Goal: Information Seeking & Learning: Compare options

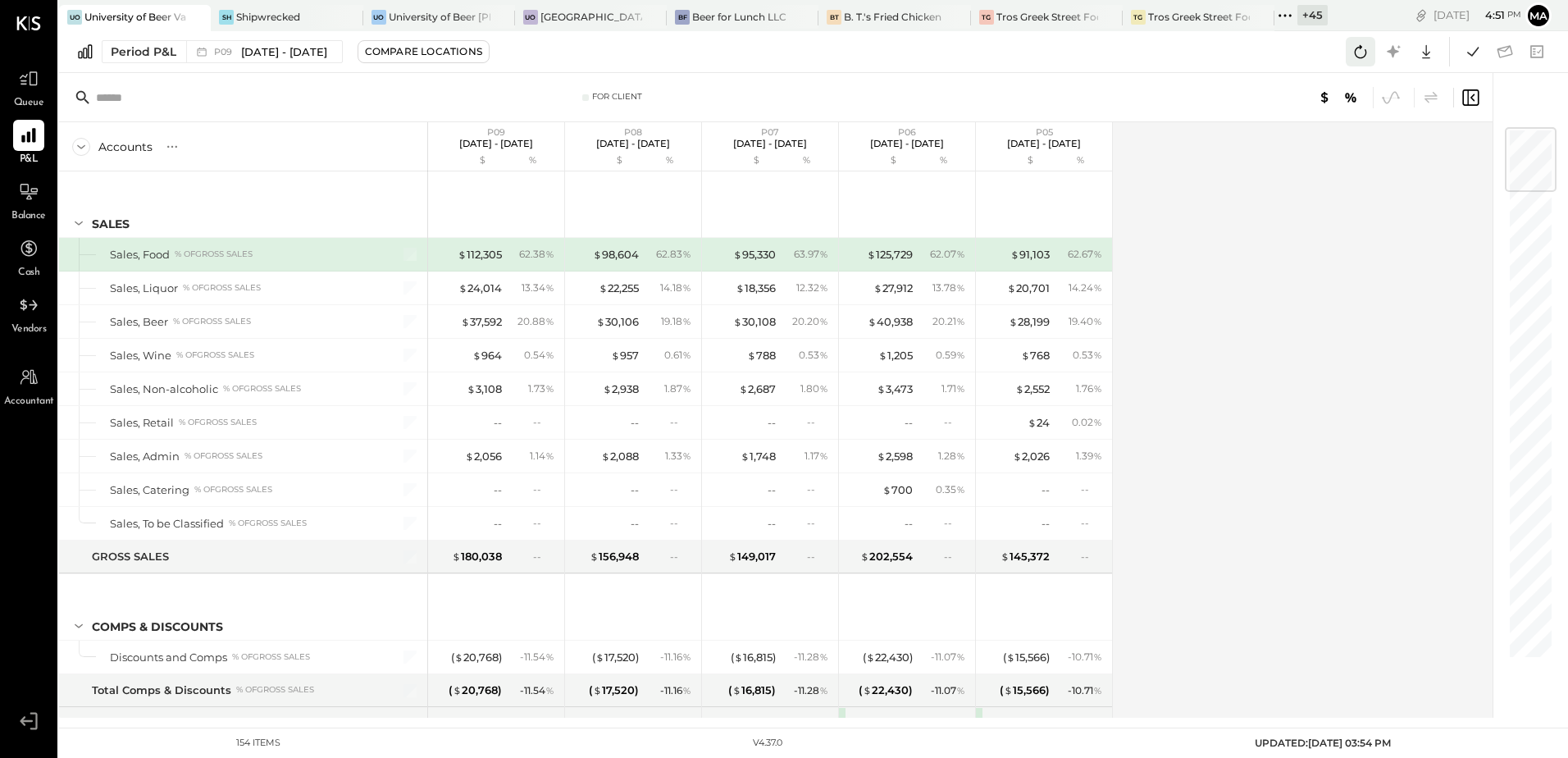
click at [1359, 50] on icon at bounding box center [1361, 52] width 21 height 21
click at [1139, 396] on div "Accounts S % GL P09 [DATE] - [DATE] $ % P08 [DATE] - [DATE] $ % P07 [DATE] - [D…" at bounding box center [777, 420] width 1436 height 596
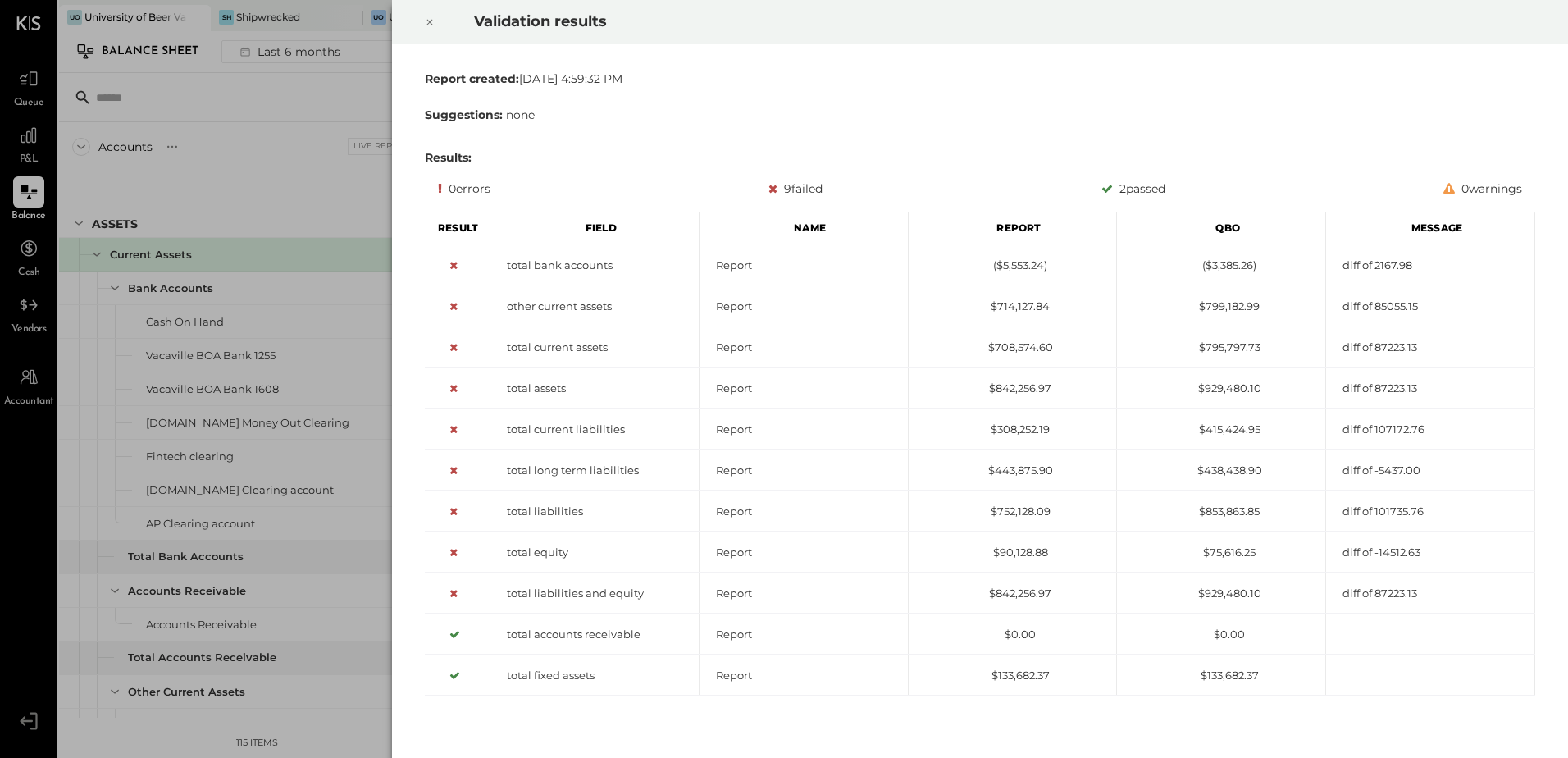
click at [434, 20] on icon at bounding box center [430, 22] width 10 height 20
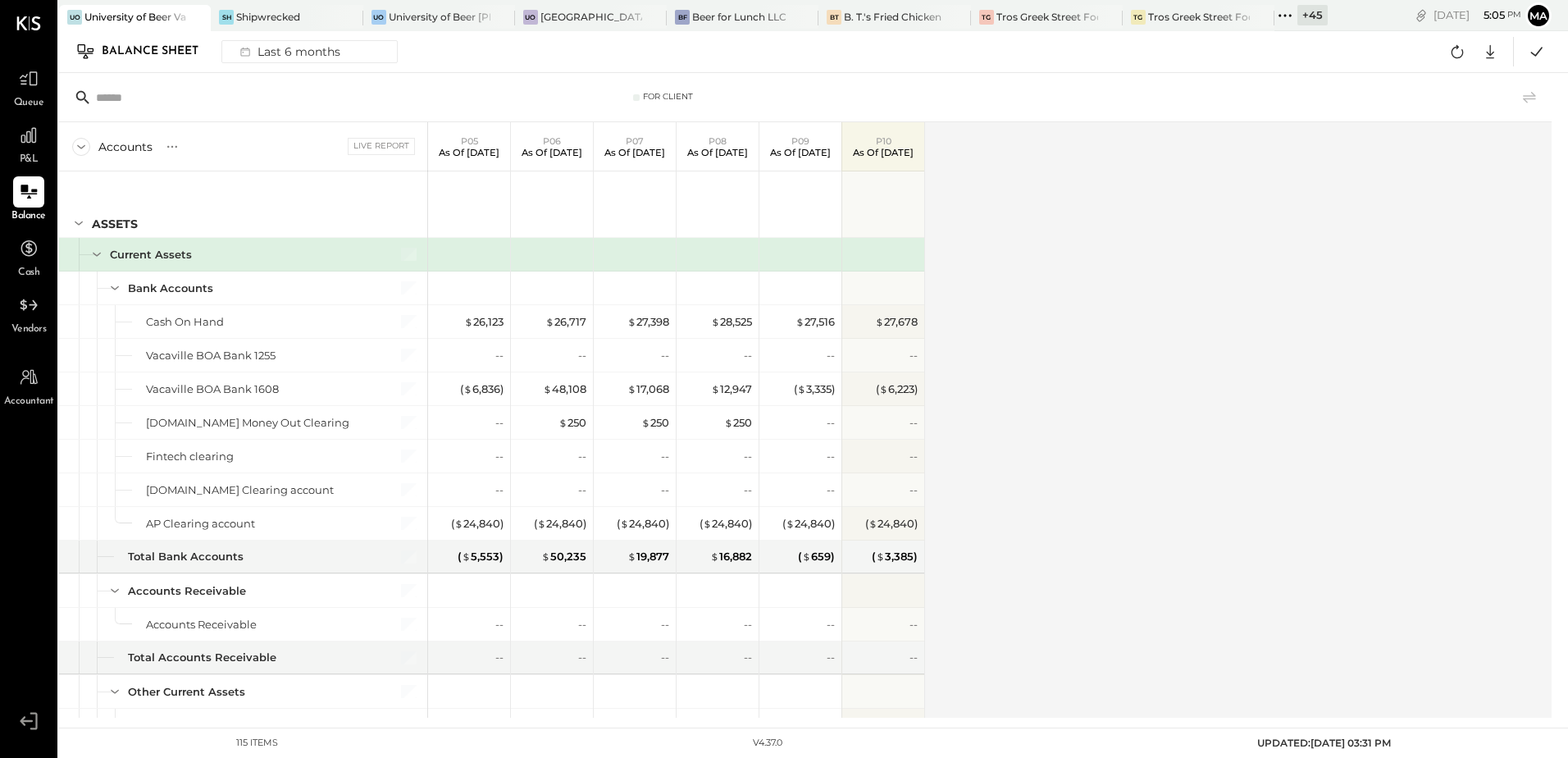
click at [150, 19] on div "University of Beer Vacaville" at bounding box center [135, 17] width 102 height 14
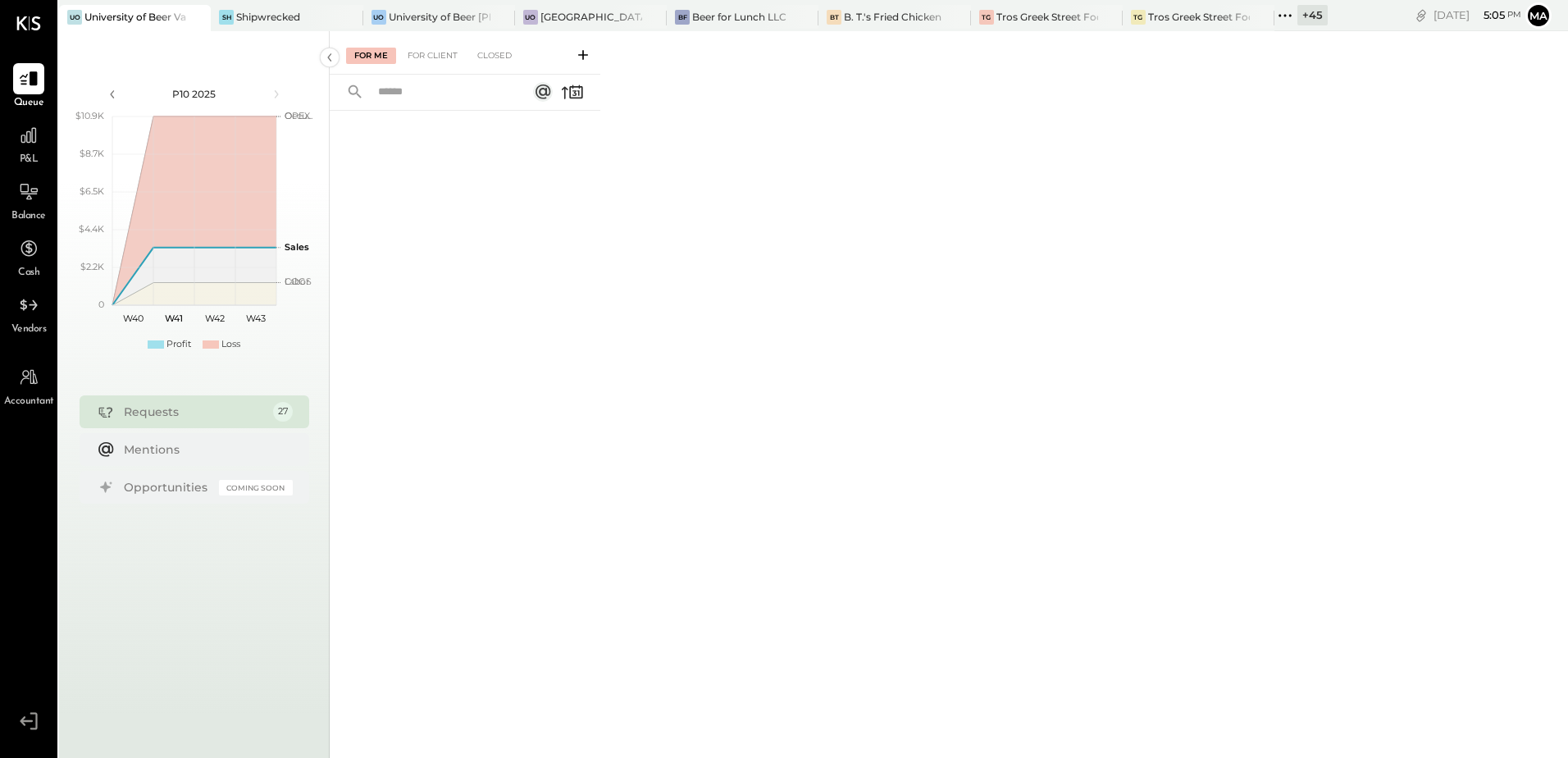
click at [39, 156] on div "P&L" at bounding box center [29, 144] width 31 height 48
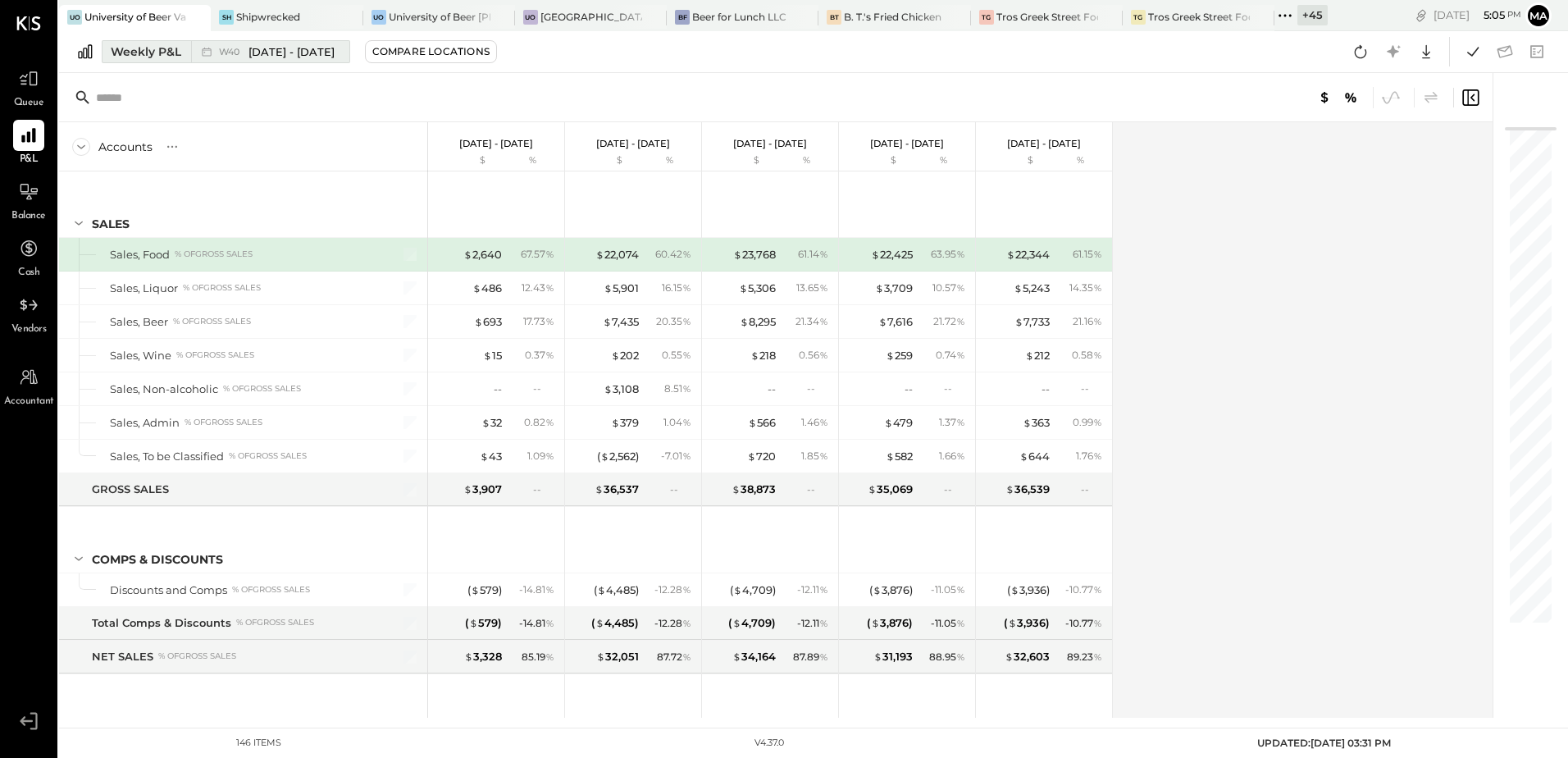
click at [154, 56] on div "Weekly P&L" at bounding box center [145, 52] width 70 height 17
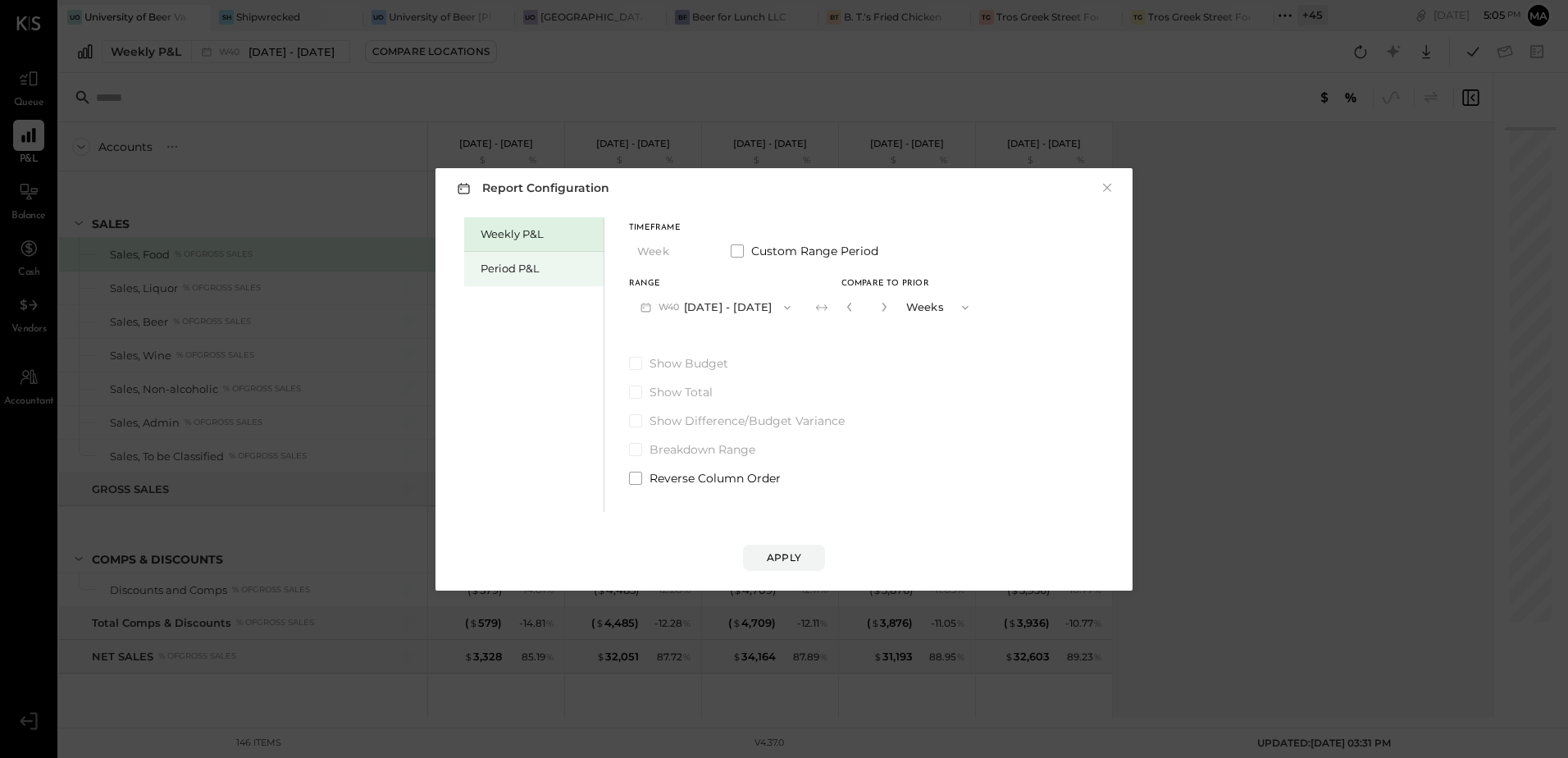
click at [506, 266] on div "Period P&L" at bounding box center [538, 269] width 115 height 16
click at [789, 311] on span "button" at bounding box center [778, 307] width 21 height 13
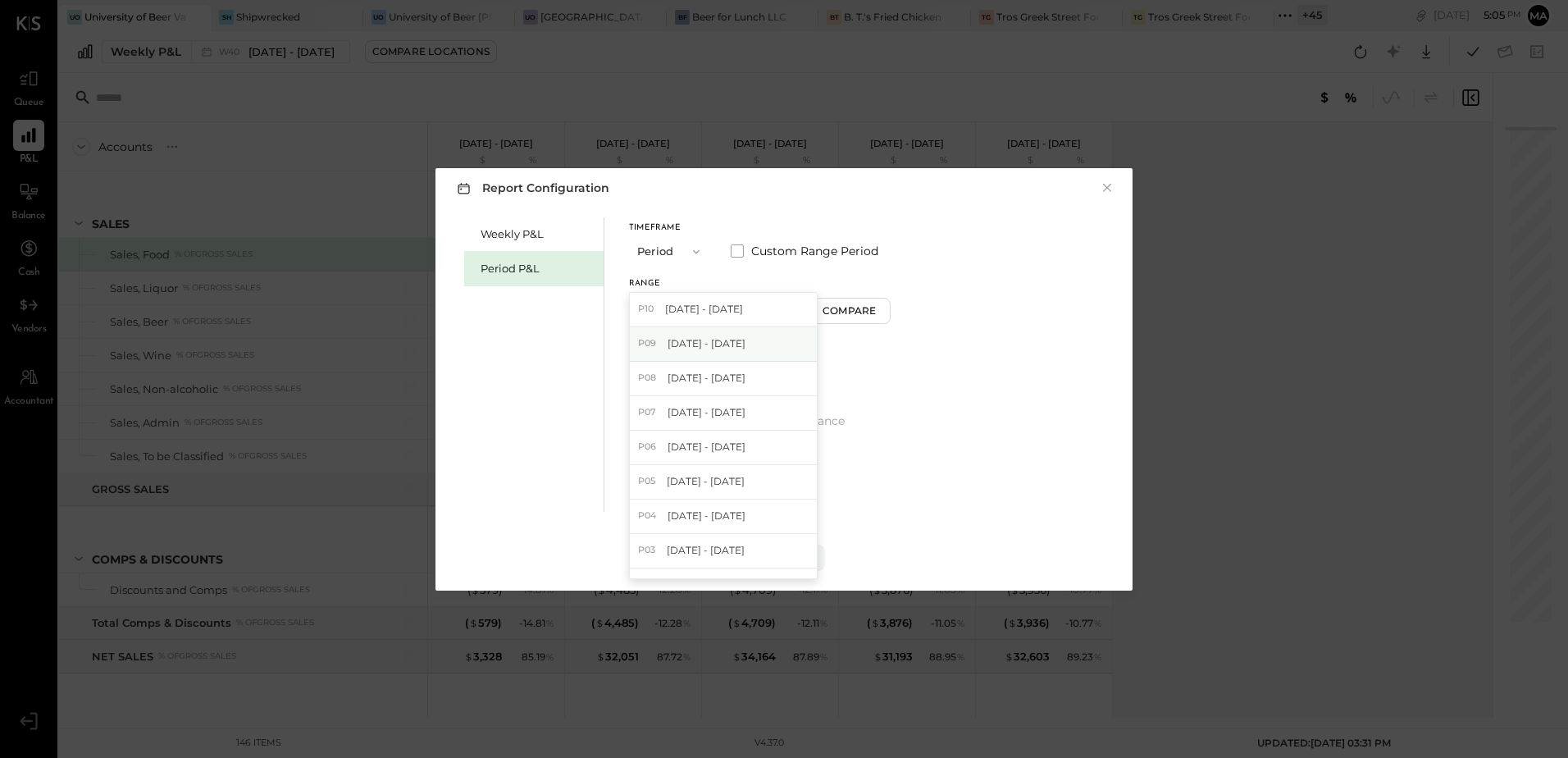
click at [737, 344] on span "[DATE] - [DATE]" at bounding box center [706, 343] width 78 height 14
click at [870, 315] on div "Compare" at bounding box center [851, 310] width 54 height 14
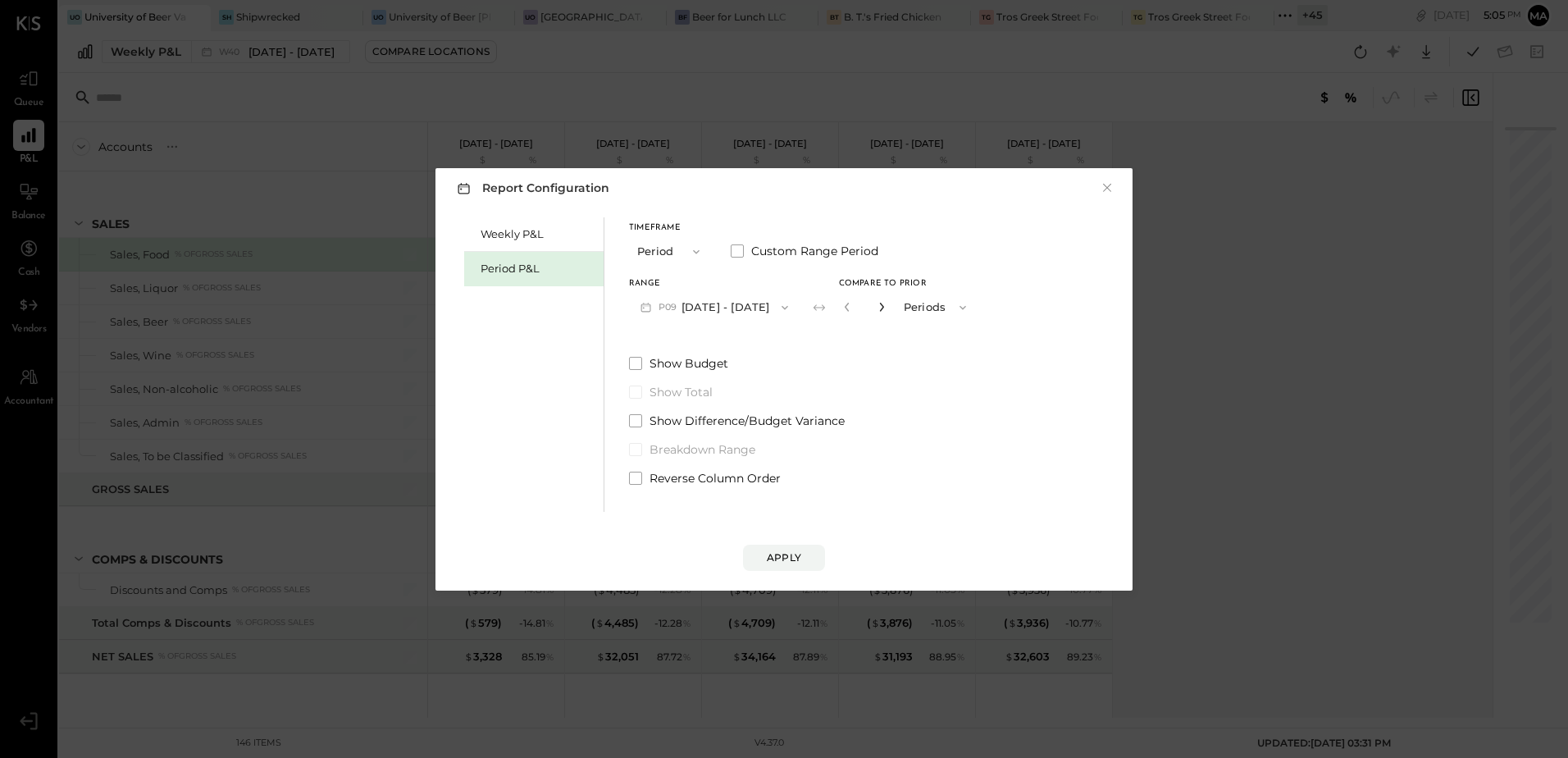
click at [886, 308] on icon "button" at bounding box center [881, 307] width 10 height 10
type input "*"
click at [791, 556] on div "Apply" at bounding box center [784, 557] width 35 height 14
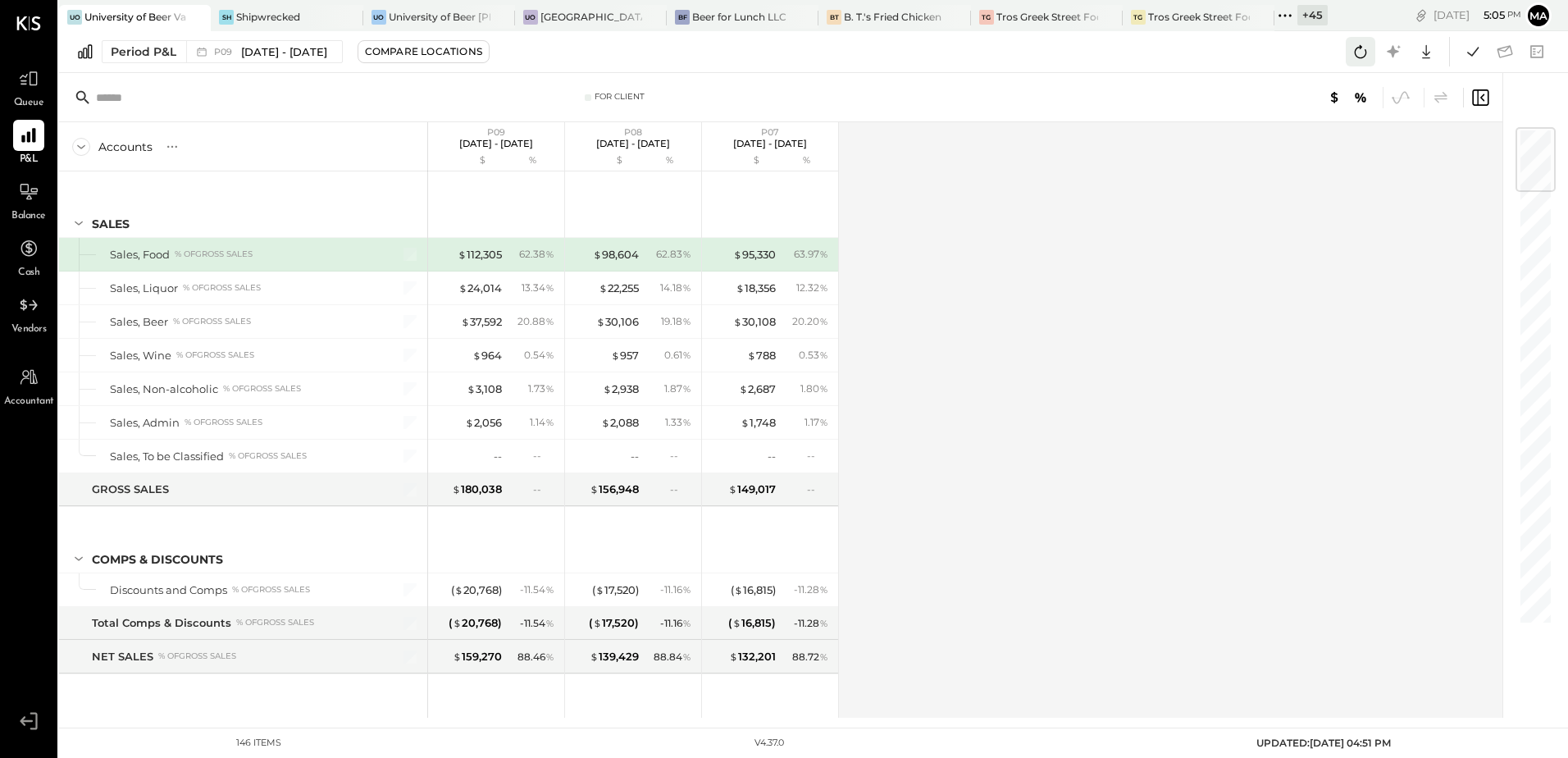
click at [1365, 52] on icon at bounding box center [1361, 52] width 21 height 21
click at [1317, 7] on div "+ 45" at bounding box center [1312, 15] width 31 height 21
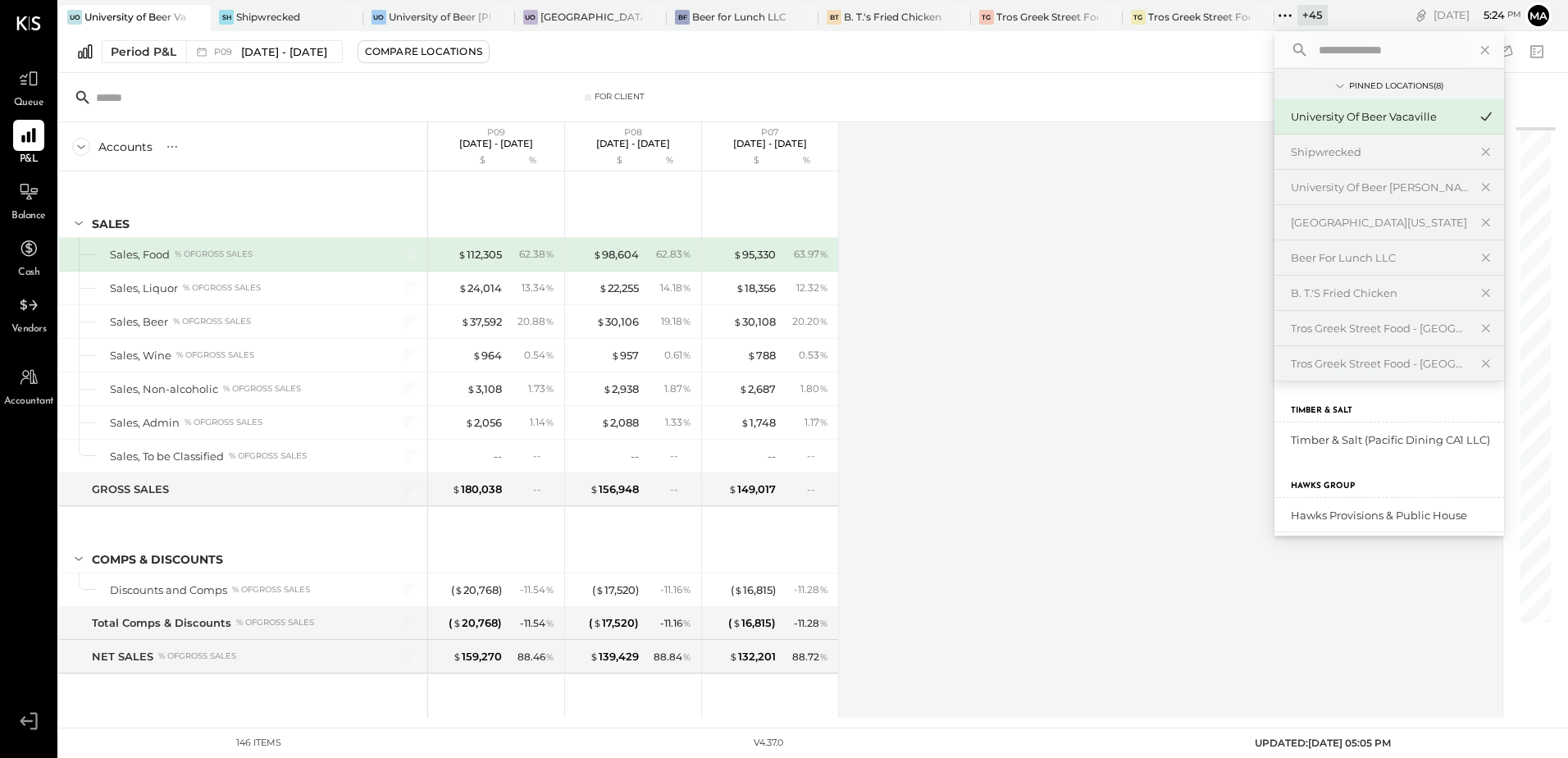
click at [1326, 55] on input "text" at bounding box center [1388, 50] width 153 height 30
type input "******"
click at [1403, 472] on div "University of Beer Roseville" at bounding box center [1379, 474] width 177 height 16
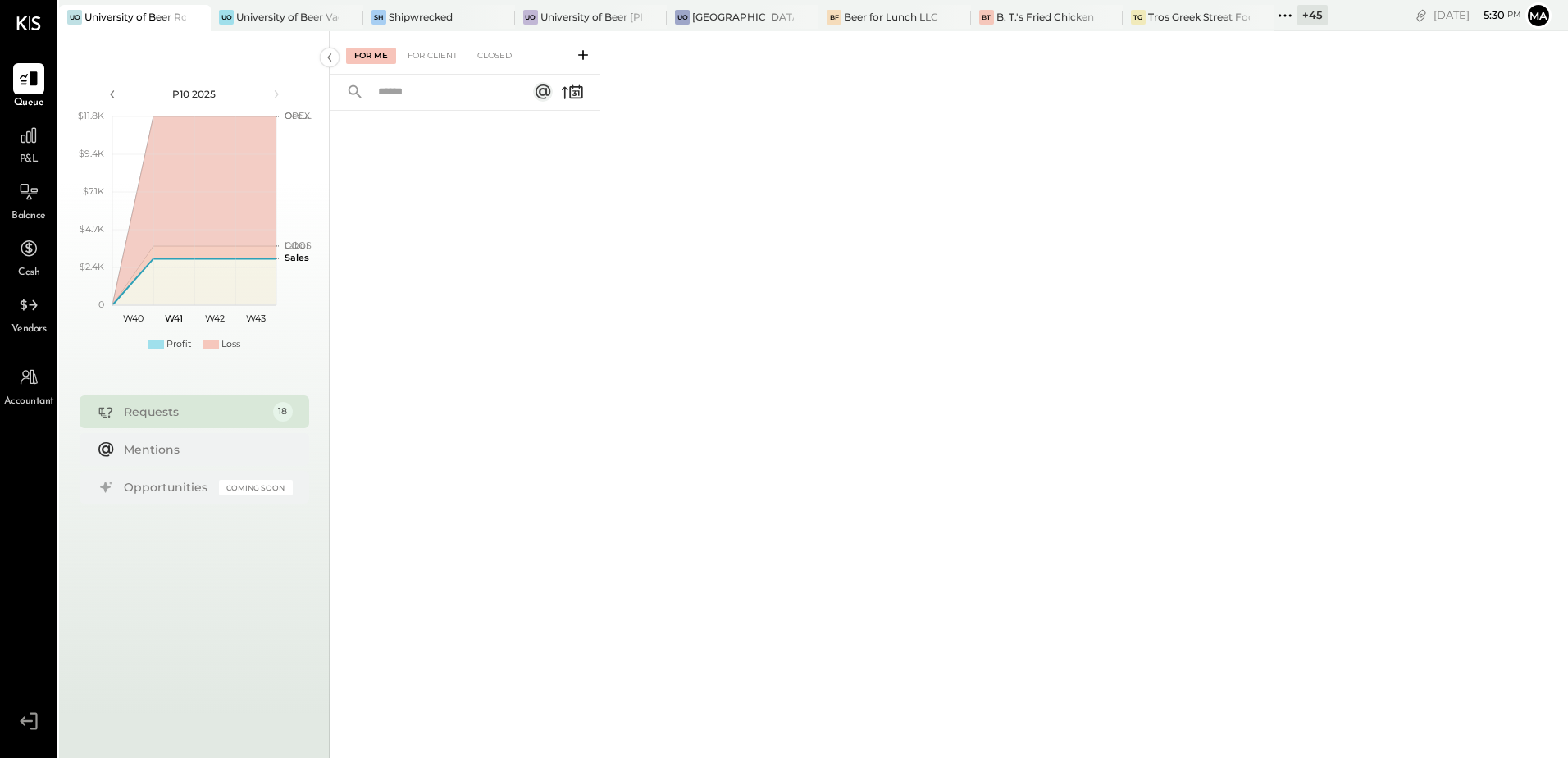
click at [27, 152] on div "P&L" at bounding box center [29, 144] width 31 height 48
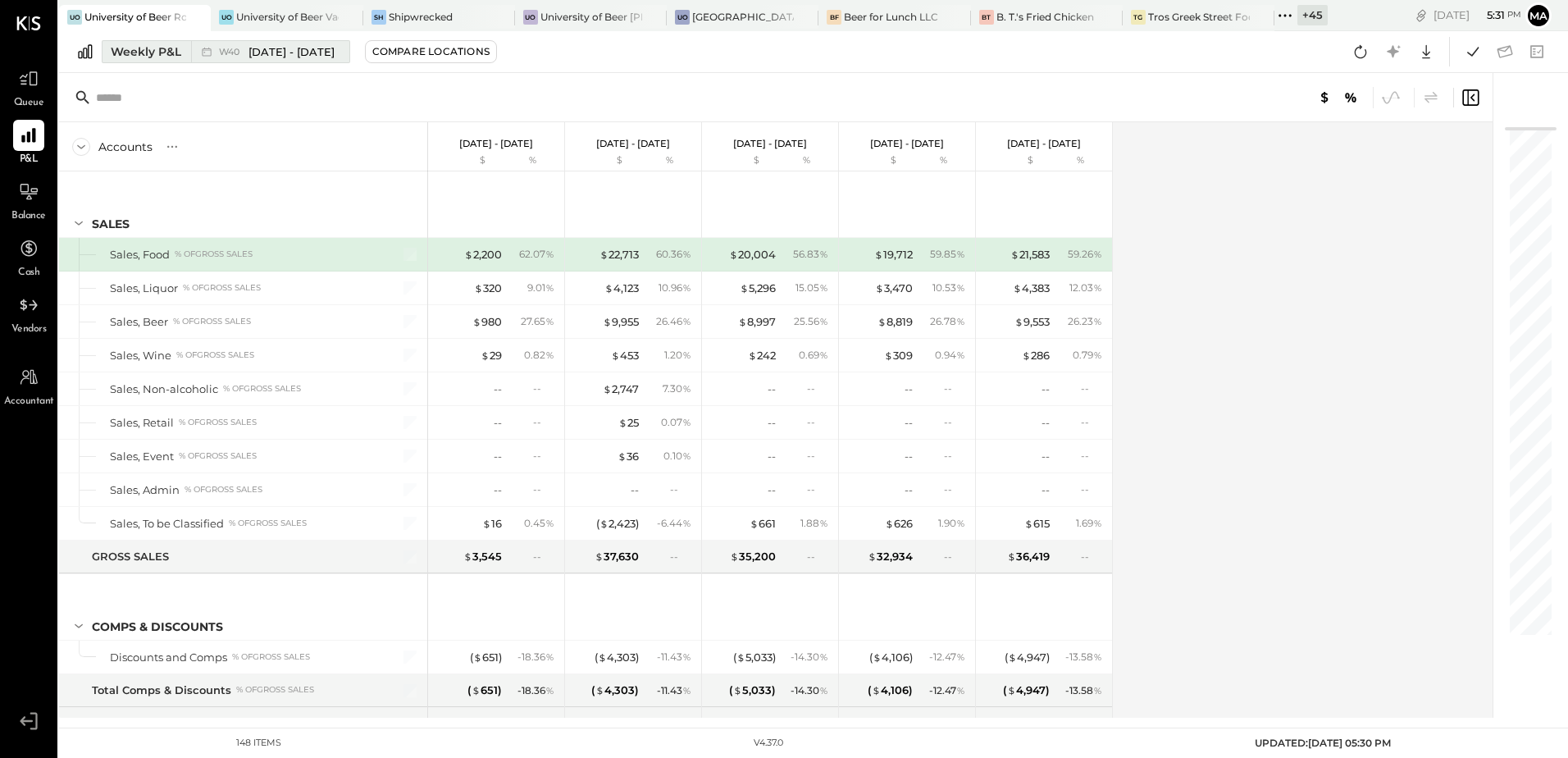
click at [150, 55] on div "Weekly P&L" at bounding box center [145, 52] width 70 height 17
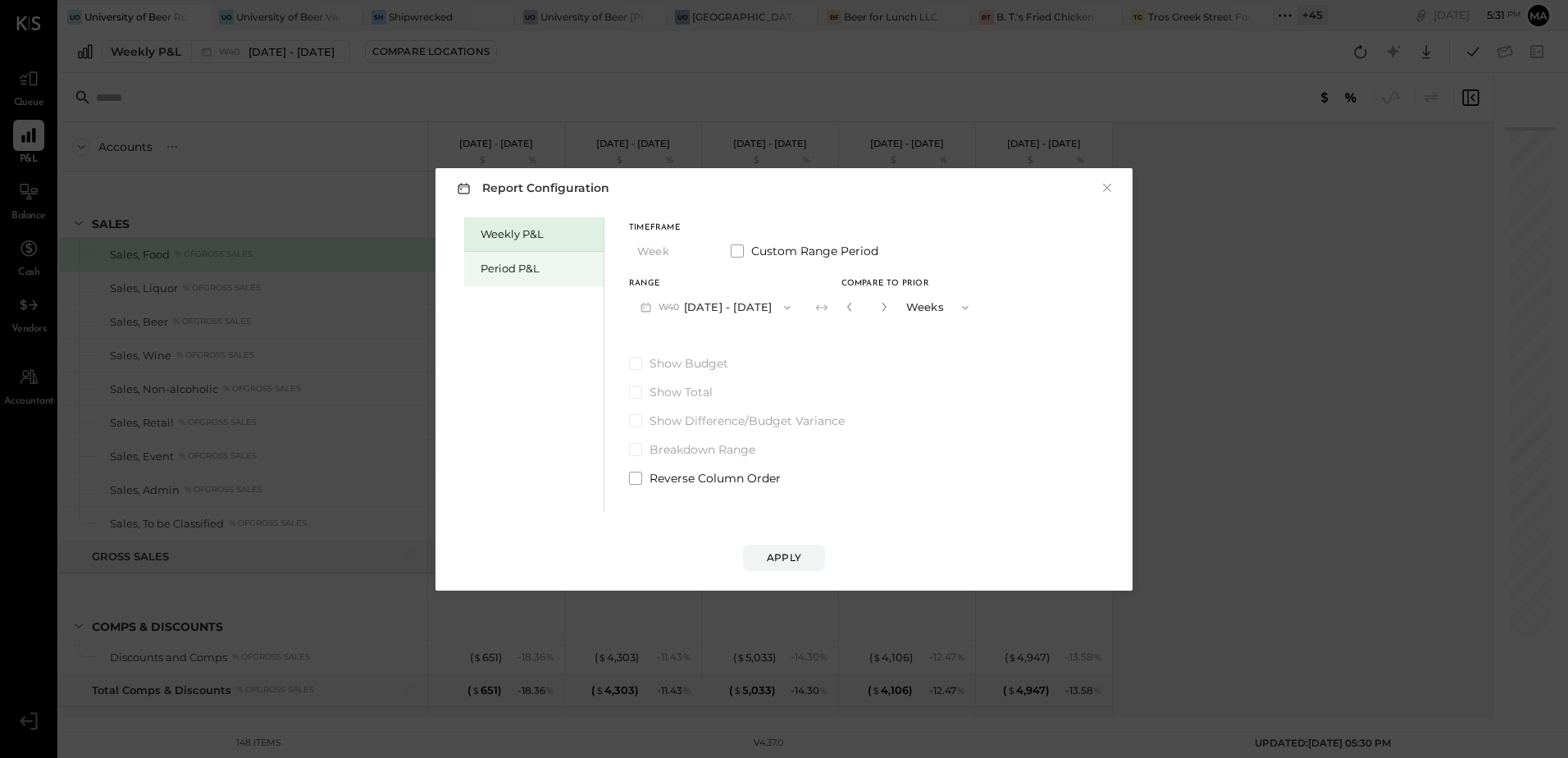
click at [524, 274] on div "Period P&L" at bounding box center [538, 269] width 115 height 16
click at [748, 307] on button "P10 Sep 29 - Oct 26, 2025" at bounding box center [712, 307] width 168 height 31
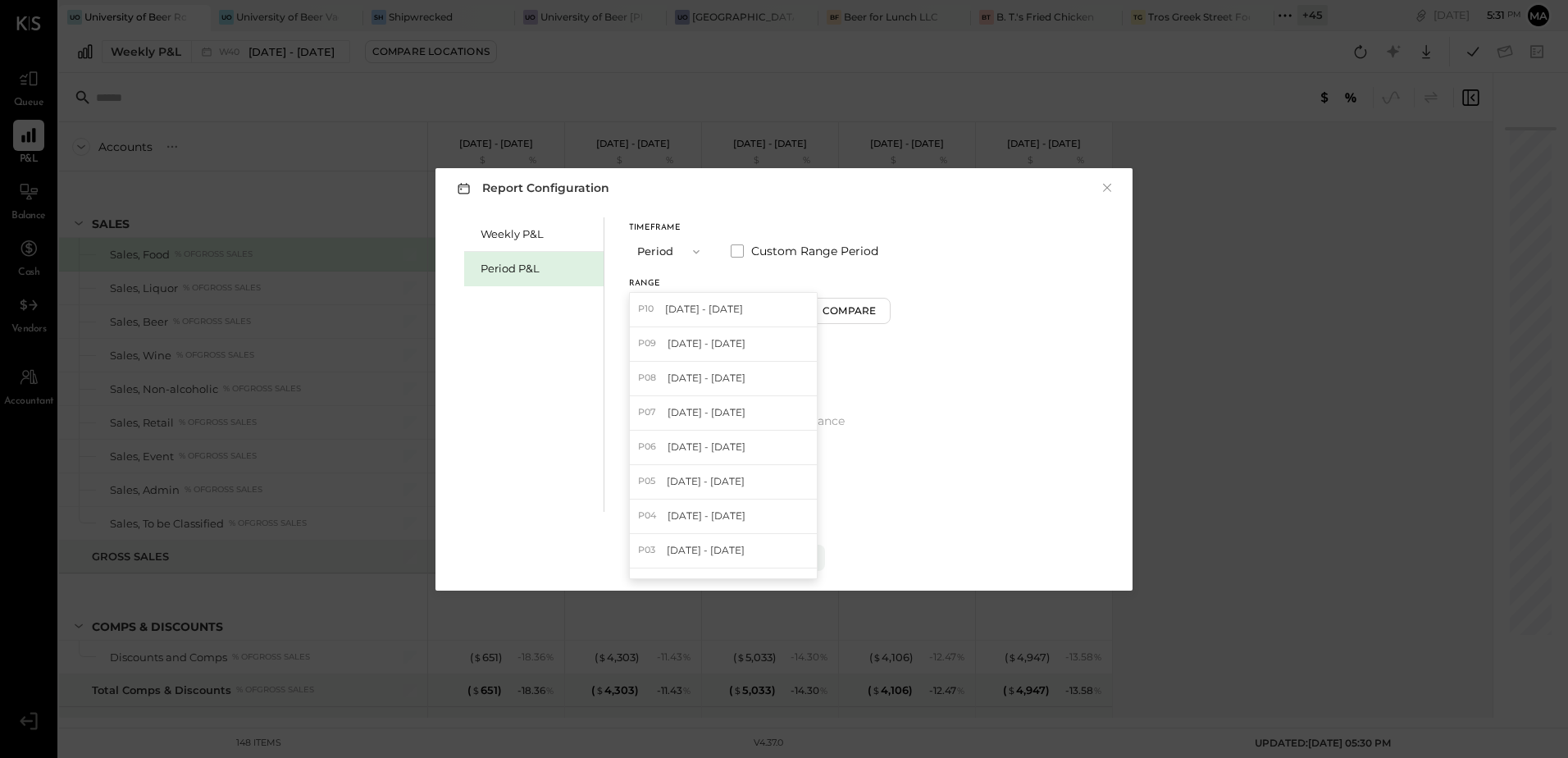
click at [755, 351] on div "P09 Aug 25 - Sep 28, 2025" at bounding box center [723, 345] width 187 height 35
click at [878, 315] on div "Compare" at bounding box center [851, 310] width 54 height 14
click at [888, 312] on button "button" at bounding box center [881, 307] width 13 height 18
click at [886, 312] on icon "button" at bounding box center [881, 307] width 10 height 10
type input "*"
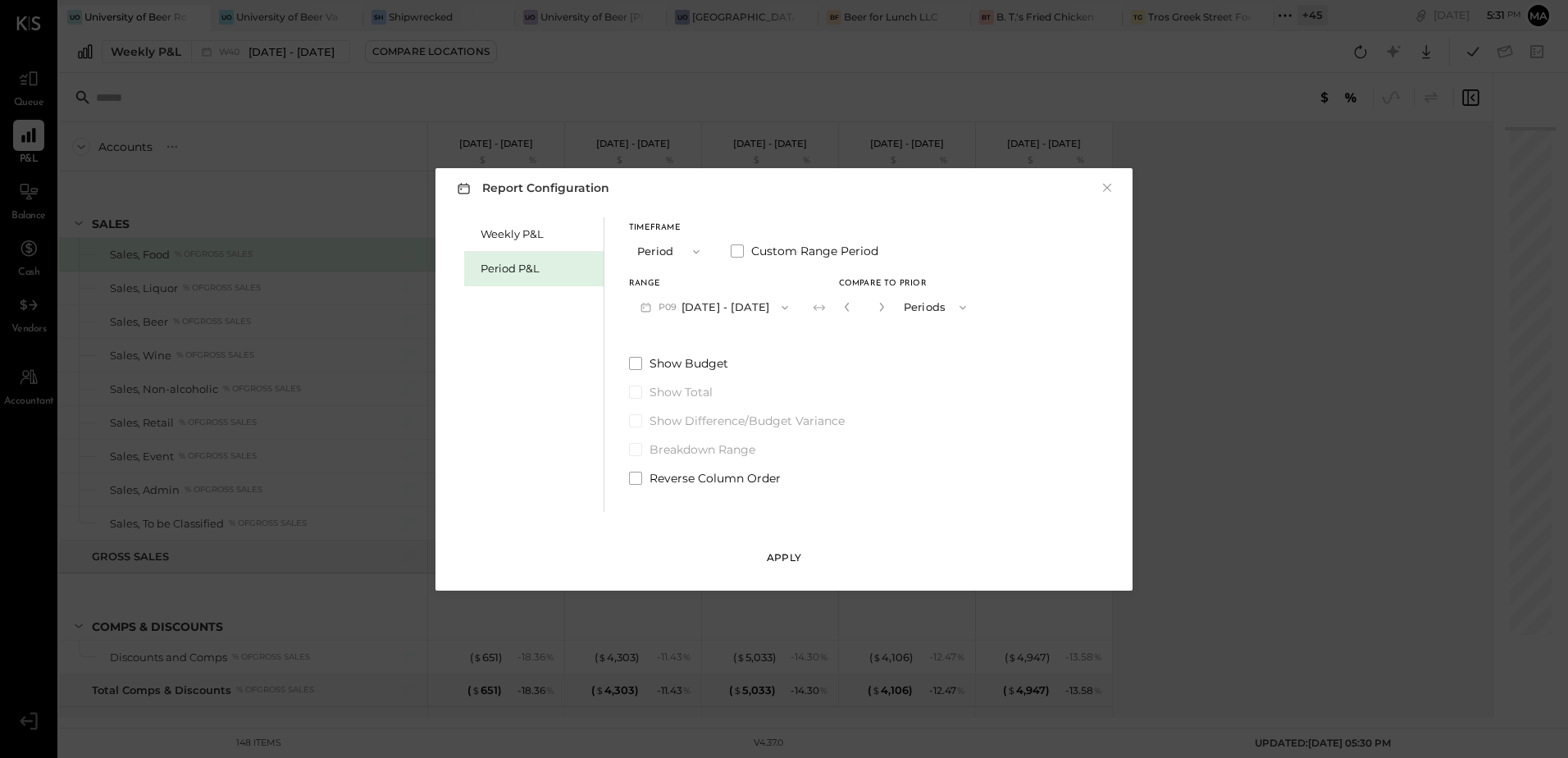
click at [783, 551] on div "Apply" at bounding box center [784, 557] width 35 height 14
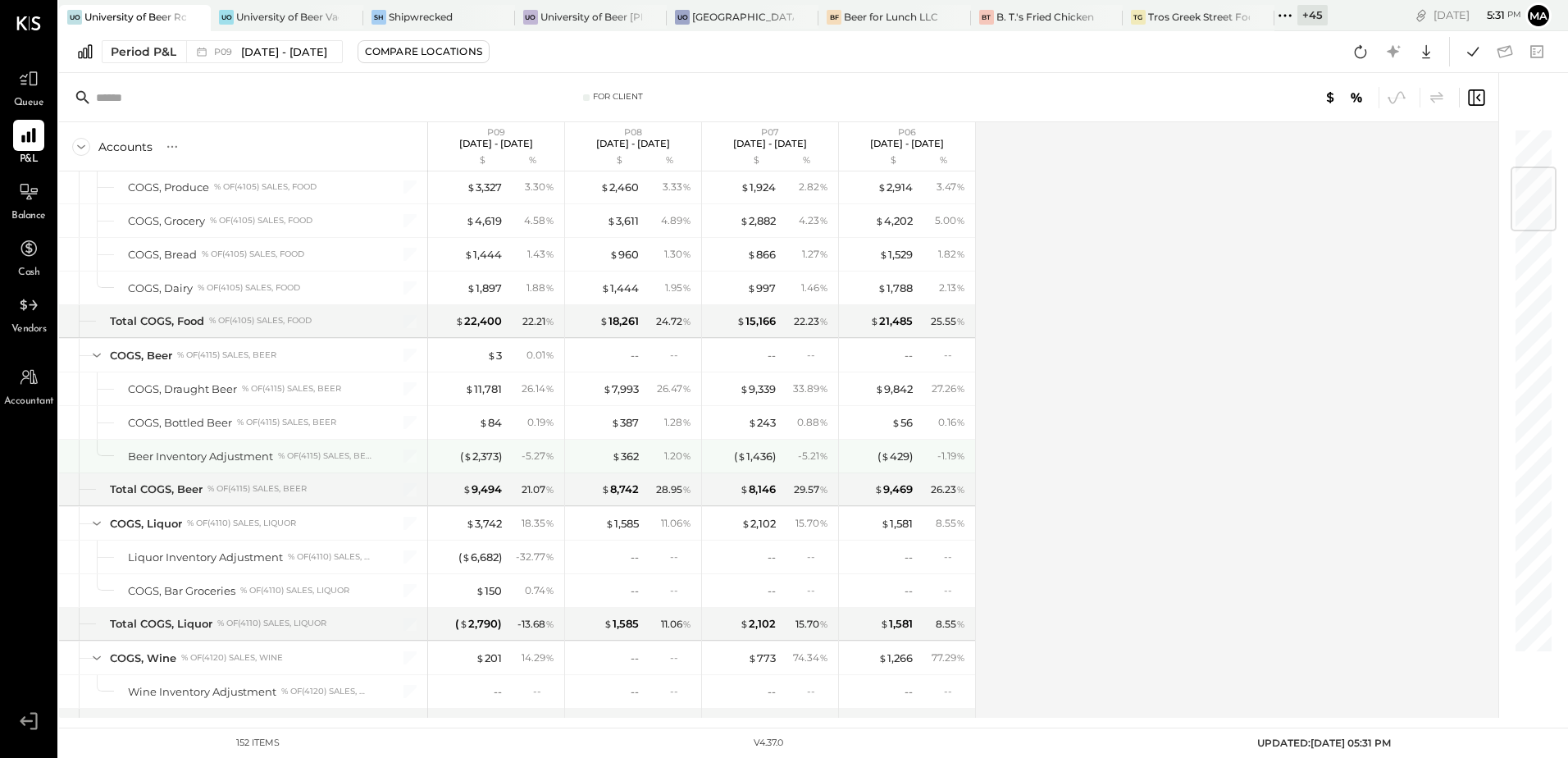
scroll to position [164, 0]
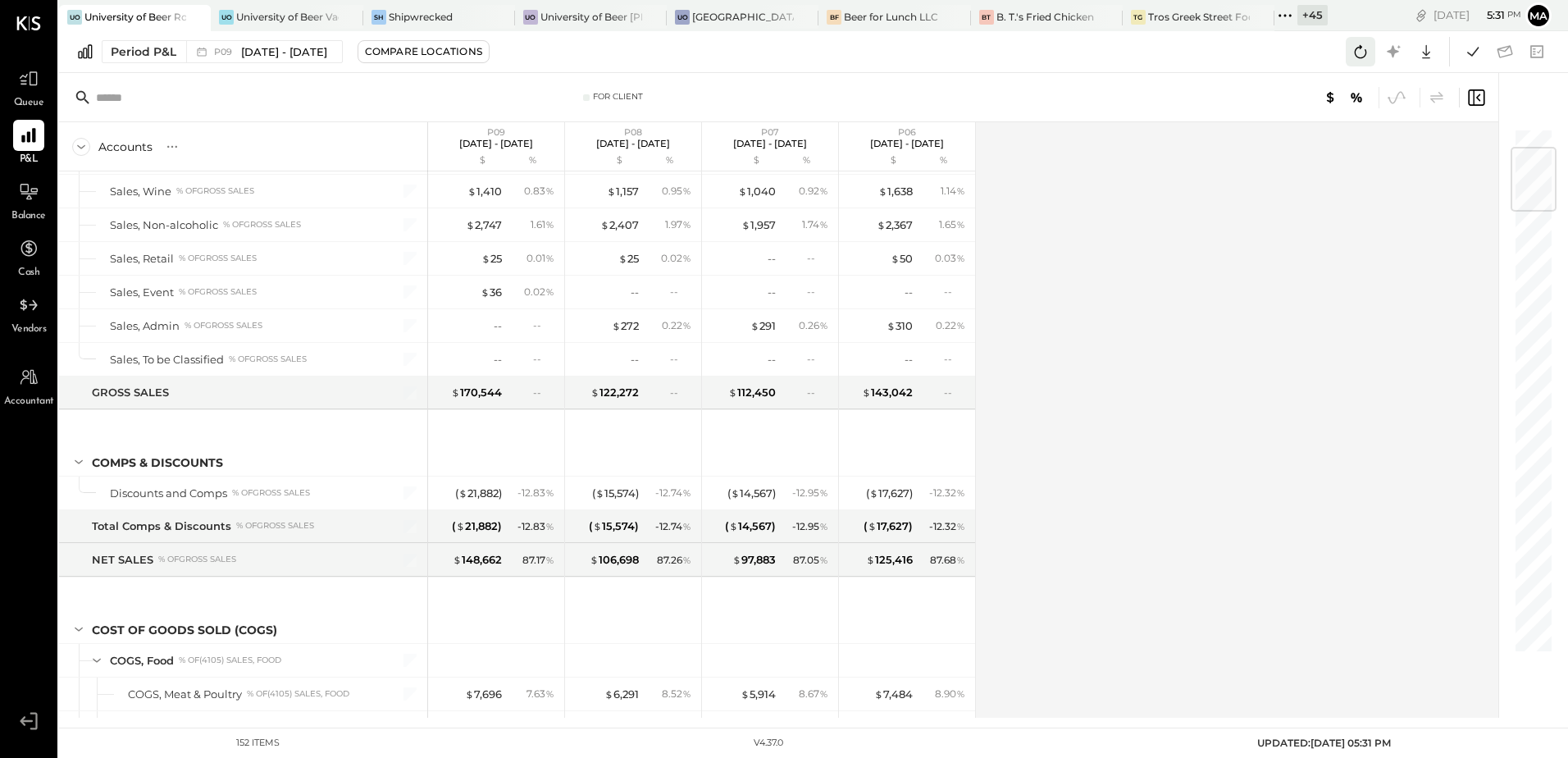
click at [1357, 50] on icon at bounding box center [1361, 52] width 21 height 21
click at [1146, 382] on div "Accounts S % GL P09 Aug 25 - Sep 28, 2025 $ % P08 Jul 28 - Aug 24, 2025 $ % P07…" at bounding box center [779, 420] width 1442 height 596
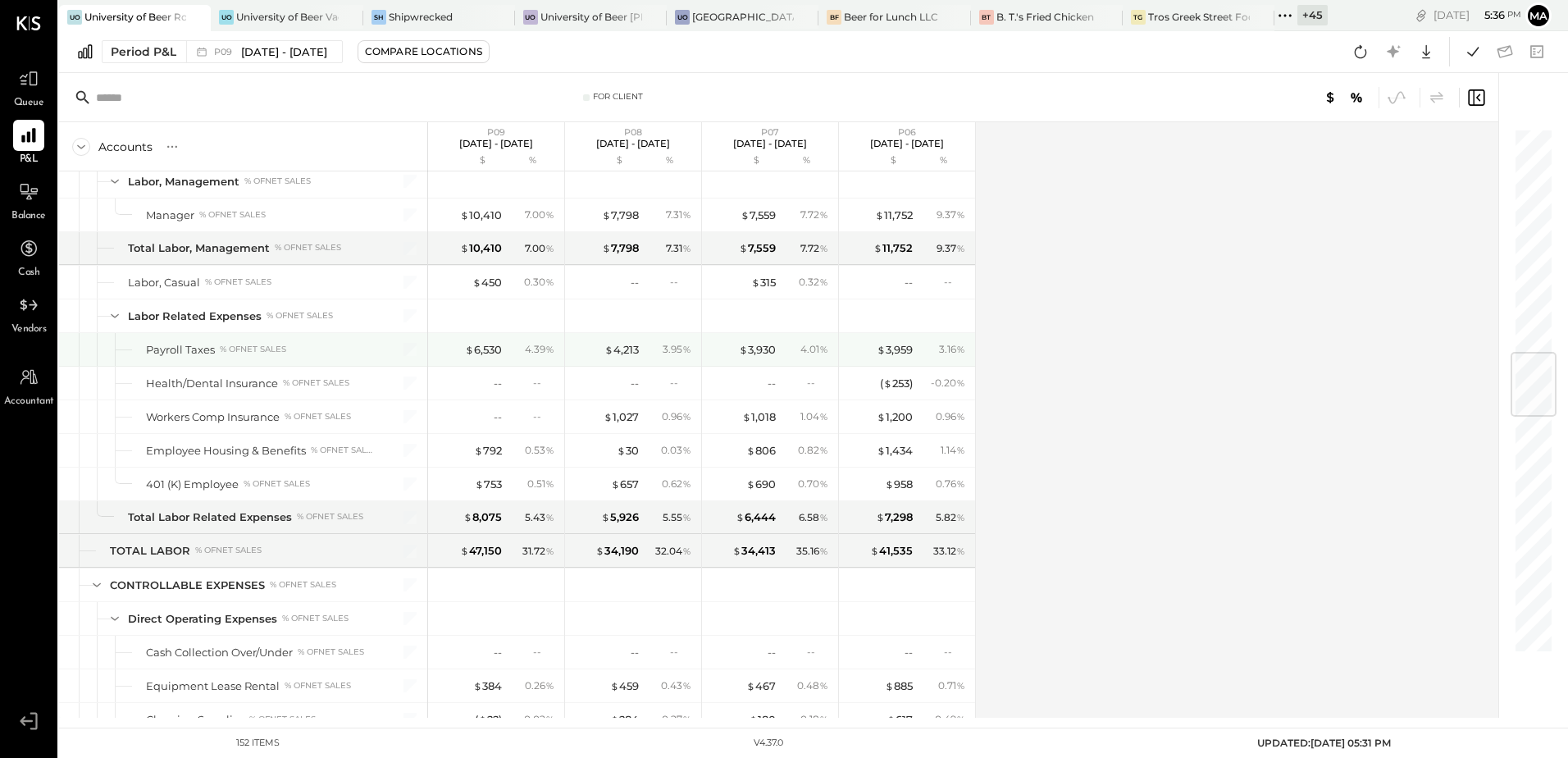
scroll to position [1641, 0]
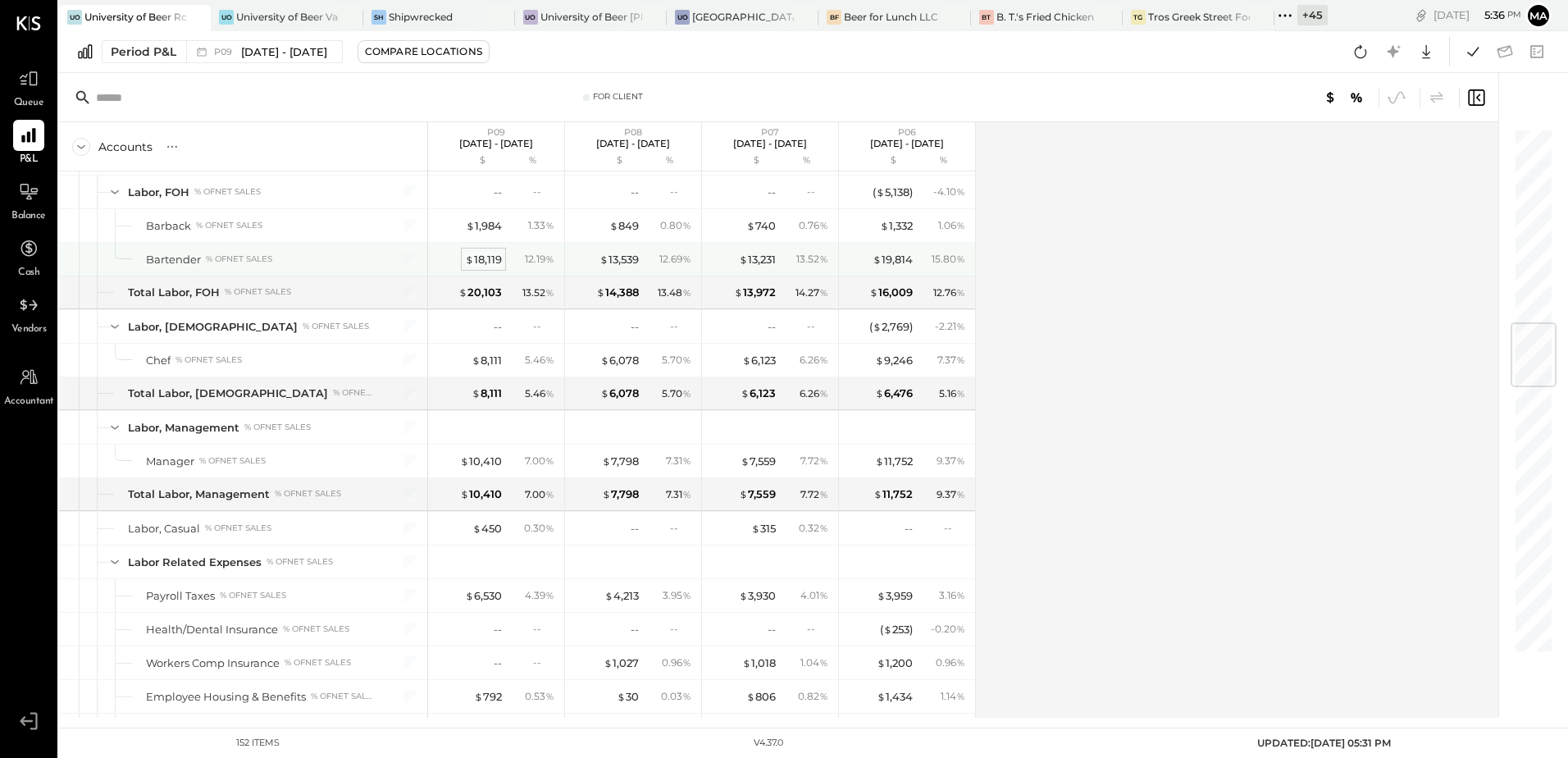
click at [486, 258] on div "$ 18,119" at bounding box center [483, 260] width 37 height 16
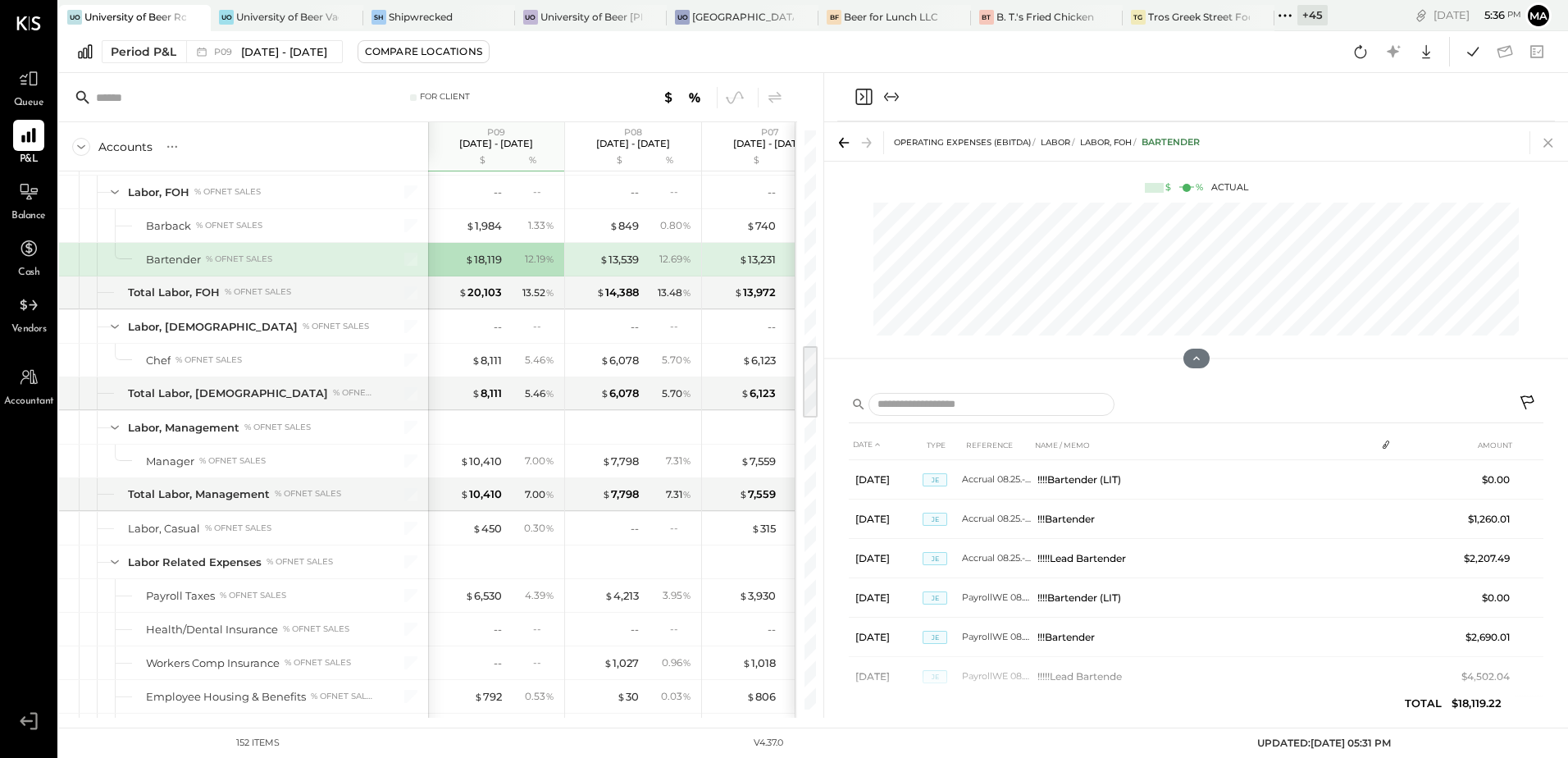
click at [1546, 145] on icon at bounding box center [1547, 143] width 9 height 9
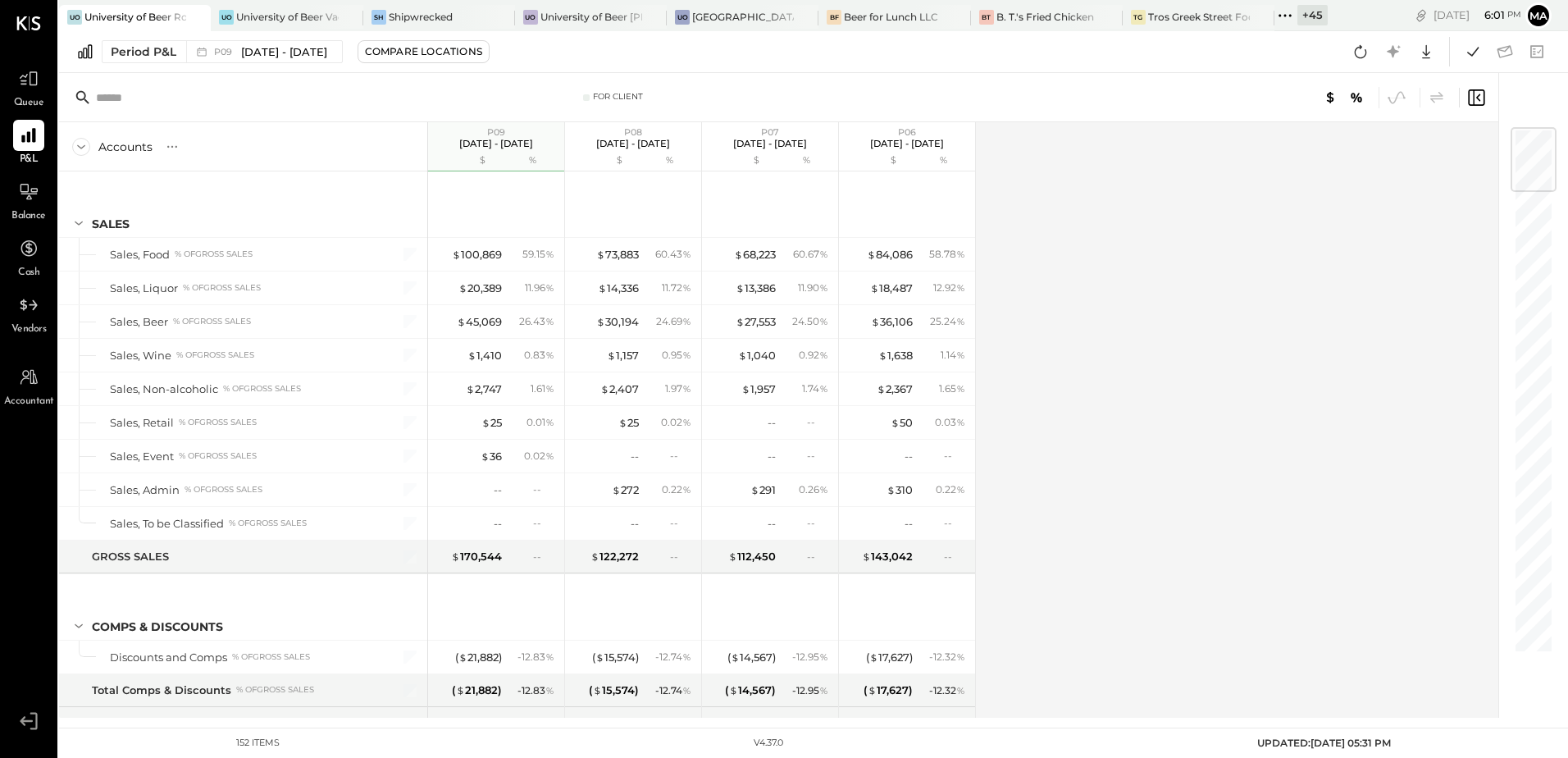
drag, startPoint x: 1429, startPoint y: 57, endPoint x: 1392, endPoint y: 280, distance: 226.0
click at [1429, 60] on icon at bounding box center [1426, 52] width 21 height 21
click at [1357, 144] on div "Excel" at bounding box center [1375, 148] width 131 height 35
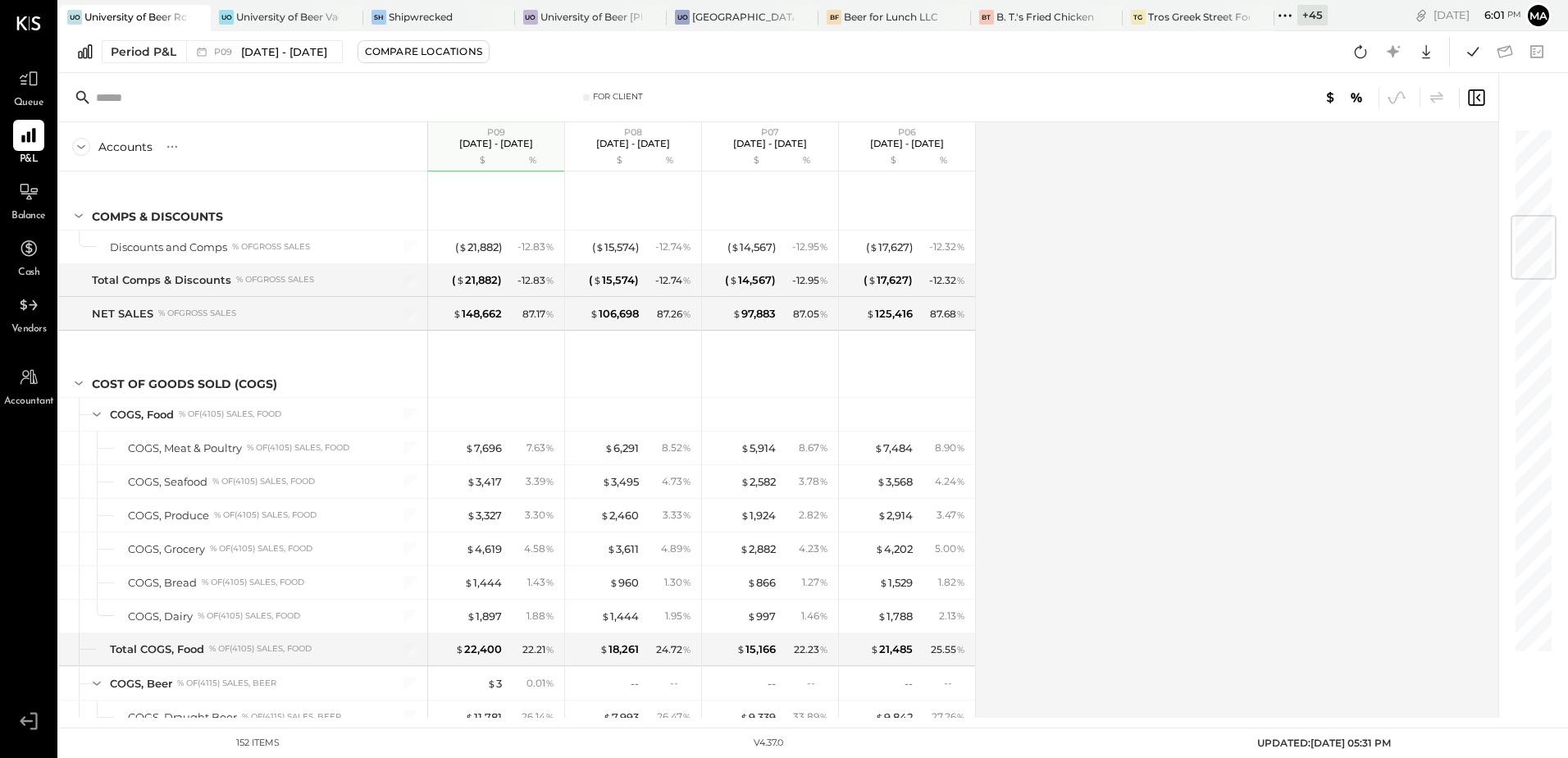
scroll to position [738, 0]
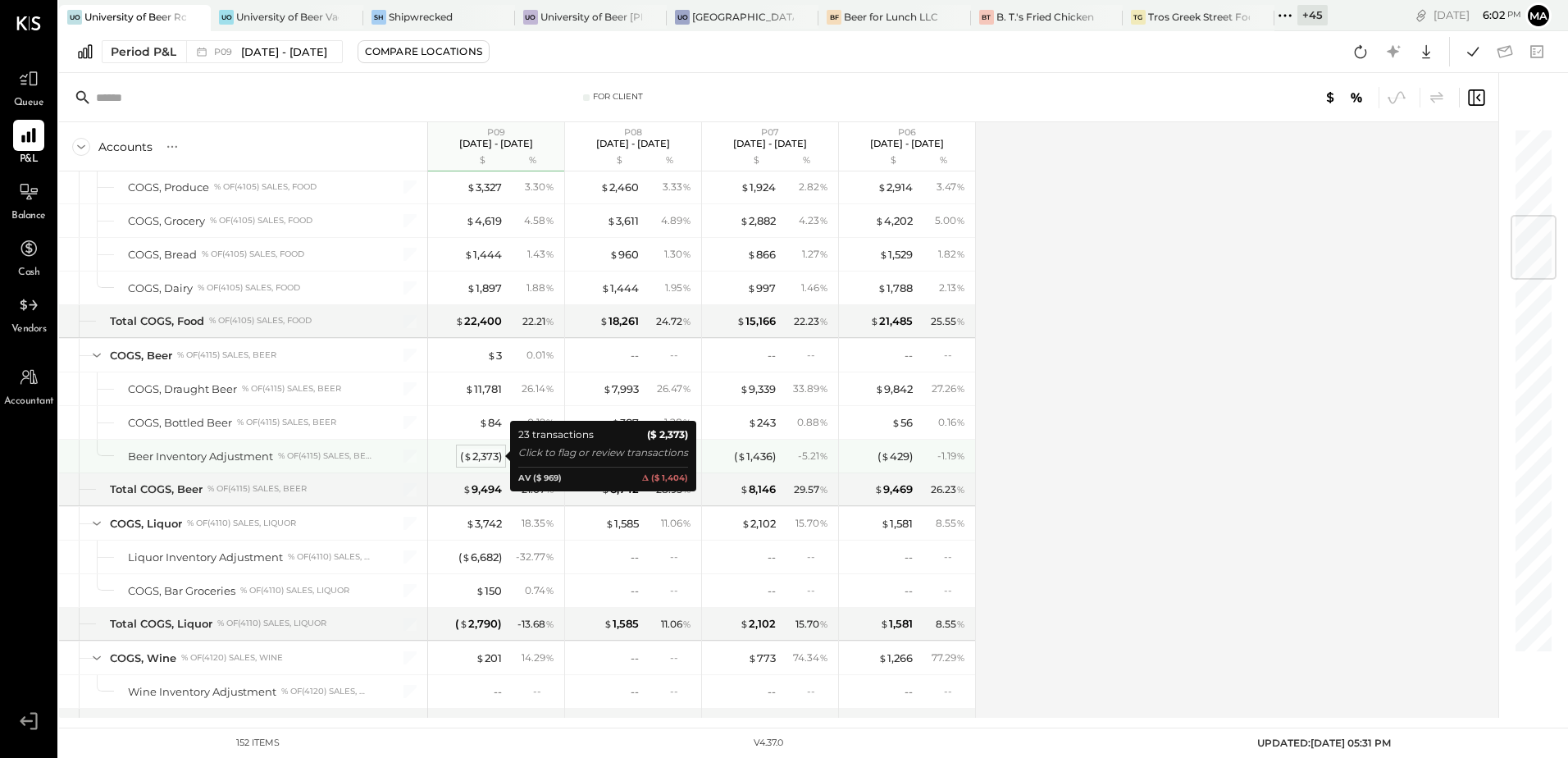
click at [485, 460] on div "( $ 2,373 )" at bounding box center [481, 456] width 42 height 16
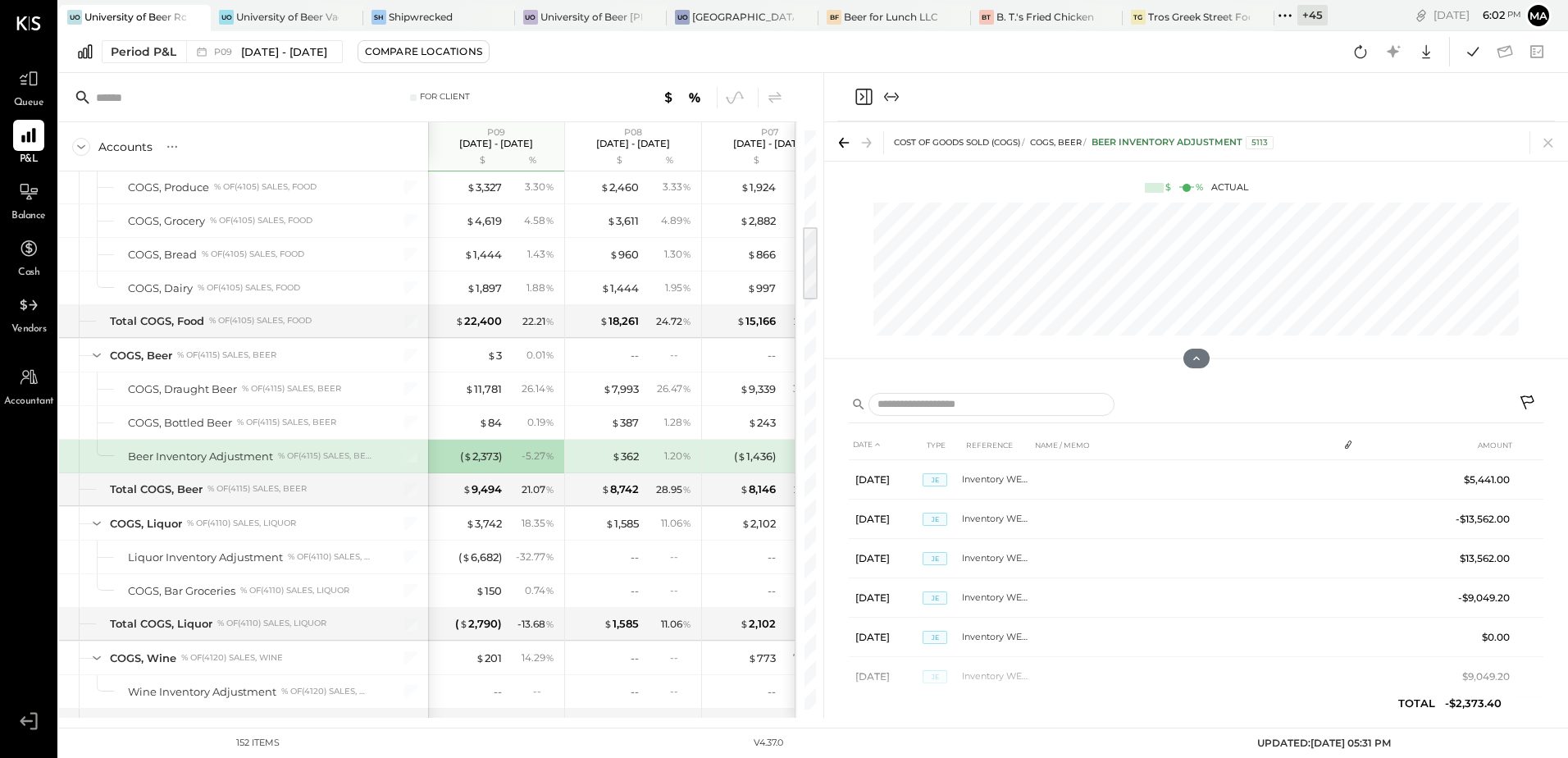
click at [1523, 393] on button at bounding box center [1528, 404] width 30 height 30
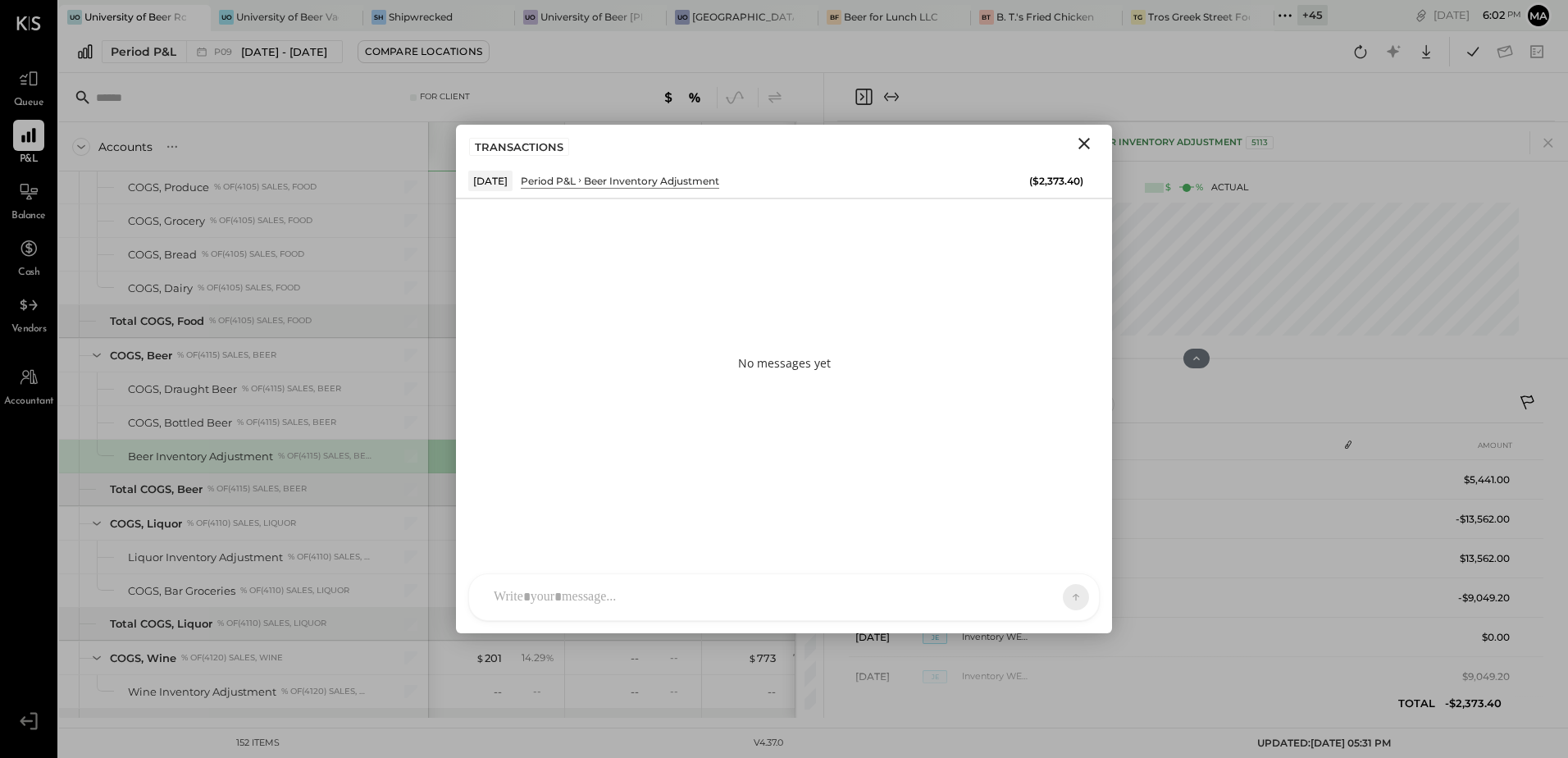
click at [592, 594] on div at bounding box center [769, 598] width 568 height 36
click at [1057, 603] on icon at bounding box center [1062, 597] width 15 height 17
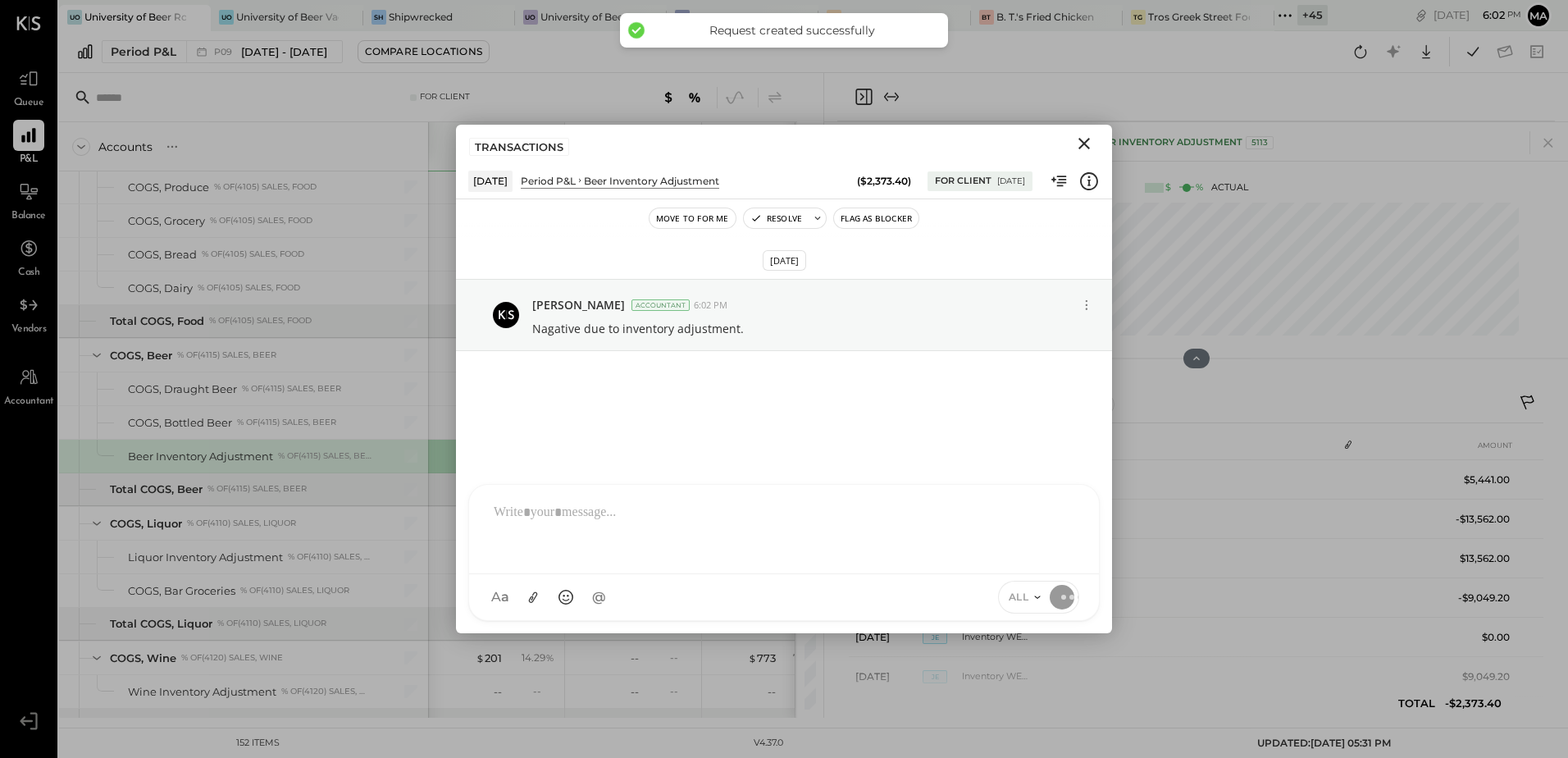
drag, startPoint x: 1084, startPoint y: 136, endPoint x: 680, endPoint y: 381, distance: 472.5
click at [1084, 138] on icon "Close" at bounding box center [1084, 144] width 20 height 20
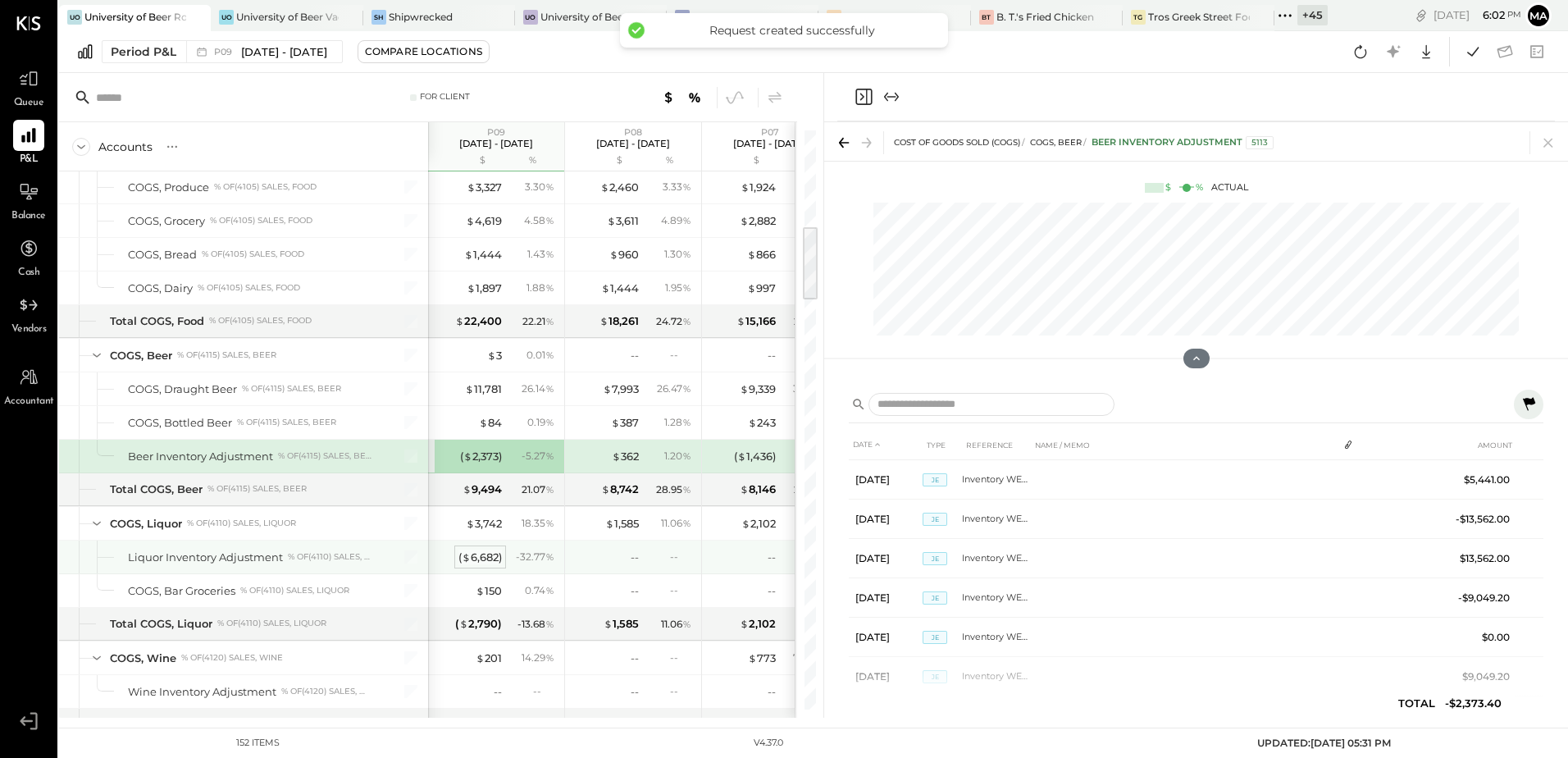
click at [478, 562] on div "( $ 6,682 )" at bounding box center [480, 557] width 44 height 16
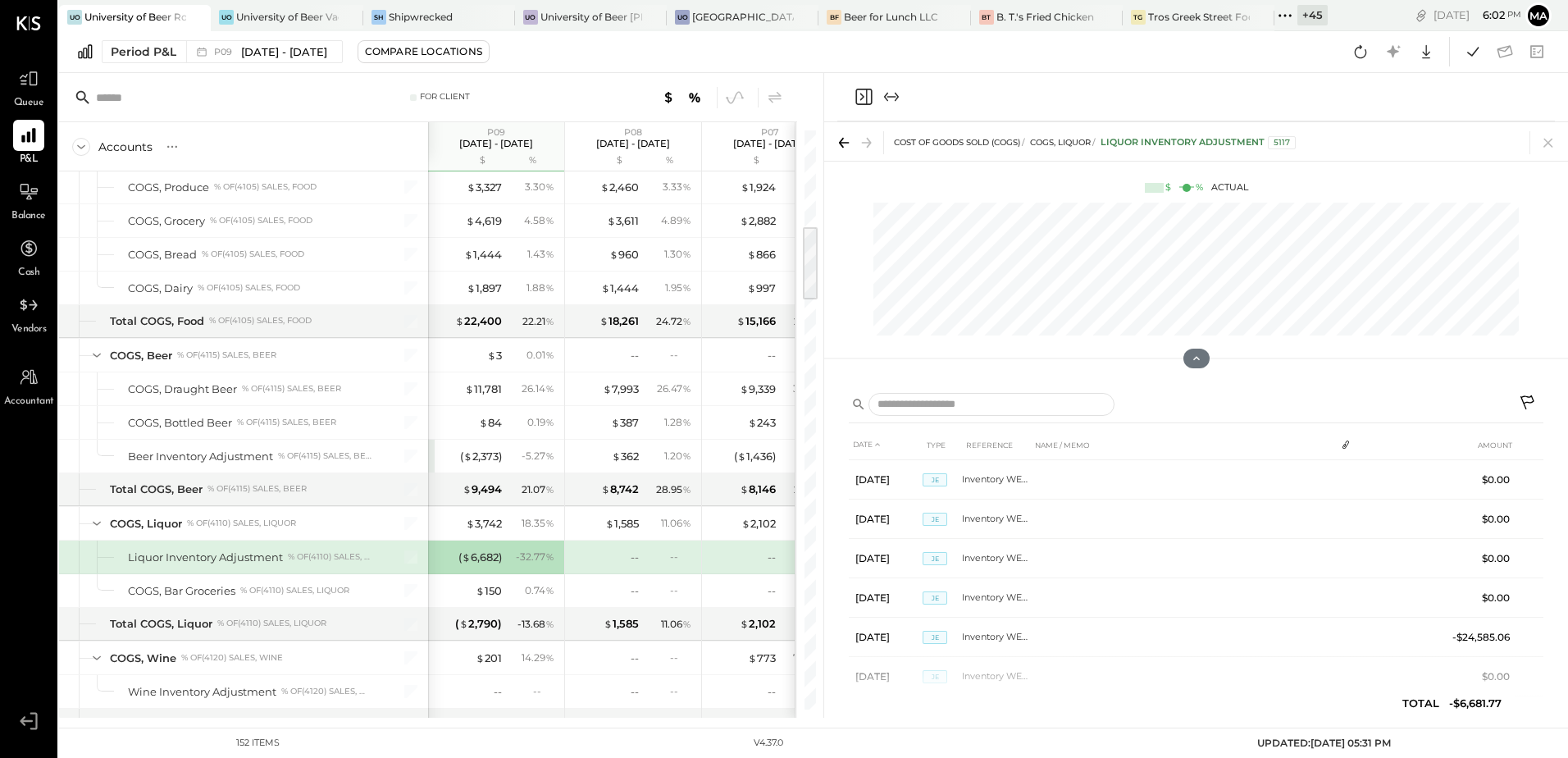
click at [1532, 403] on icon at bounding box center [1527, 402] width 14 height 14
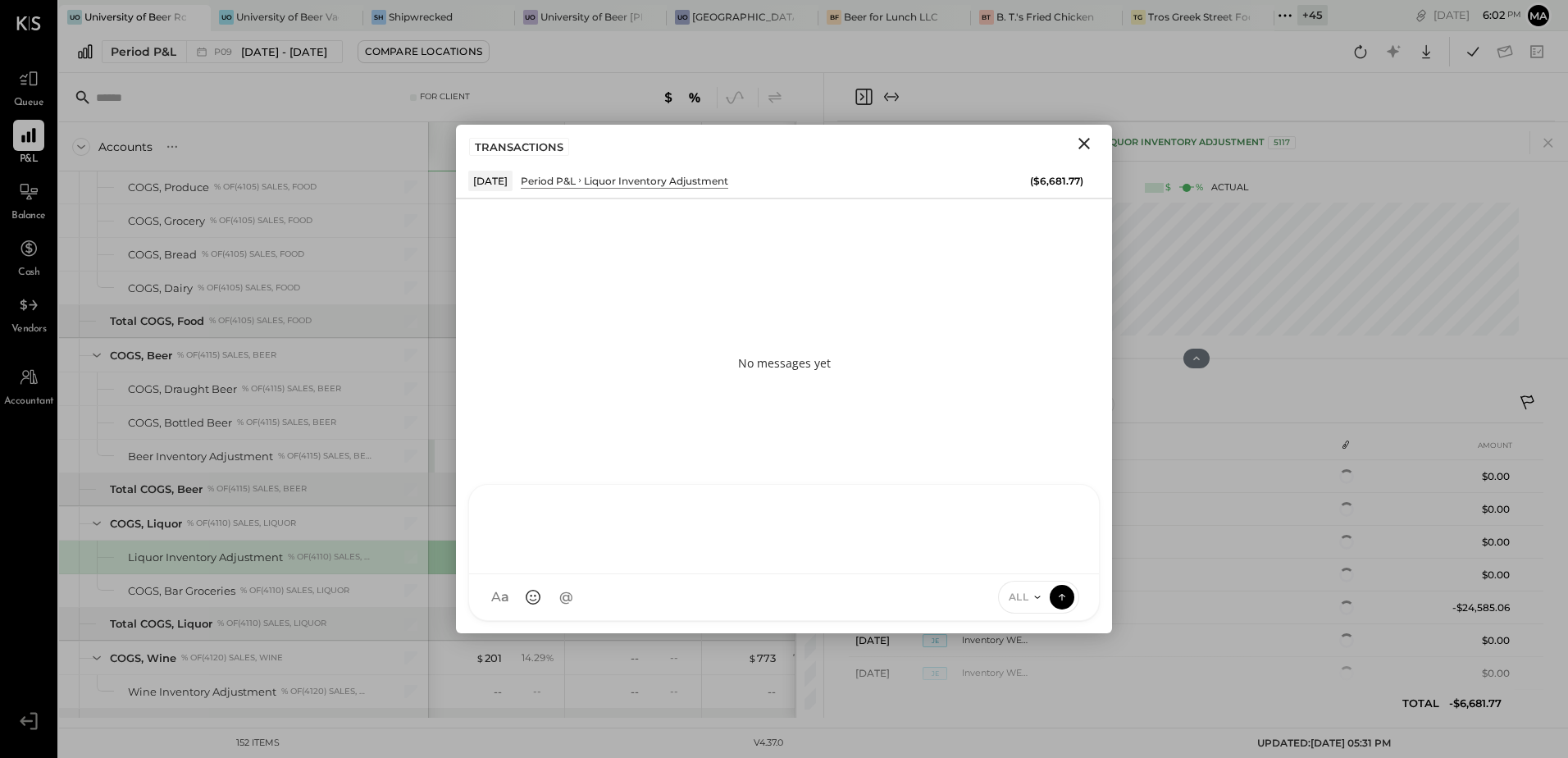
click at [587, 560] on div at bounding box center [784, 527] width 597 height 65
click at [1066, 603] on icon at bounding box center [1062, 597] width 15 height 17
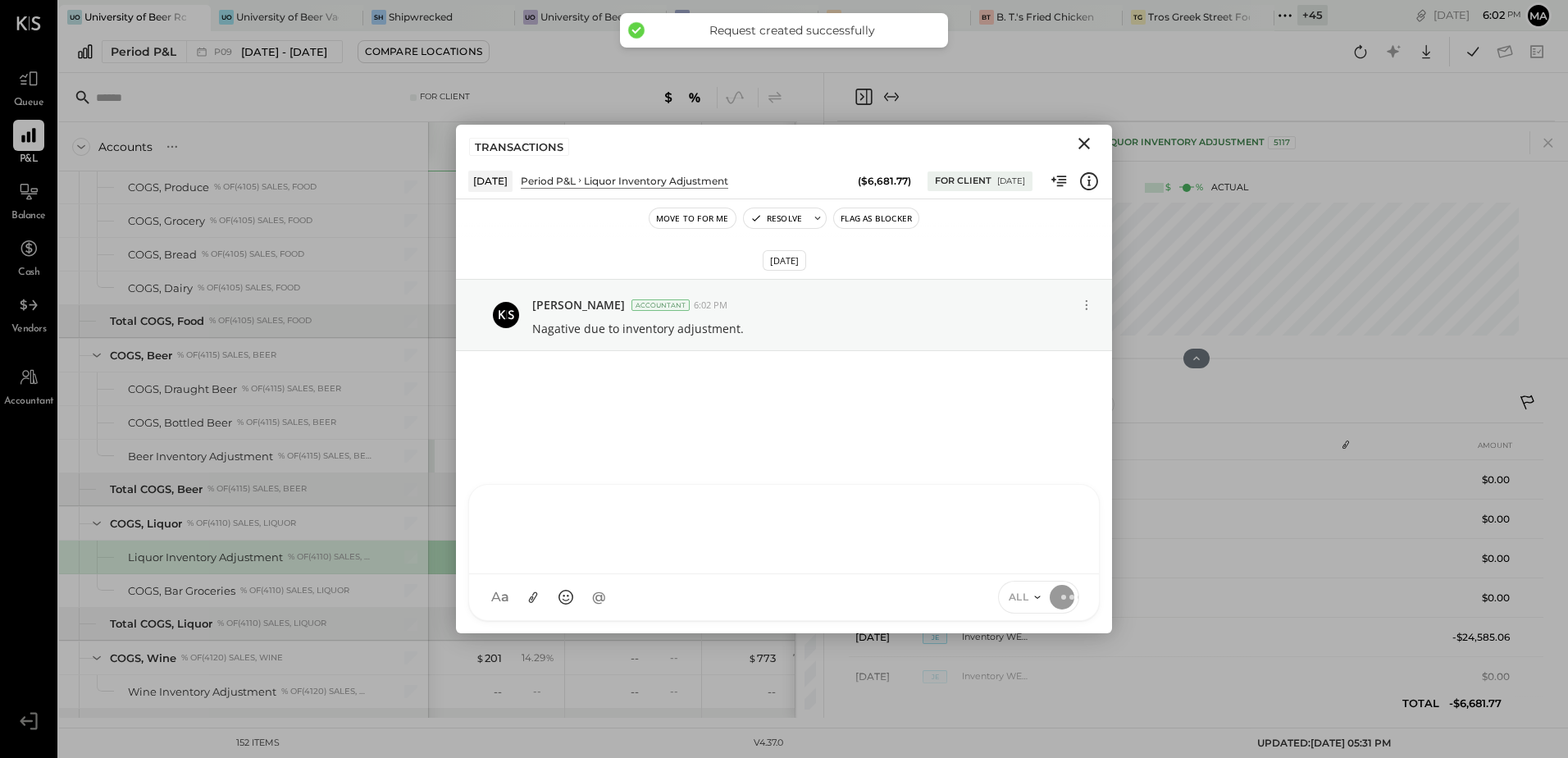
click at [1081, 149] on icon "Close" at bounding box center [1084, 144] width 20 height 20
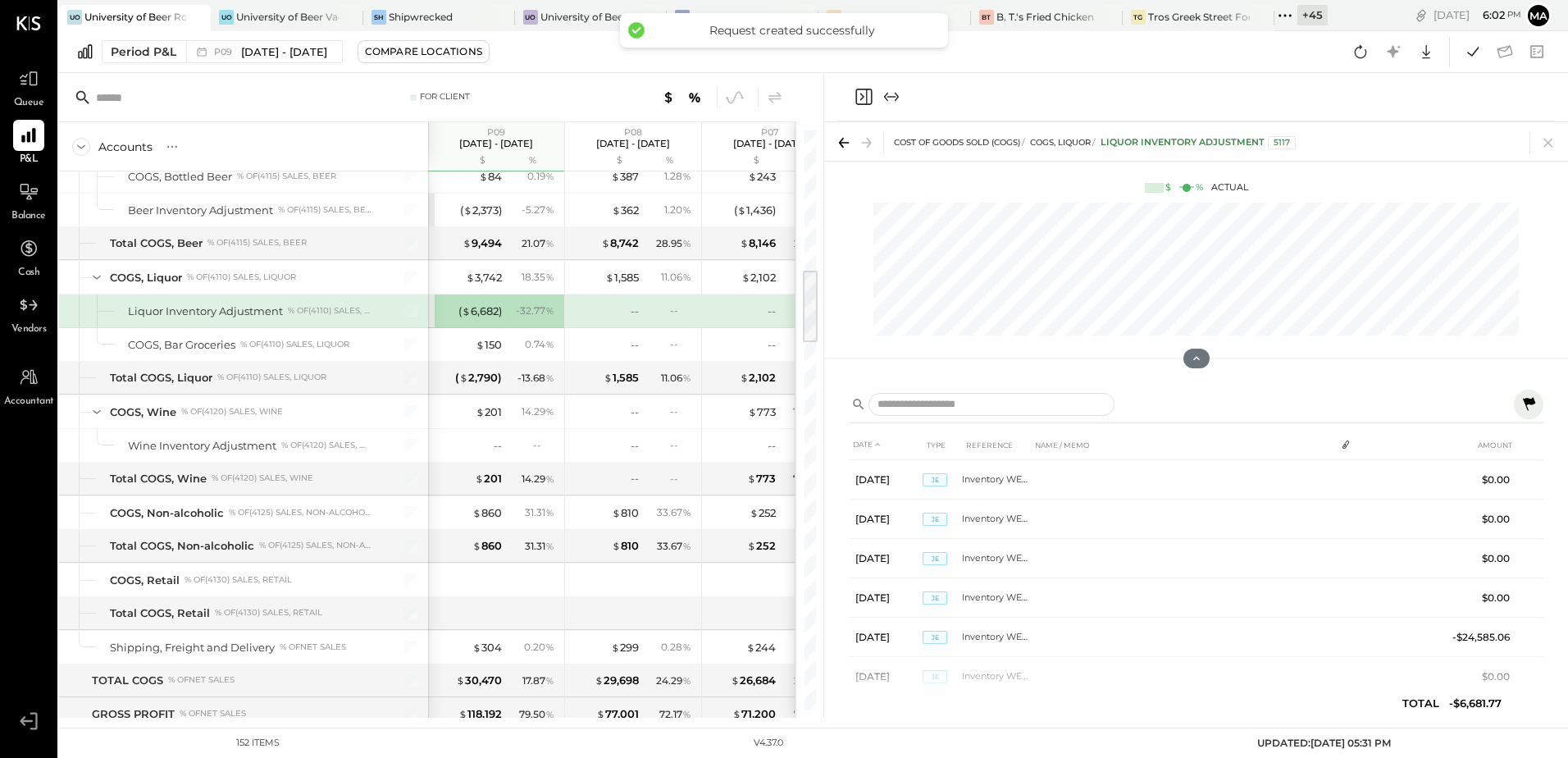
scroll to position [1149, 0]
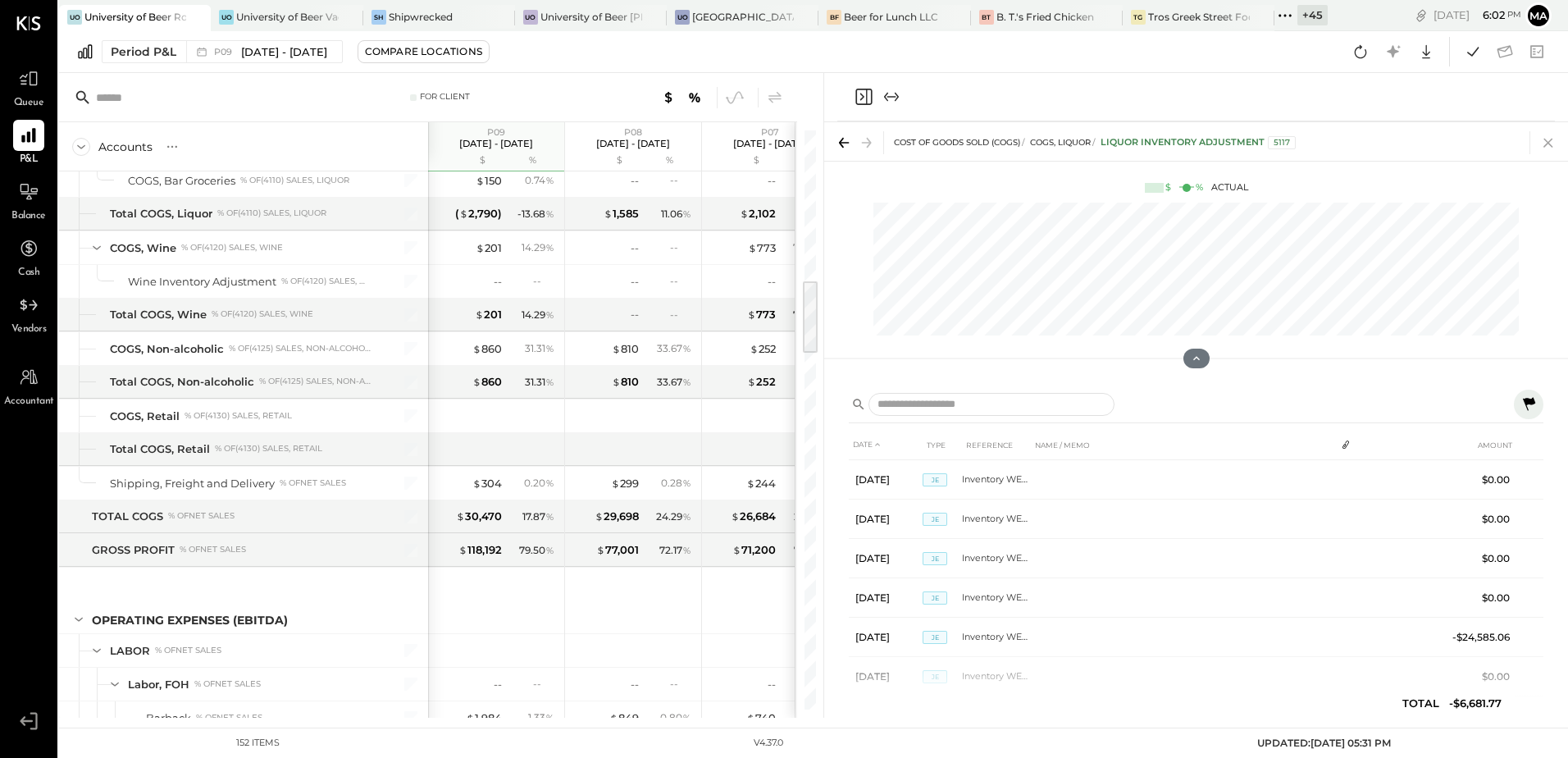
click at [1547, 146] on icon at bounding box center [1548, 143] width 23 height 23
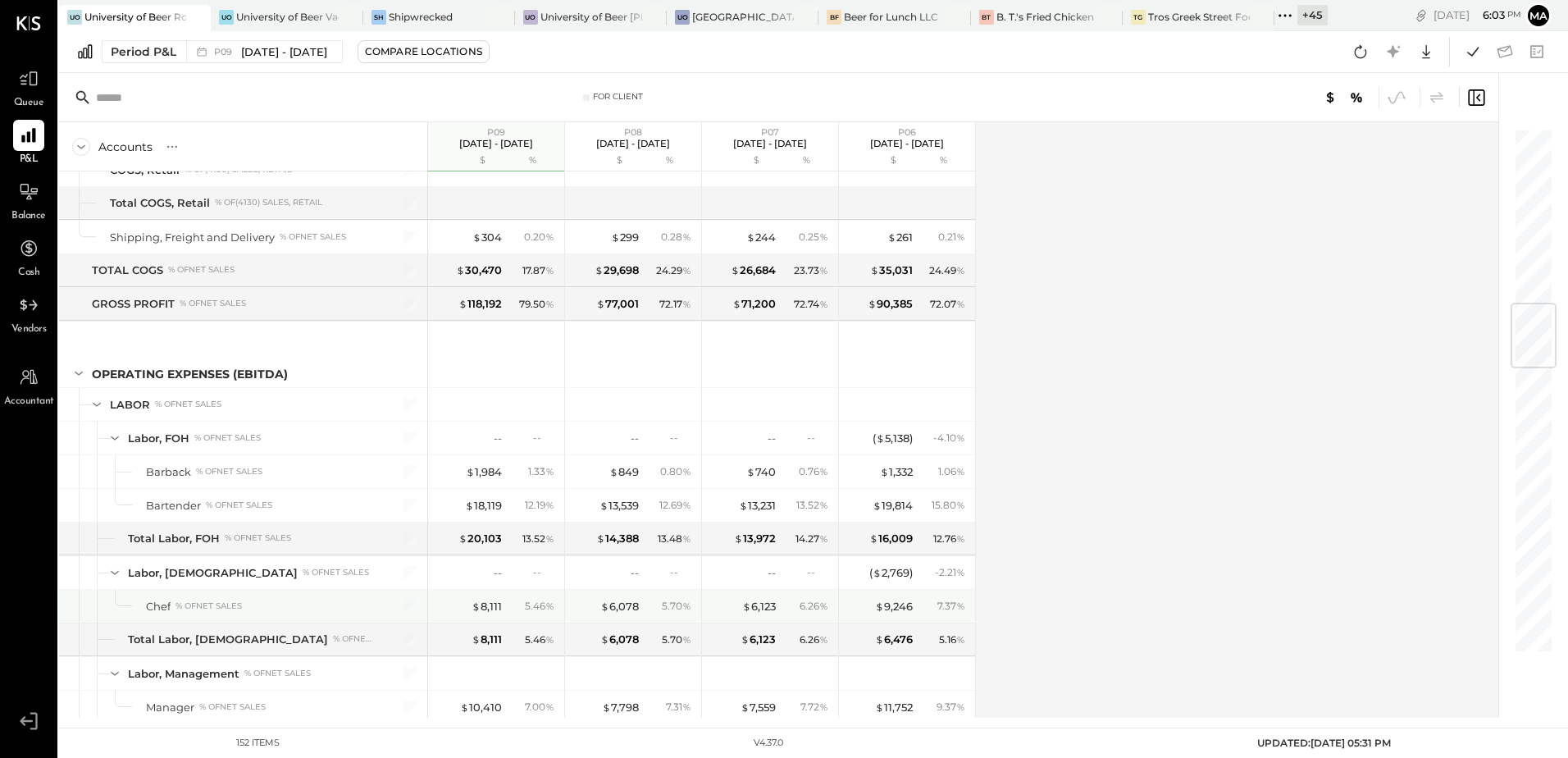
scroll to position [1641, 0]
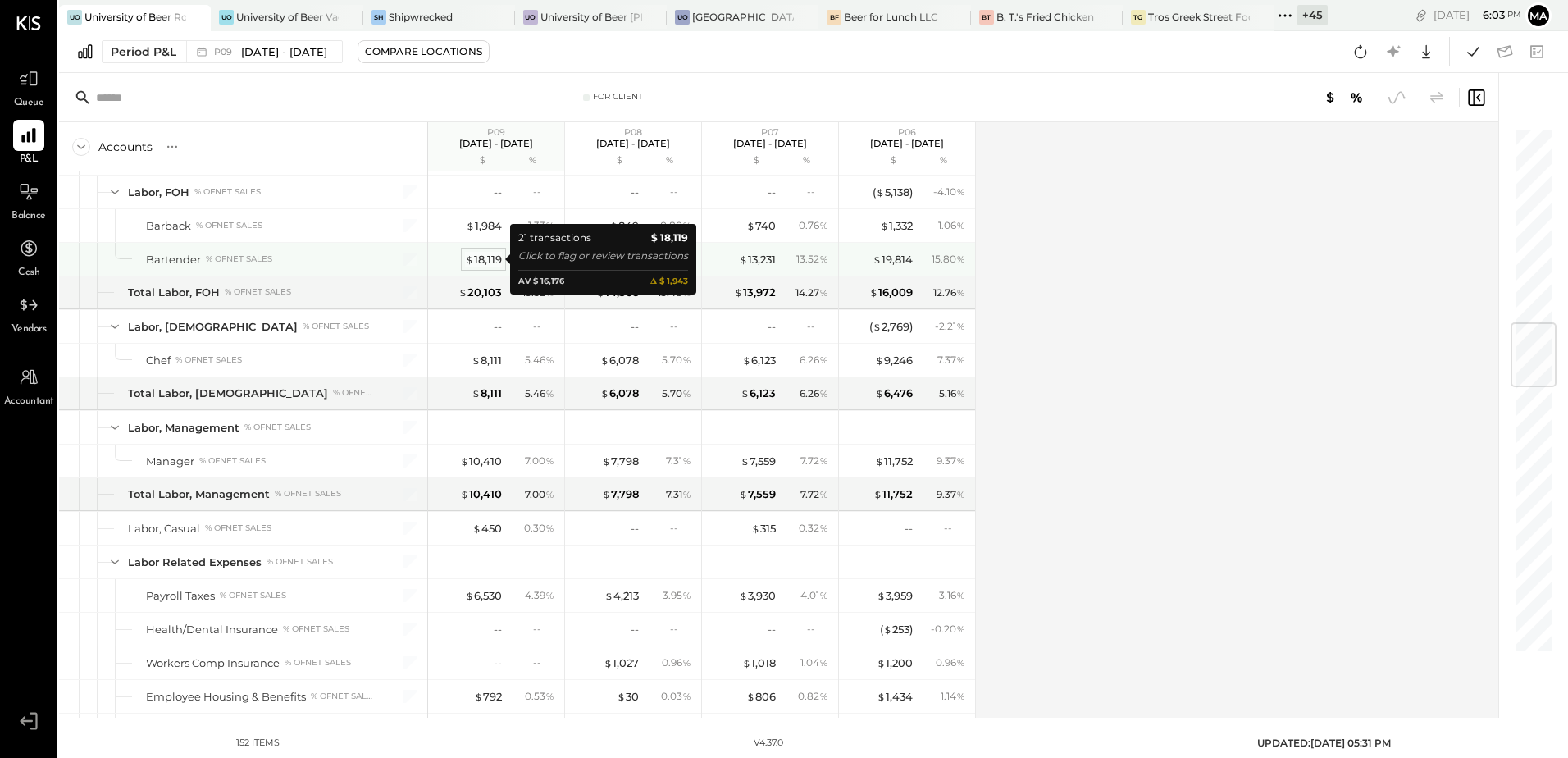
click at [485, 258] on div "$ 18,119" at bounding box center [483, 260] width 37 height 16
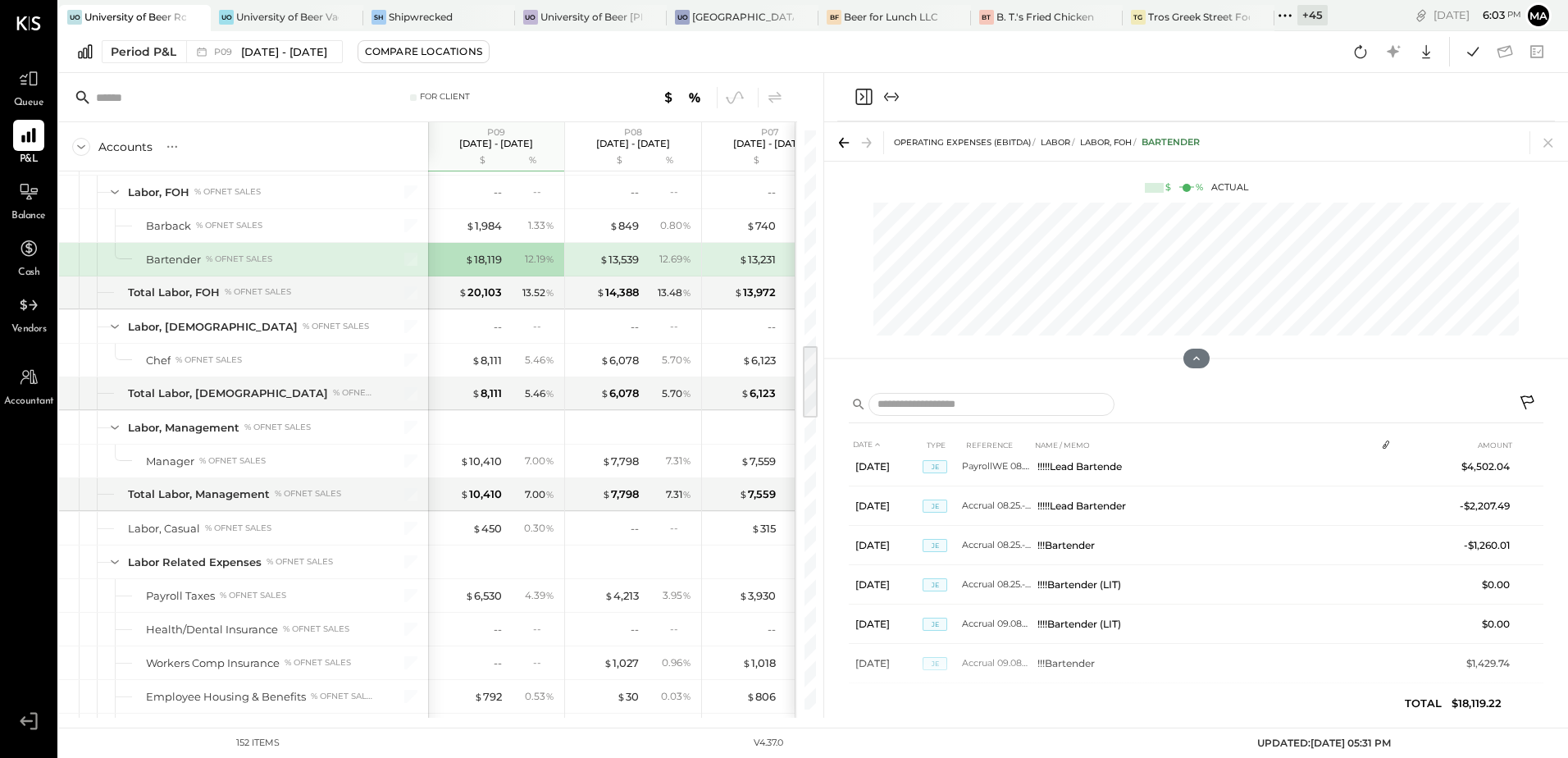
scroll to position [246, 0]
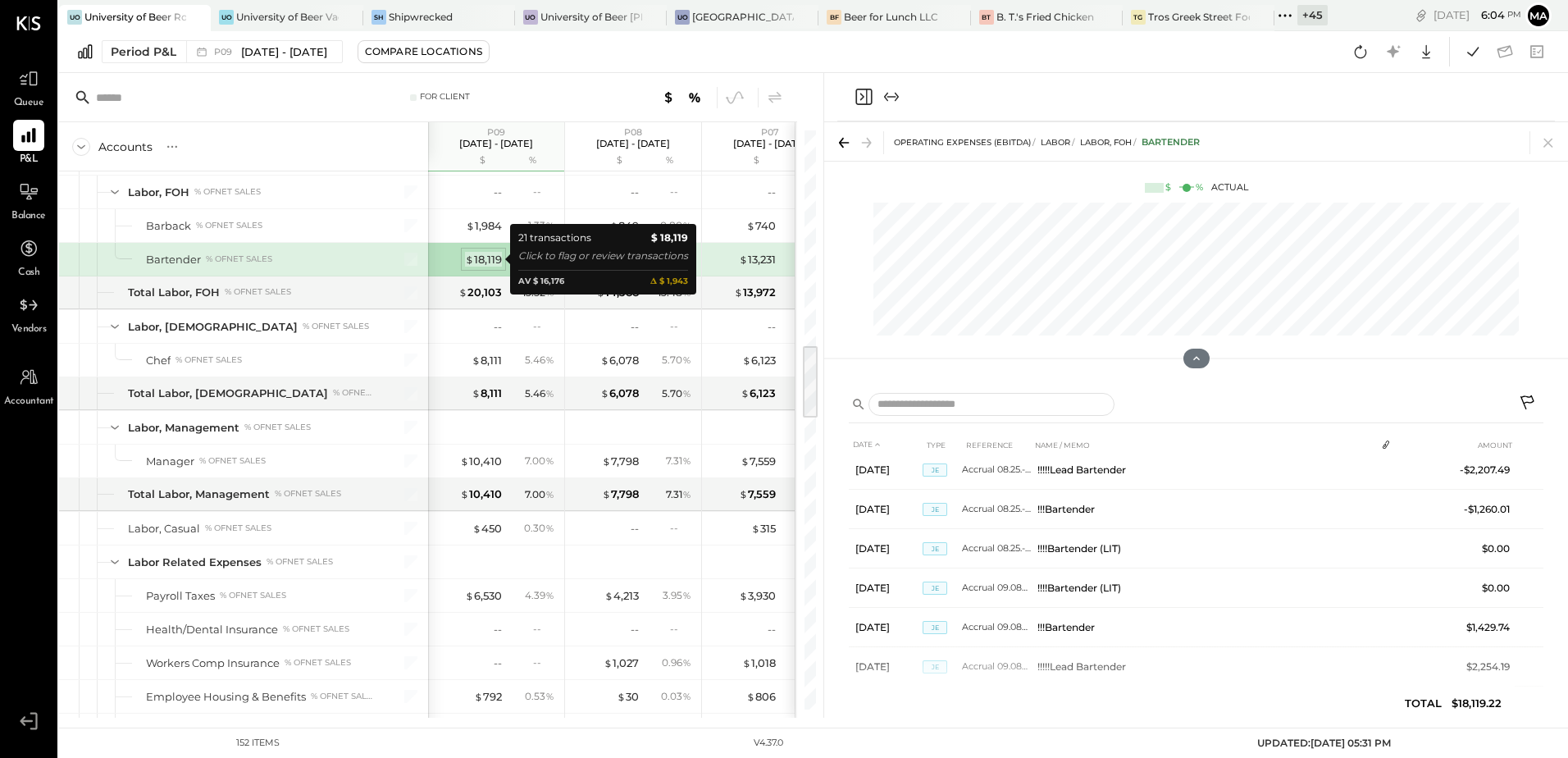
click at [482, 258] on div "$ 18,119" at bounding box center [483, 260] width 37 height 16
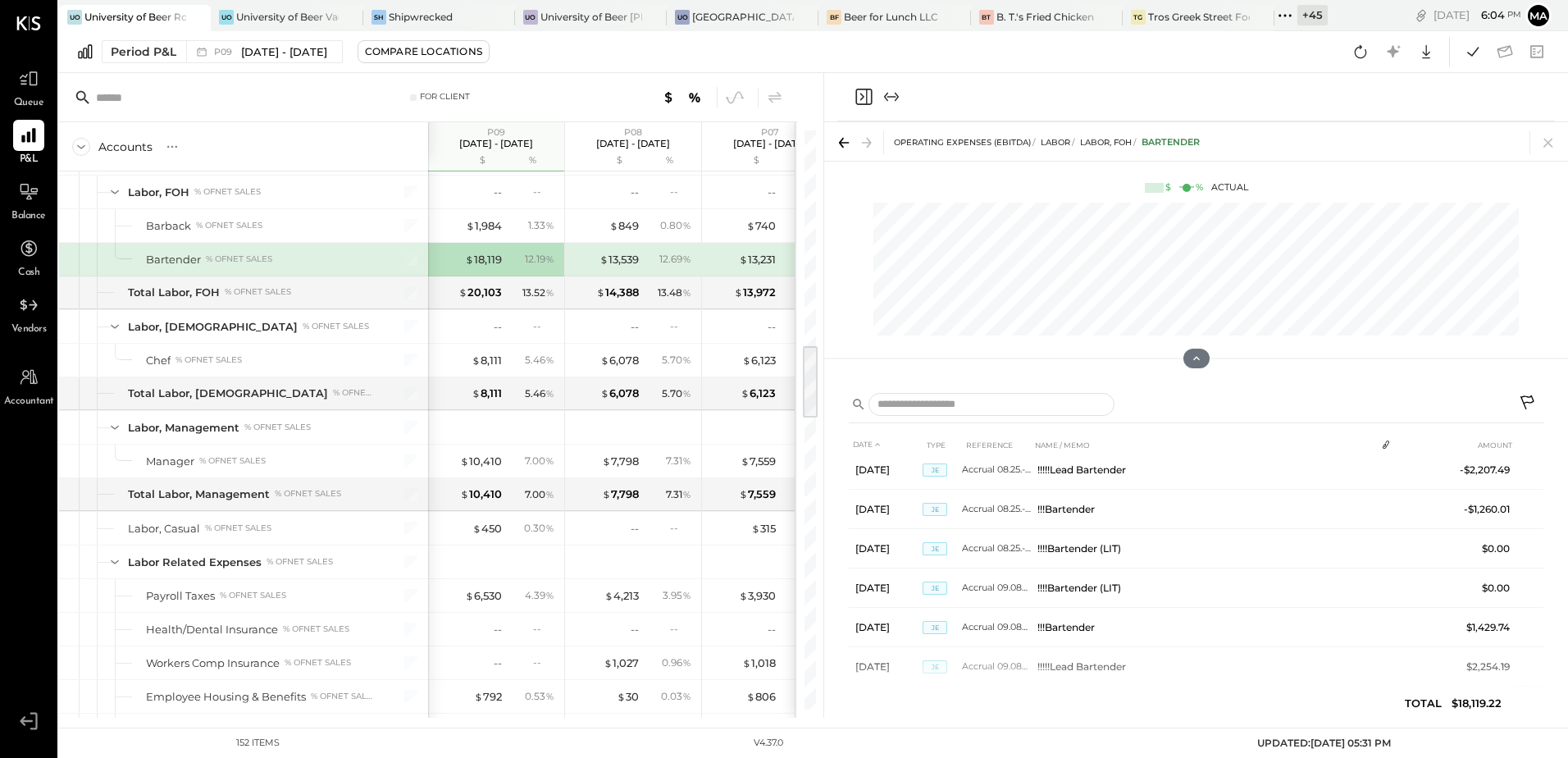
click at [1527, 401] on icon at bounding box center [1528, 404] width 20 height 20
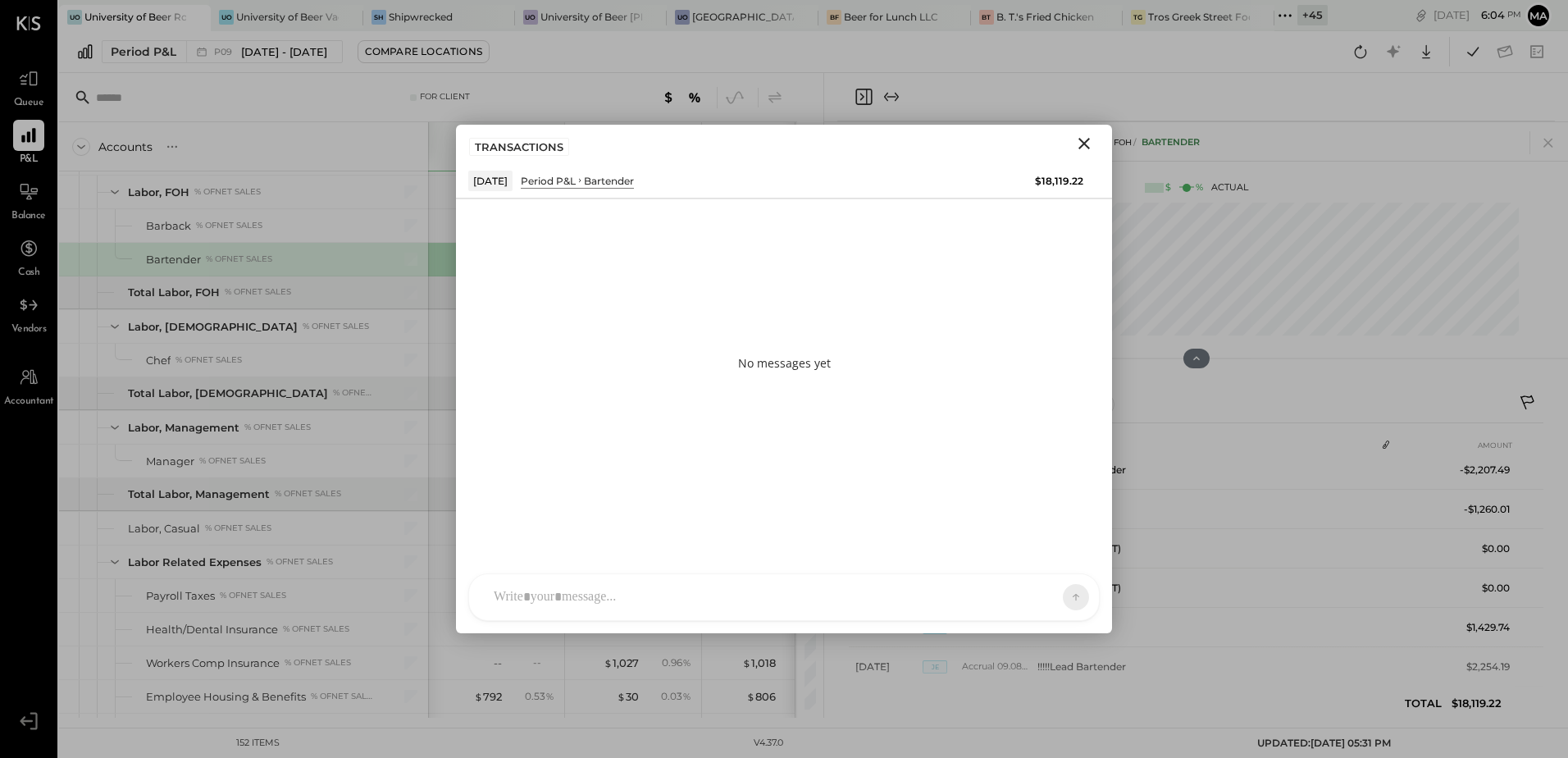
click at [528, 603] on div "AM Ali Mehdi SK Sarang Khandhar RP Roshan Patel JS Janvi Soni MG Margi Gandhi S…" at bounding box center [784, 598] width 631 height 48
click at [513, 508] on div at bounding box center [784, 527] width 597 height 65
click at [710, 513] on div "**********" at bounding box center [784, 527] width 597 height 65
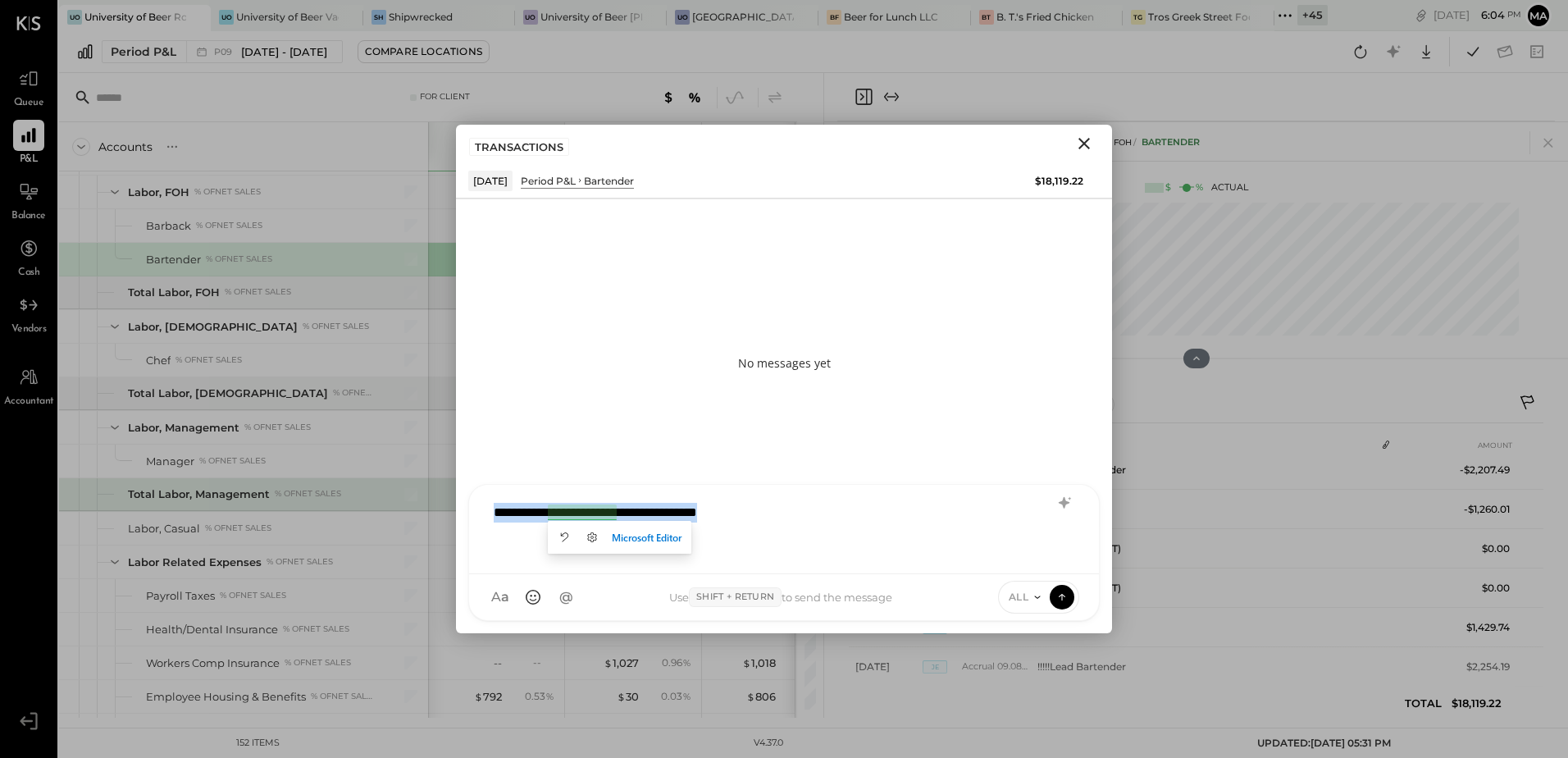
drag, startPoint x: 752, startPoint y: 508, endPoint x: 582, endPoint y: 526, distance: 171.0
click at [407, 508] on div "For Client Accounts S % GL P09 Aug 25 - Sep 28, 2025 $ % P08 Jul 28 - Aug 24, 2…" at bounding box center [813, 395] width 1509 height 645
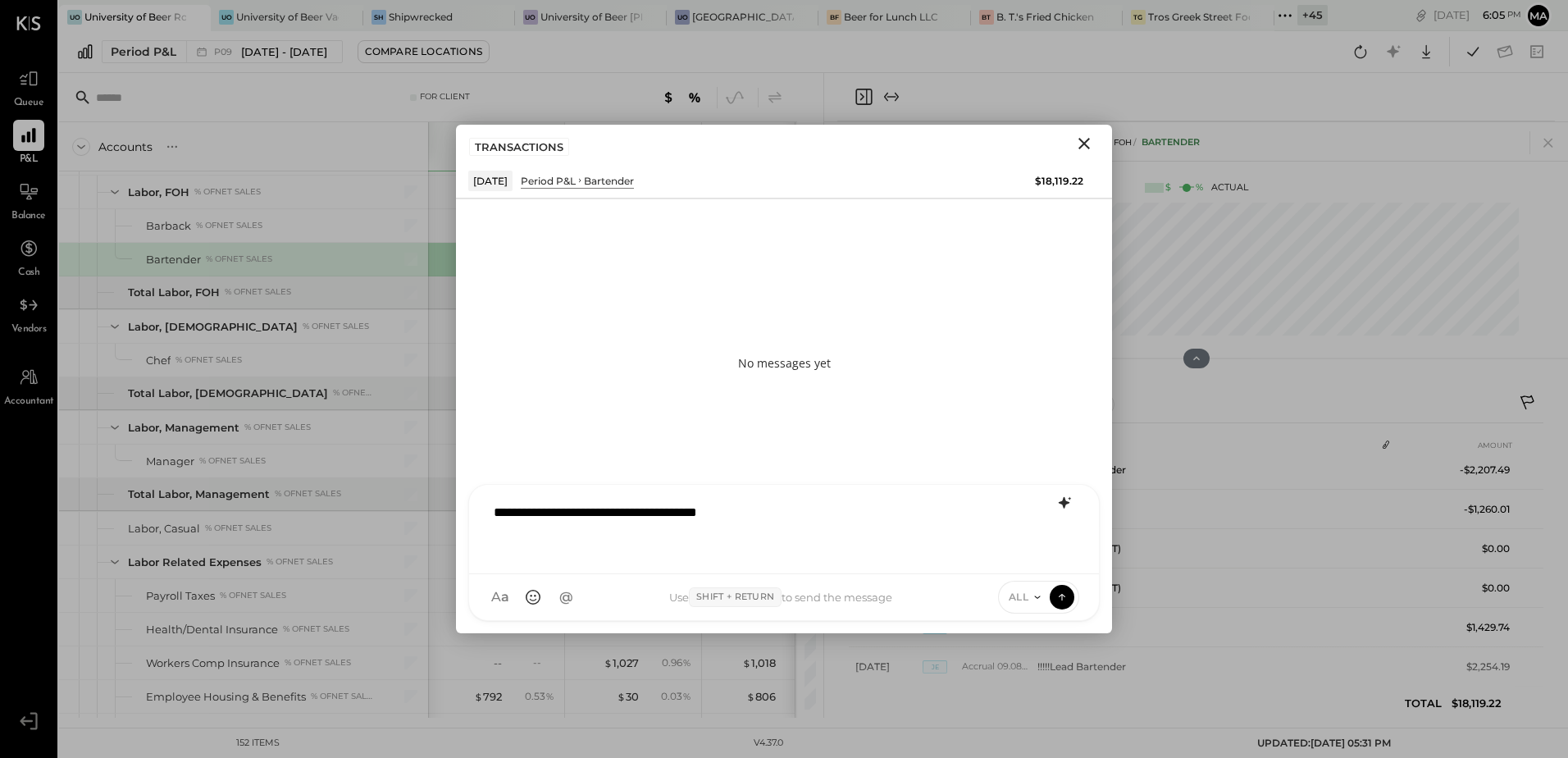
click at [1069, 503] on icon at bounding box center [1063, 503] width 11 height 12
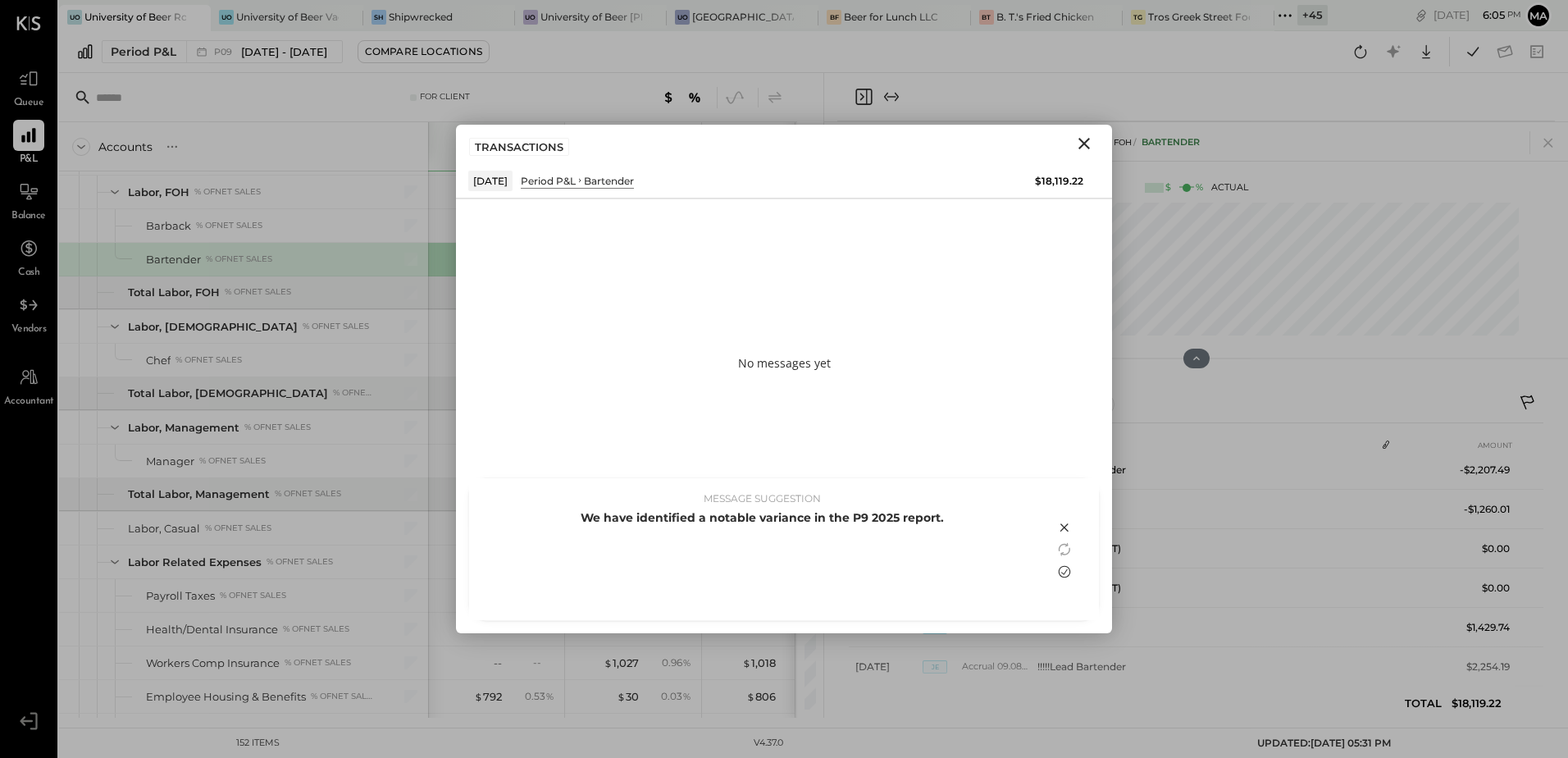
click at [1062, 574] on icon at bounding box center [1064, 571] width 12 height 12
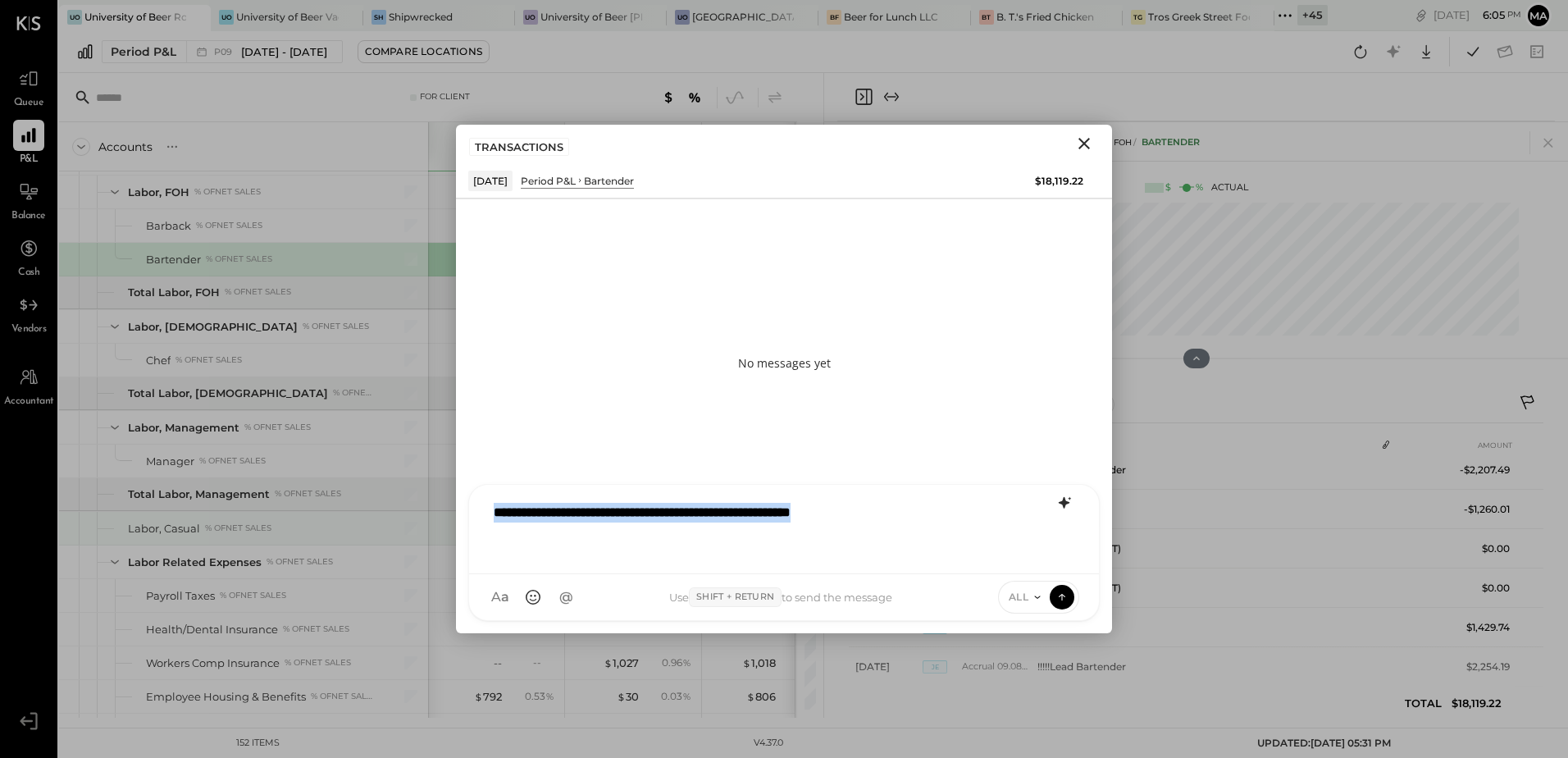
drag, startPoint x: 920, startPoint y: 516, endPoint x: 345, endPoint y: 517, distance: 575.0
click at [345, 517] on div "For Client Accounts S % GL P09 Aug 25 - Sep 28, 2025 $ % P08 Jul 28 - Aug 24, 2…" at bounding box center [813, 395] width 1509 height 645
click at [908, 518] on div "**********" at bounding box center [784, 527] width 597 height 65
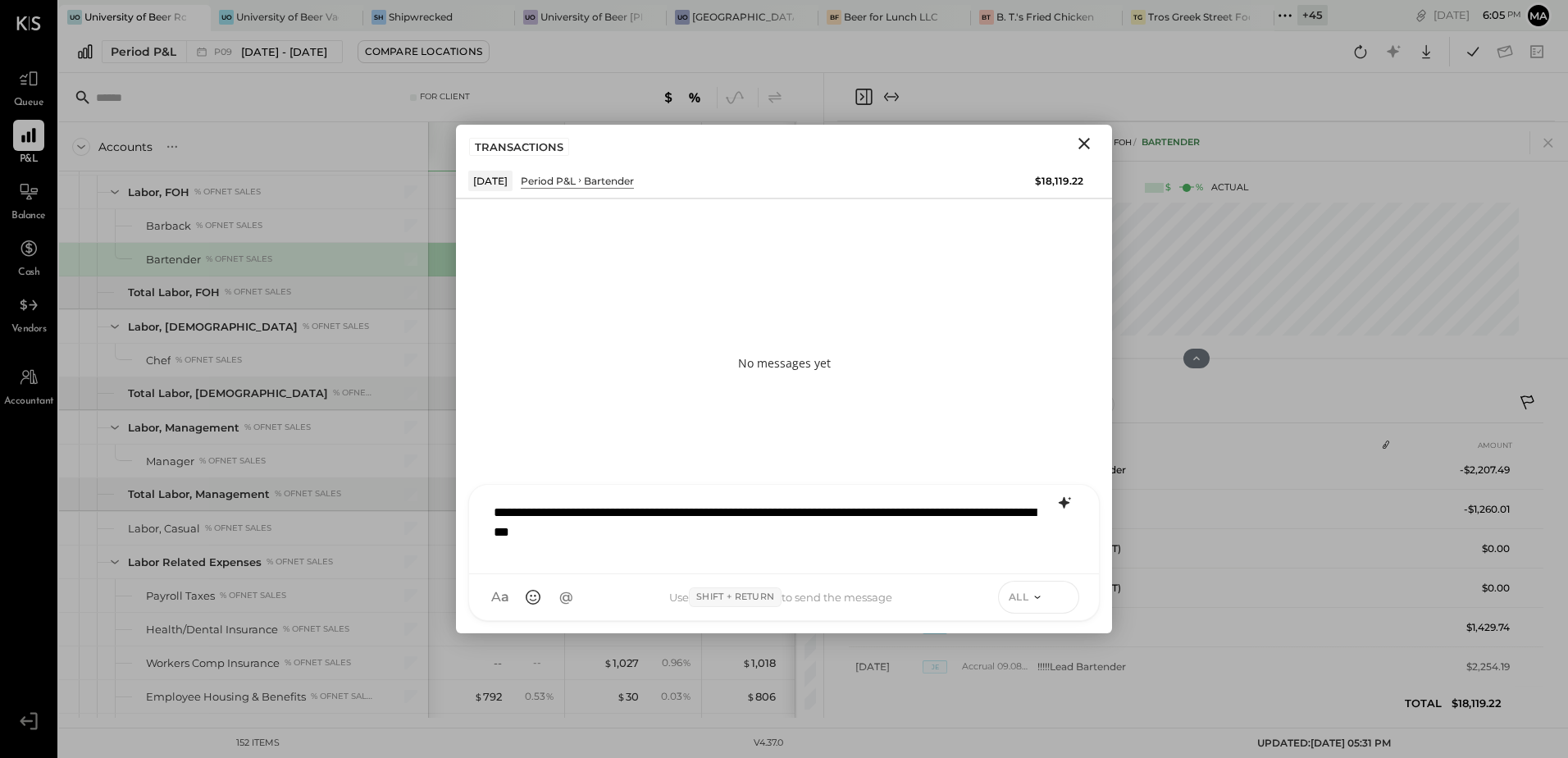
click at [1062, 597] on icon at bounding box center [1062, 597] width 15 height 17
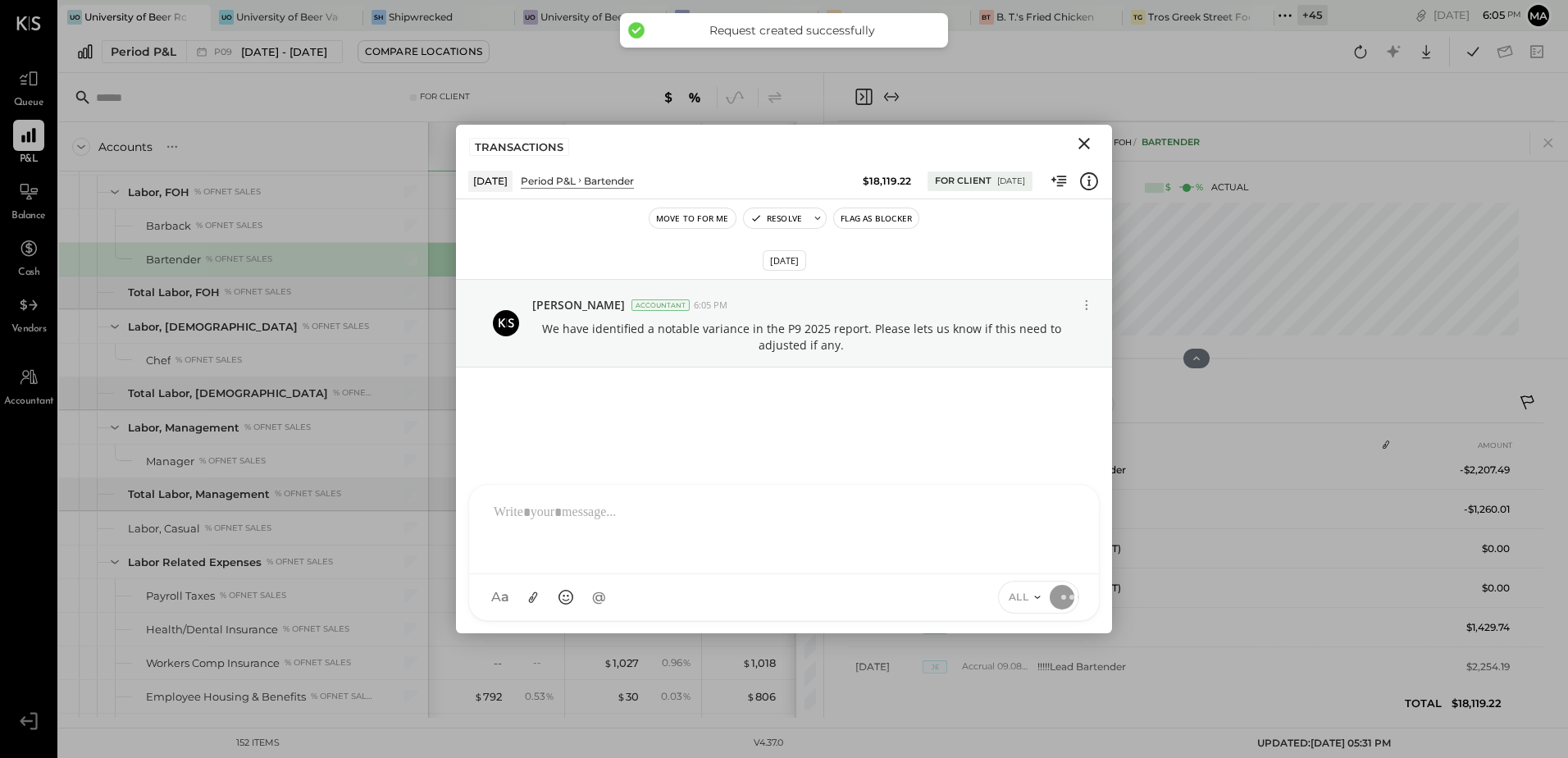
click at [1087, 150] on icon "Close" at bounding box center [1084, 144] width 20 height 20
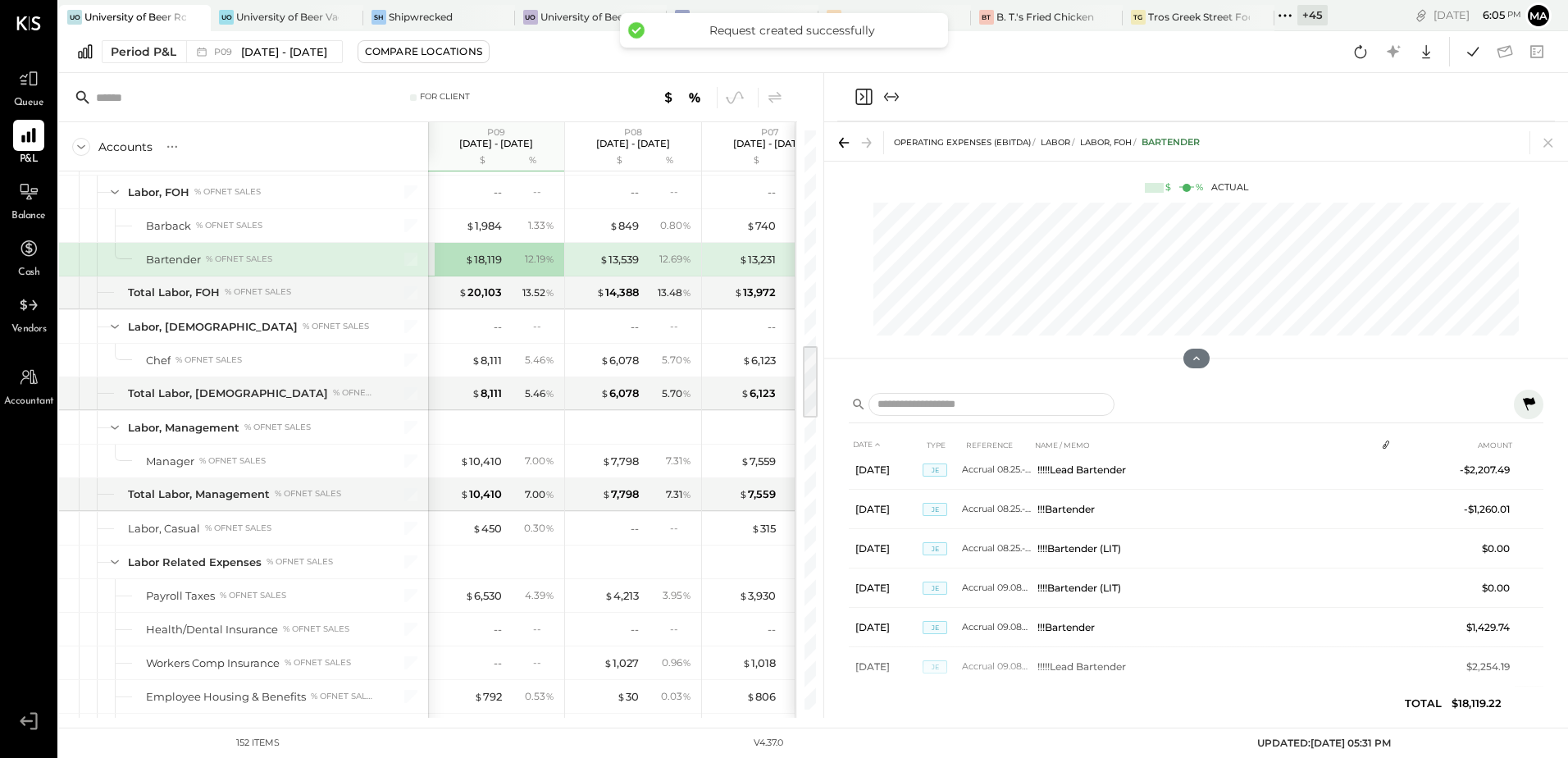
scroll to position [1805, 0]
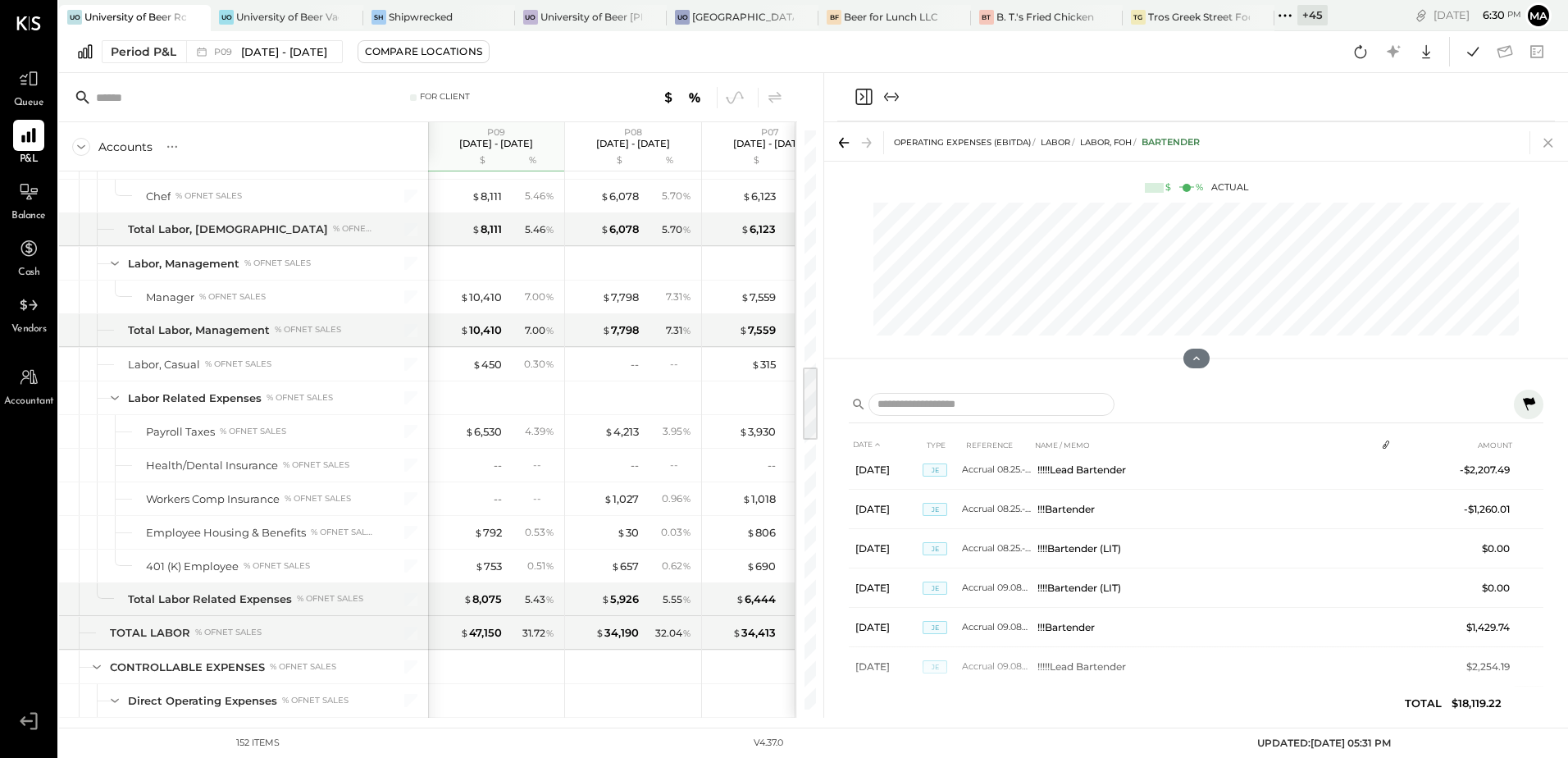
click at [1549, 149] on icon at bounding box center [1548, 143] width 23 height 23
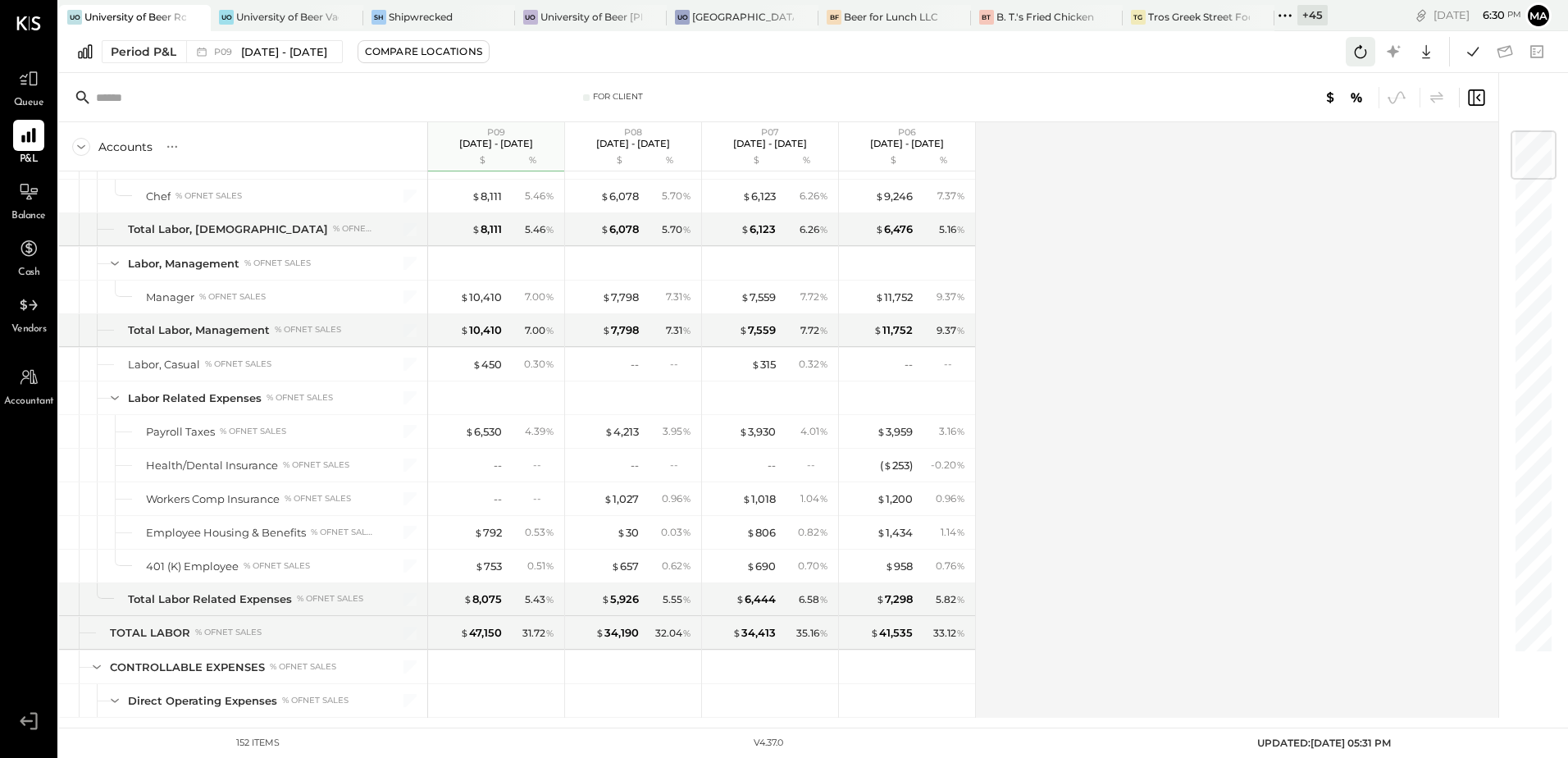
click at [1356, 53] on icon at bounding box center [1361, 52] width 12 height 13
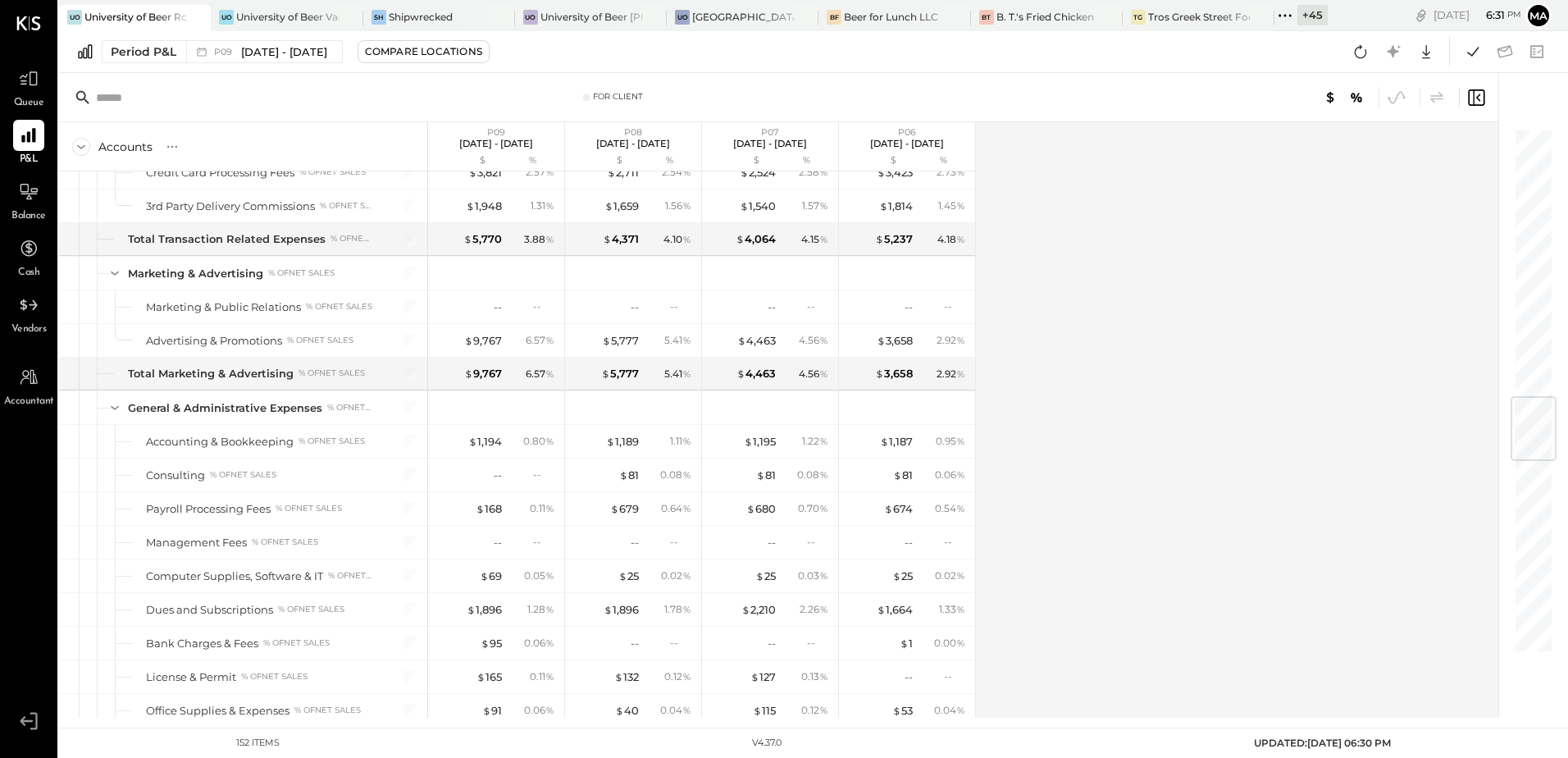
scroll to position [2259, 0]
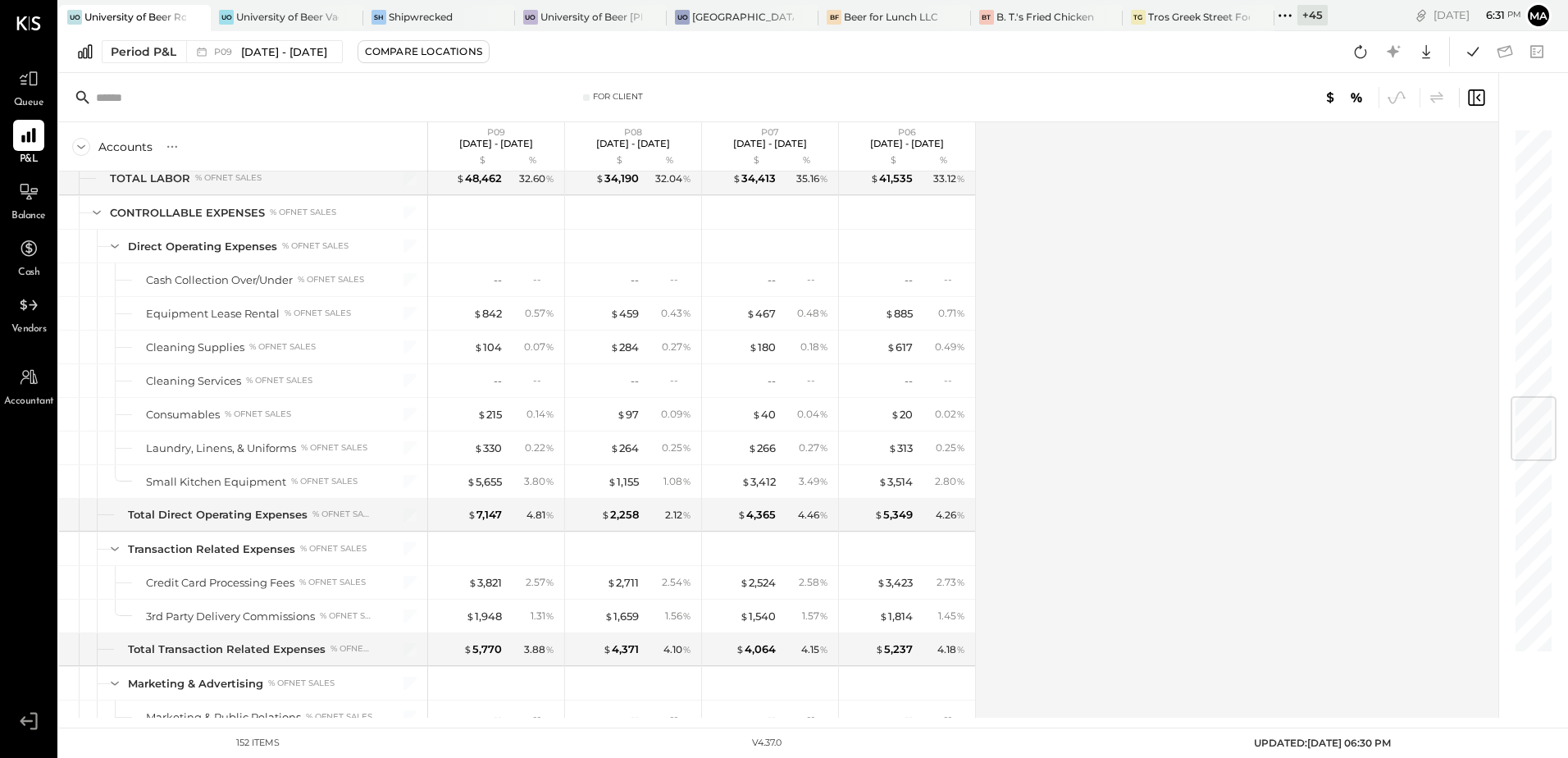
click at [1033, 429] on div "Accounts S % GL P09 Aug 25 - Sep 28, 2025 $ % P08 Jul 28 - Aug 24, 2025 $ % P07…" at bounding box center [779, 420] width 1442 height 596
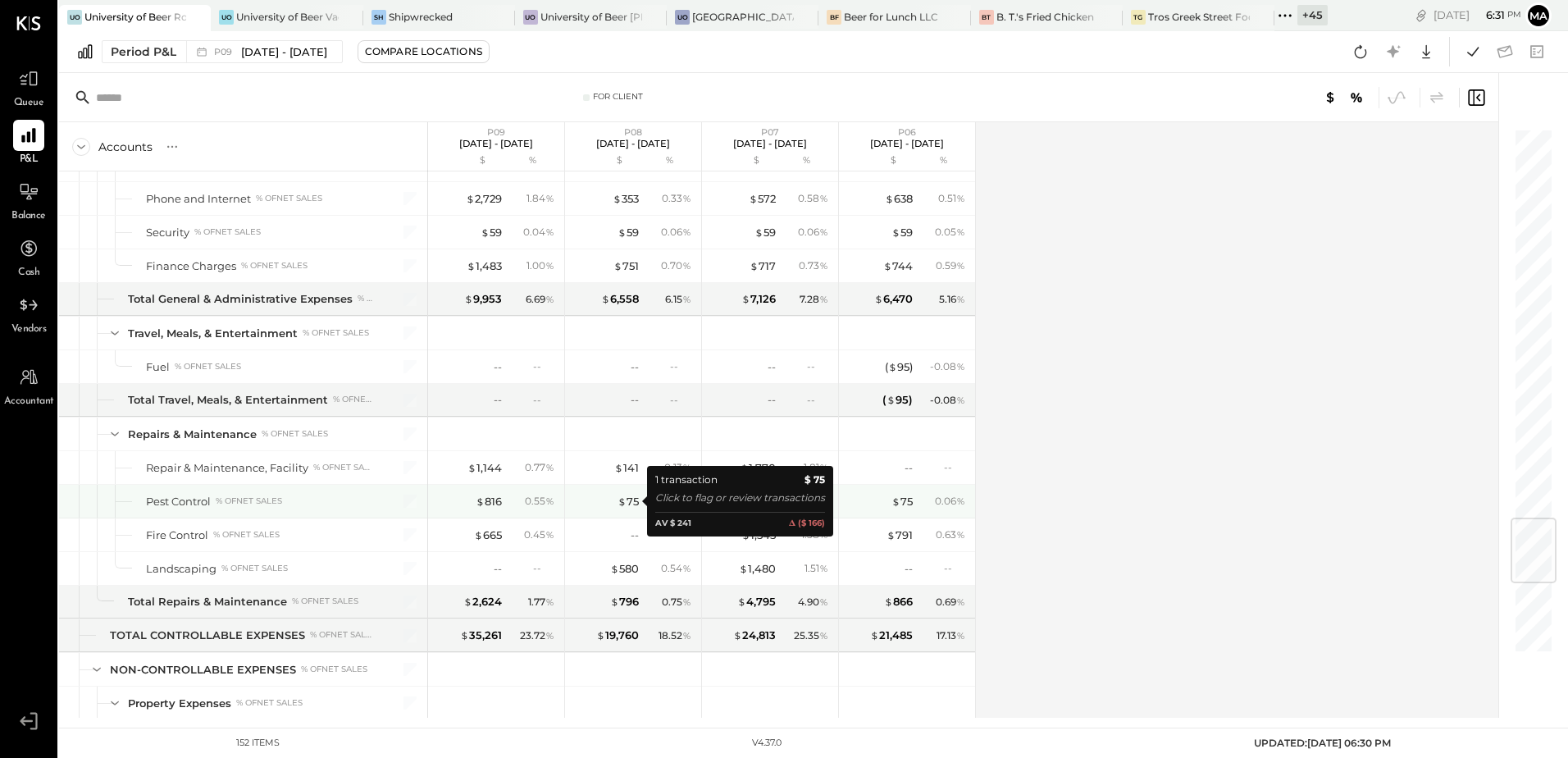
scroll to position [3529, 0]
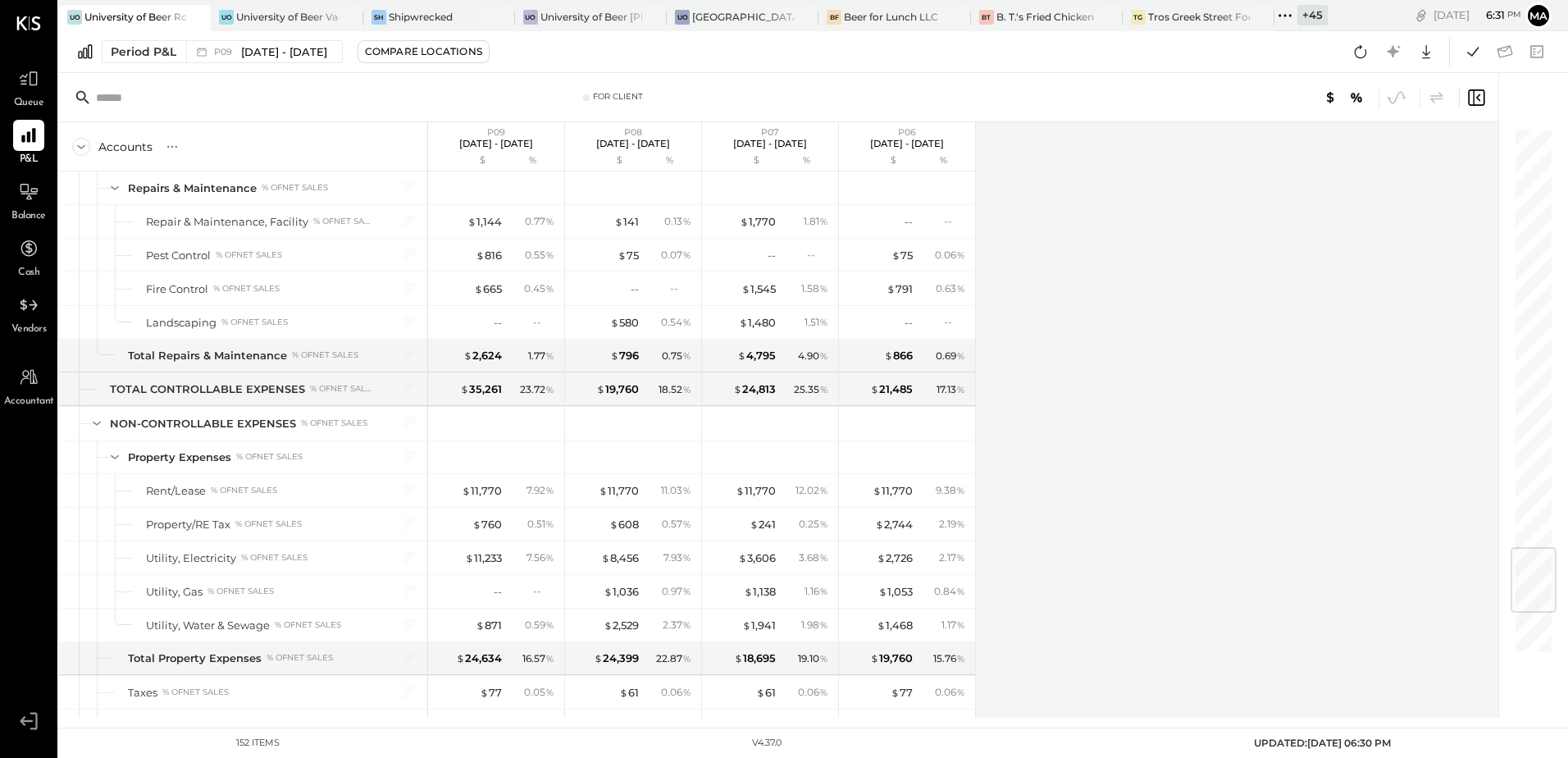
click at [1192, 489] on div "Accounts S % GL P09 Aug 25 - Sep 28, 2025 $ % P08 Jul 28 - Aug 24, 2025 $ % P07…" at bounding box center [779, 420] width 1442 height 596
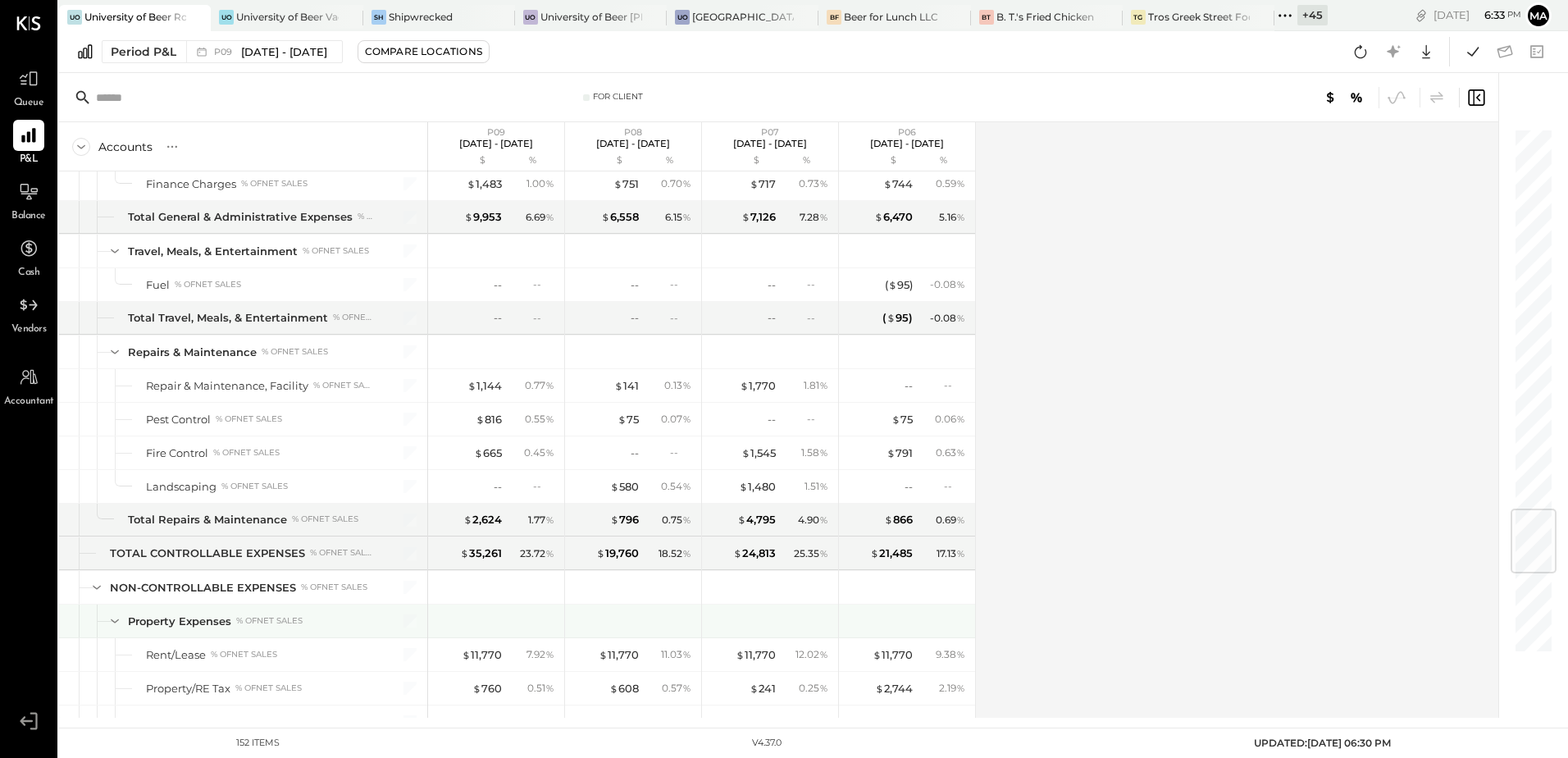
scroll to position [3119, 0]
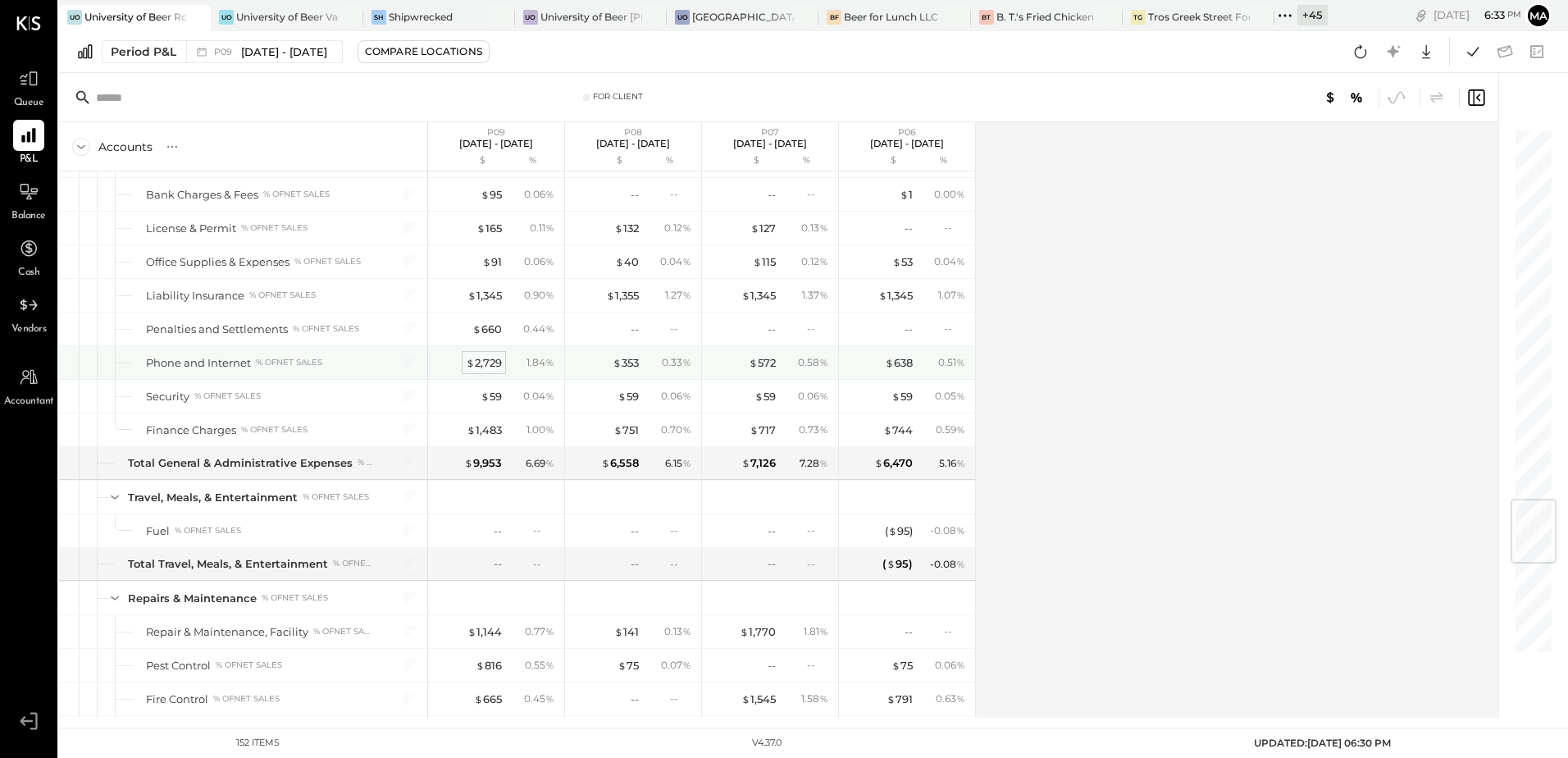
click at [489, 362] on div "$ 2,729" at bounding box center [484, 363] width 36 height 16
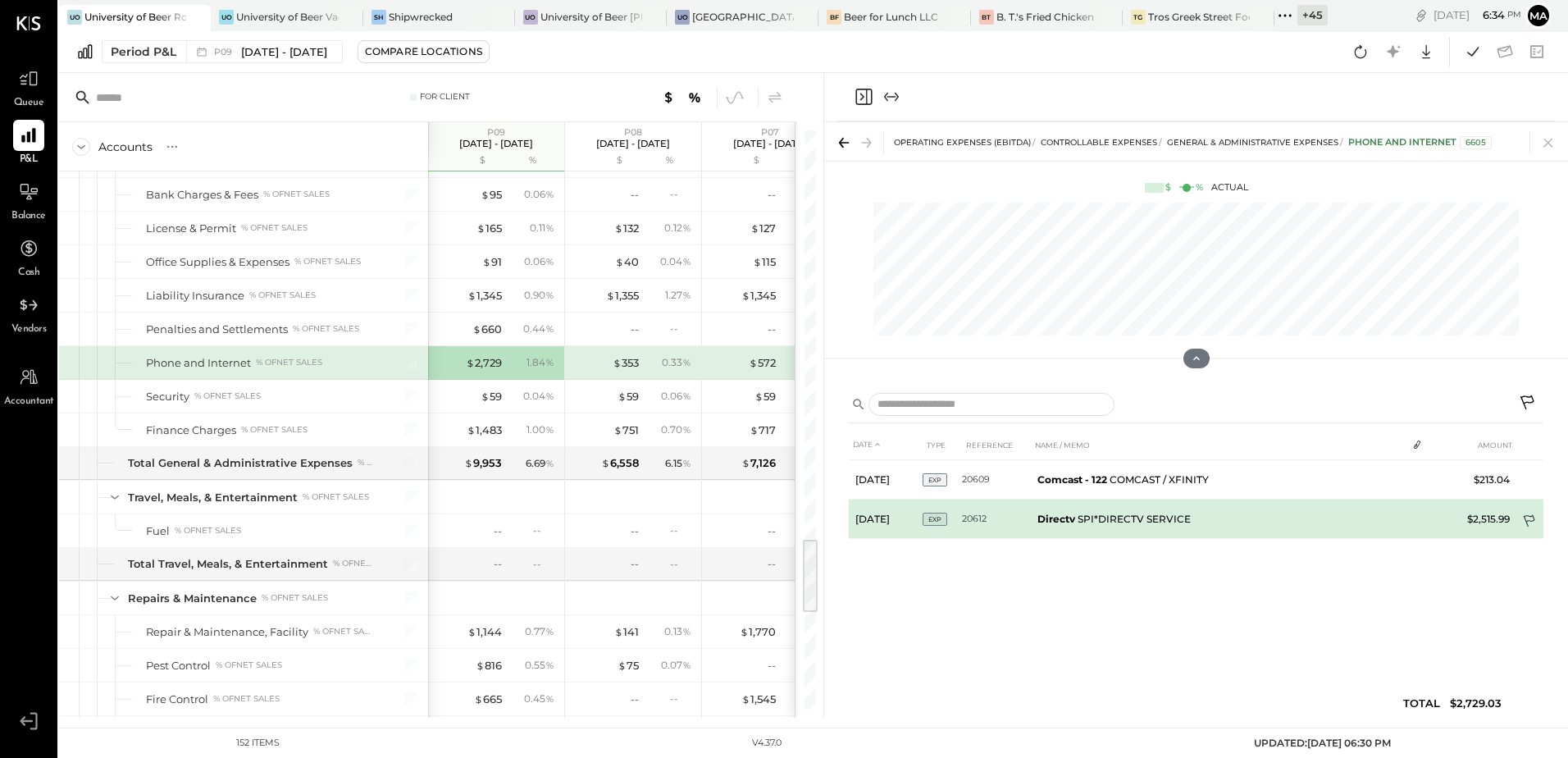
click at [1530, 528] on icon at bounding box center [1530, 522] width 17 height 17
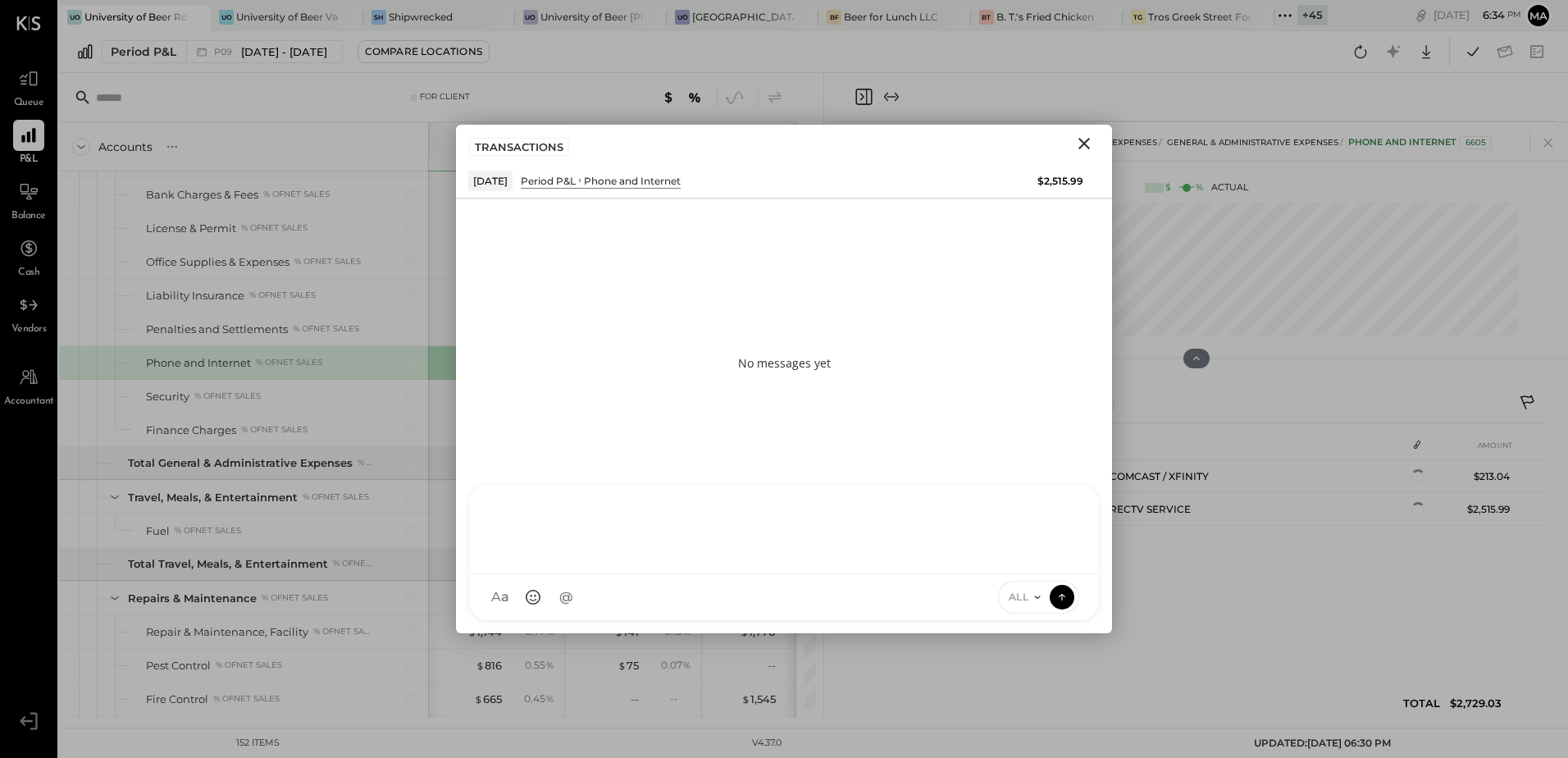
click at [521, 560] on div at bounding box center [784, 527] width 597 height 65
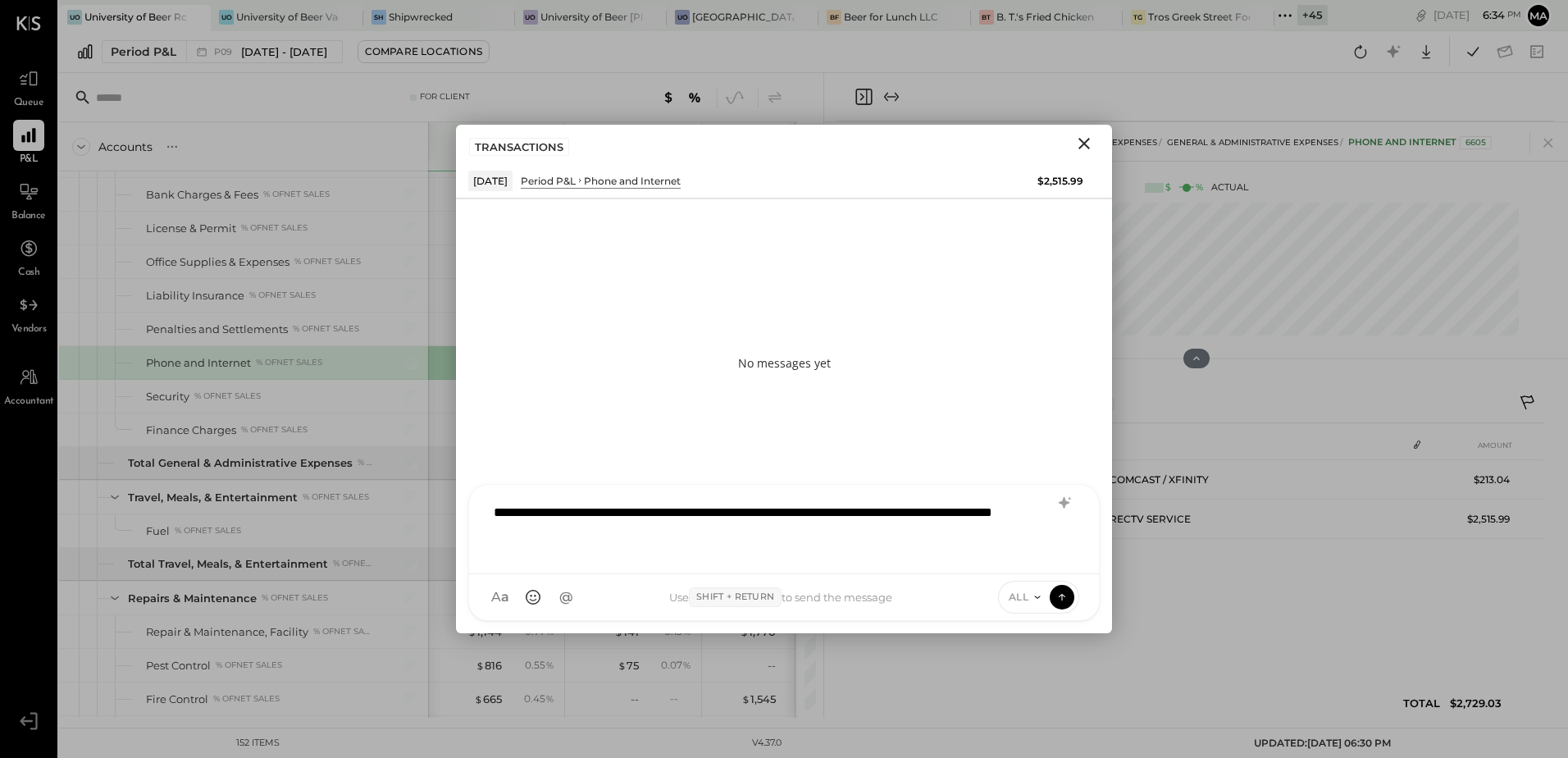
click at [875, 504] on div "**********" at bounding box center [784, 527] width 597 height 65
drag, startPoint x: 604, startPoint y: 538, endPoint x: 479, endPoint y: 514, distance: 127.3
click at [479, 514] on div "**********" at bounding box center [784, 530] width 630 height 89
click at [1065, 502] on icon at bounding box center [1063, 503] width 11 height 12
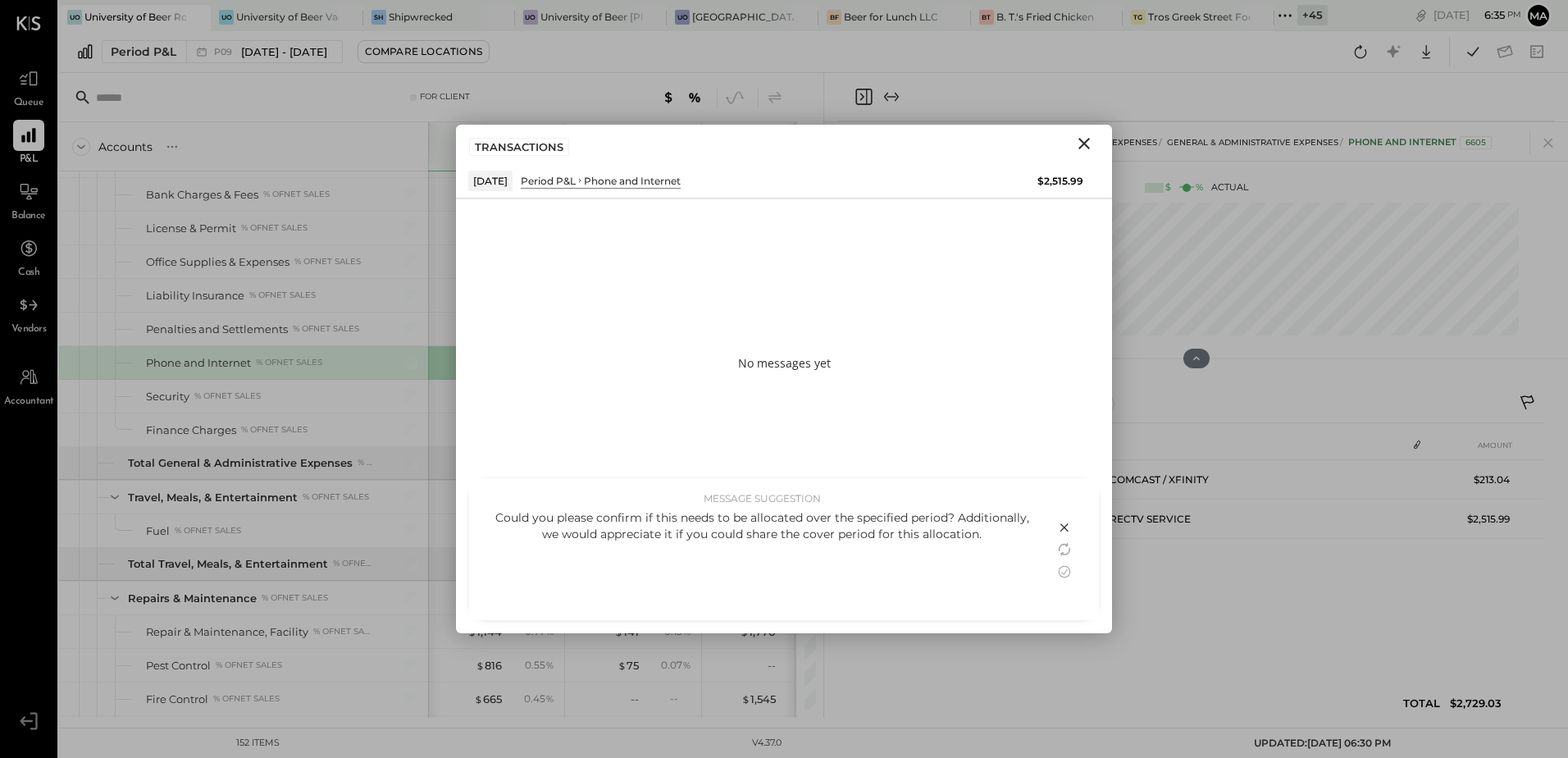
click at [832, 535] on div "Could you please confirm if this needs to be allocated over the specified perio…" at bounding box center [762, 526] width 553 height 33
click at [981, 534] on div "Could you please confirm if this needs to be allocated over the specified perio…" at bounding box center [762, 526] width 553 height 33
click at [1063, 577] on icon at bounding box center [1064, 571] width 12 height 12
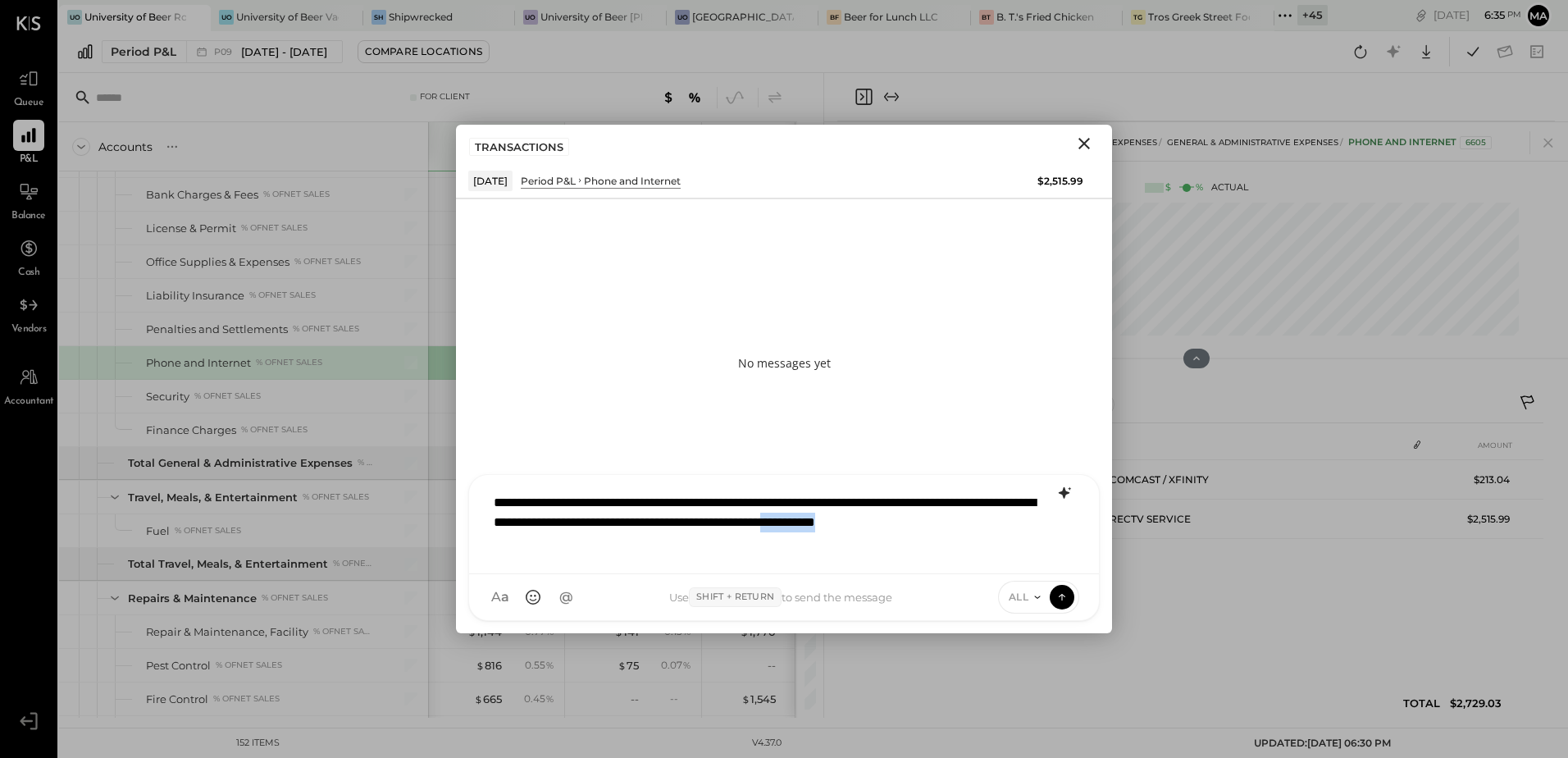
drag, startPoint x: 582, startPoint y: 542, endPoint x: 496, endPoint y: 546, distance: 86.1
click at [496, 546] on div "**********" at bounding box center [784, 522] width 597 height 75
click at [1058, 594] on icon at bounding box center [1062, 597] width 15 height 17
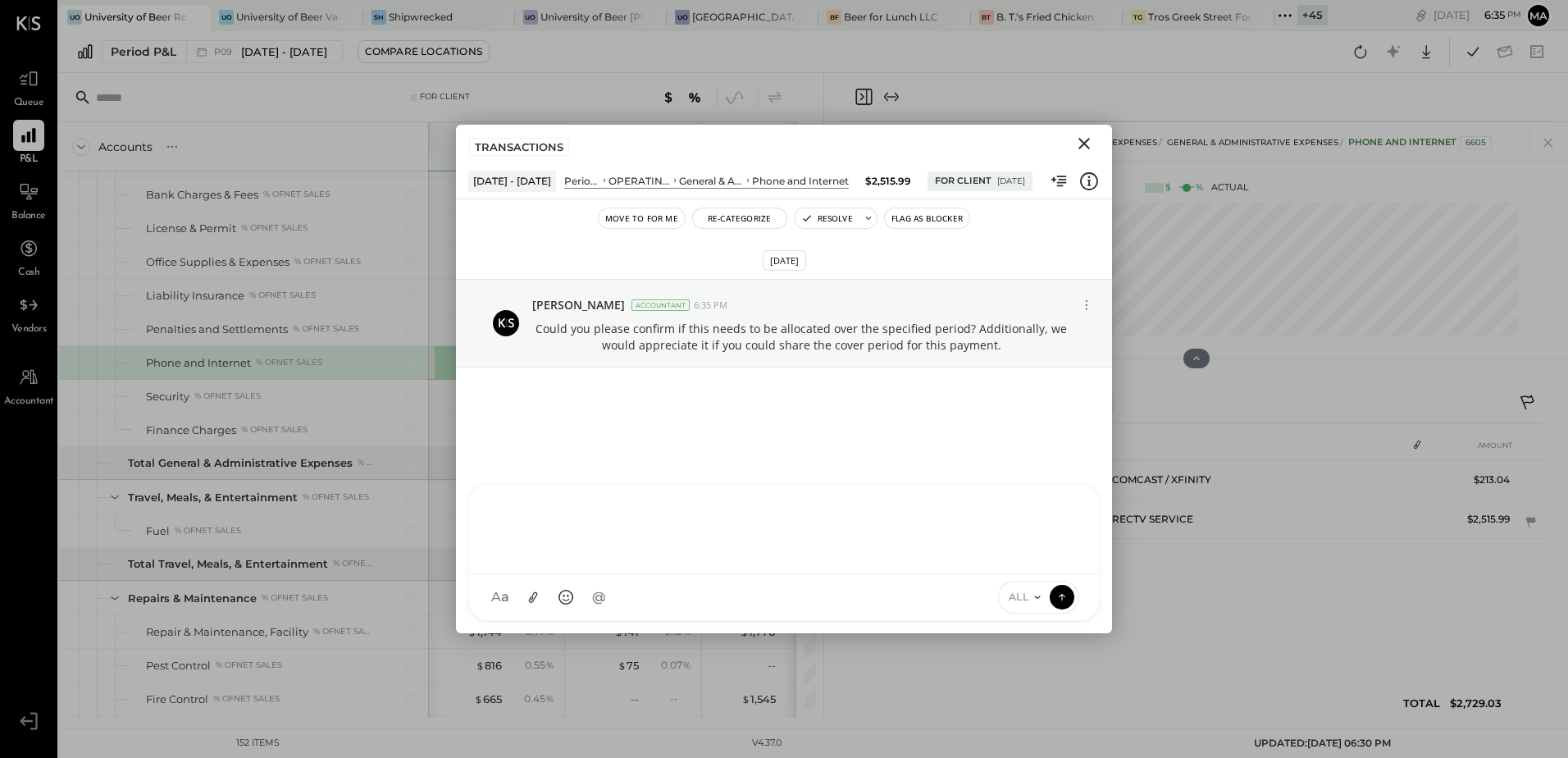
click at [1080, 145] on icon "Close" at bounding box center [1084, 144] width 20 height 20
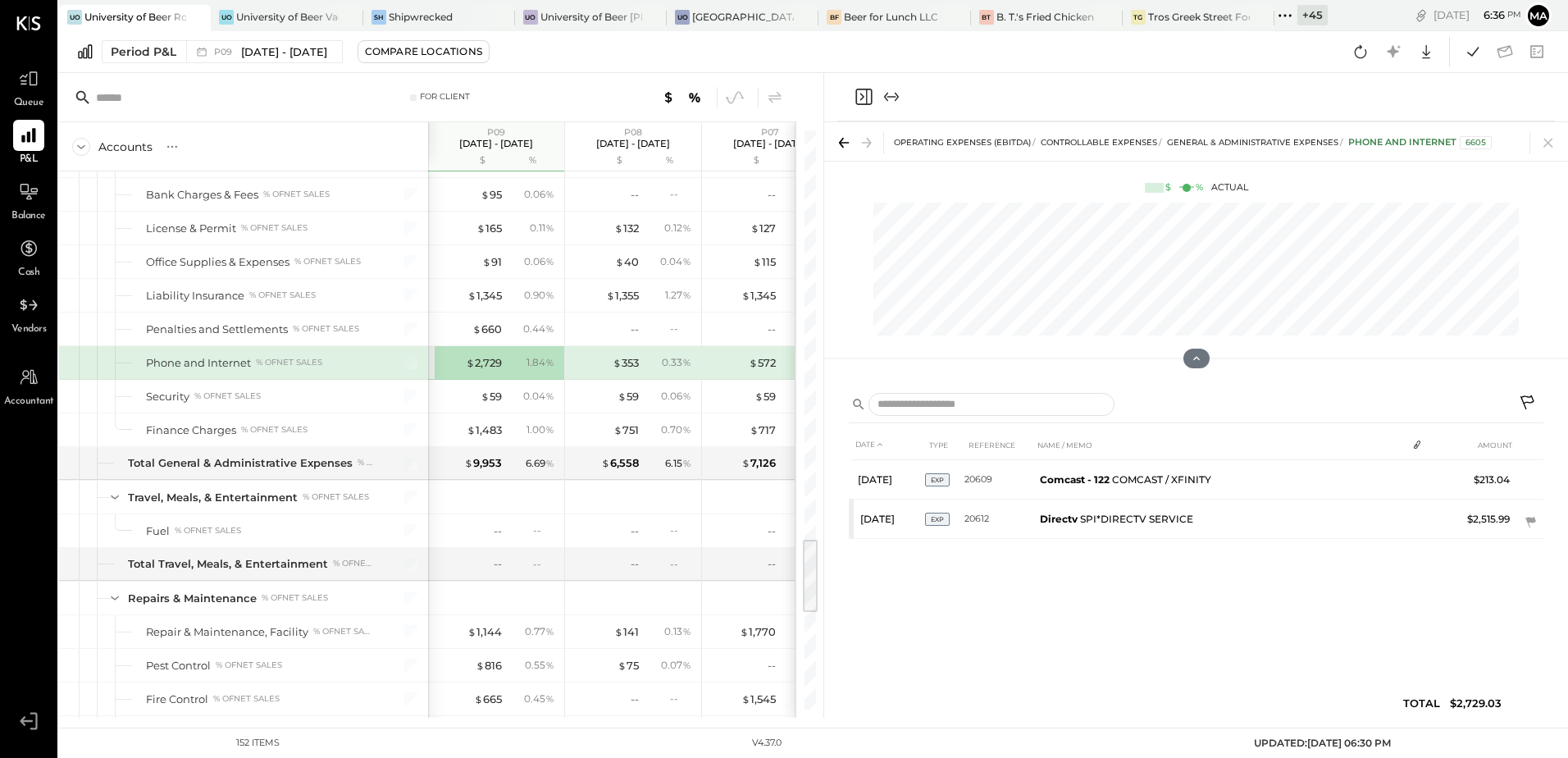
drag, startPoint x: 1541, startPoint y: 145, endPoint x: 826, endPoint y: 615, distance: 855.6
click at [1541, 145] on icon at bounding box center [1548, 143] width 23 height 23
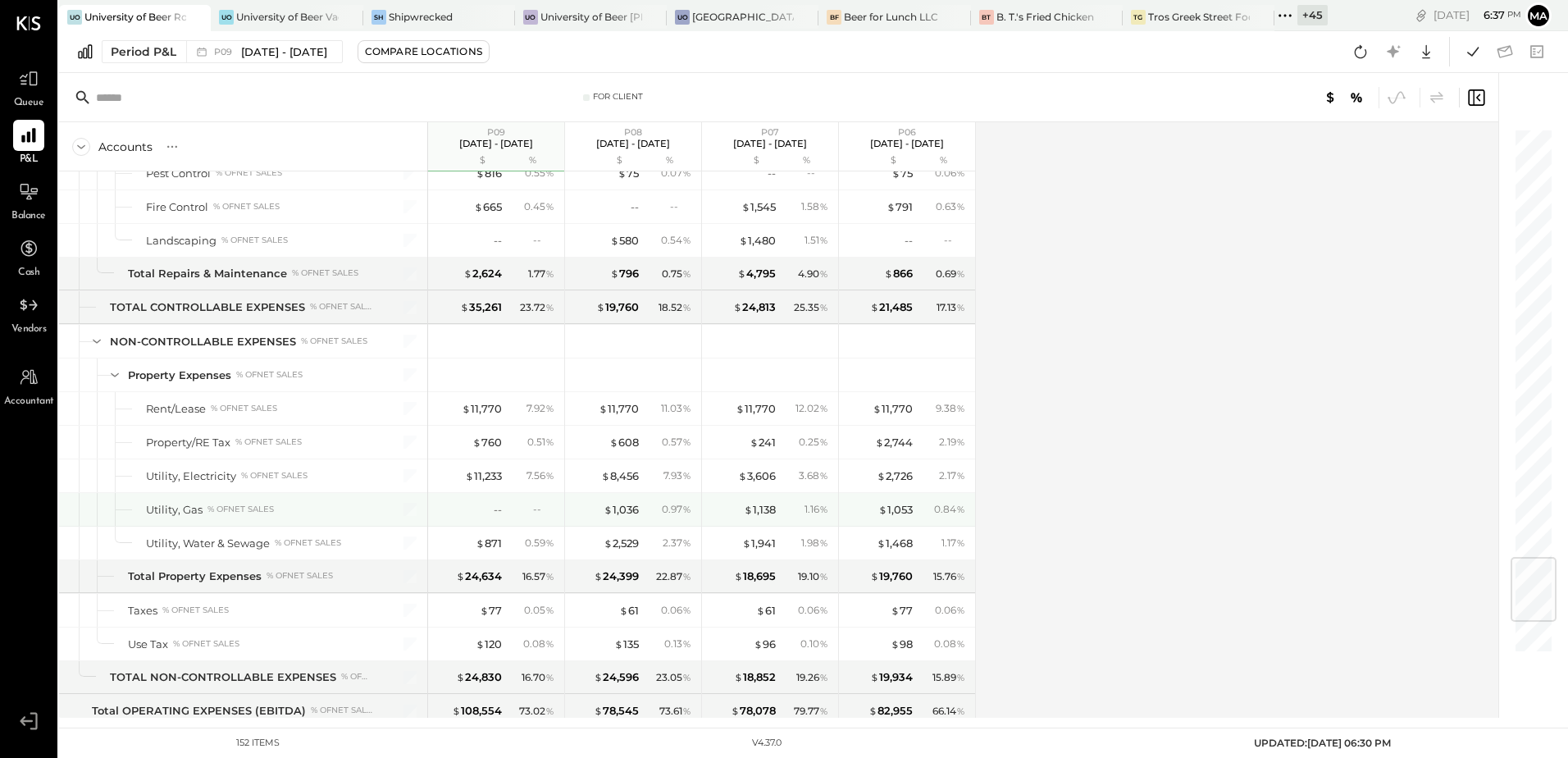
scroll to position [3692, 0]
